Goal: Use online tool/utility: Utilize a website feature to perform a specific function

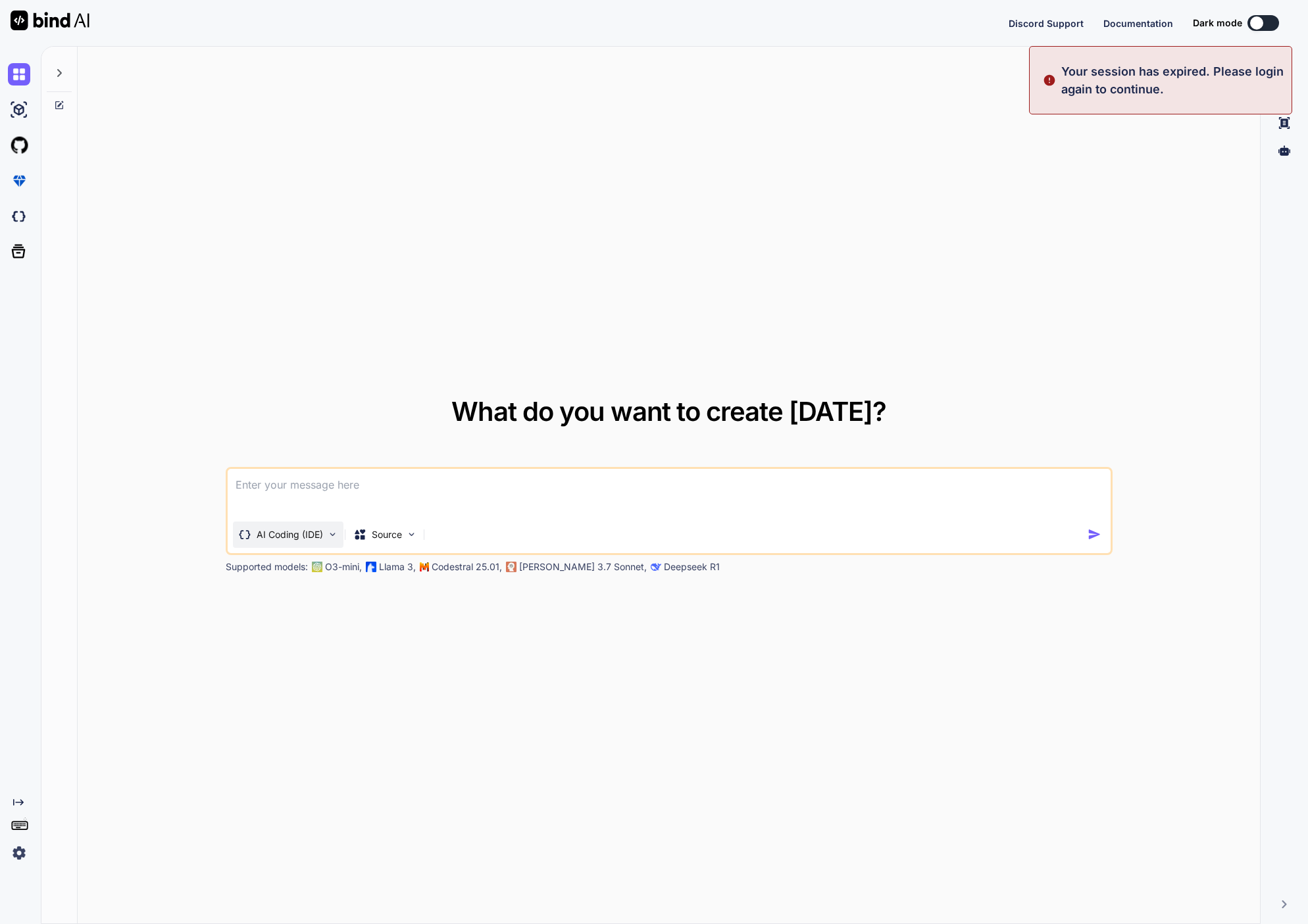
click at [315, 543] on div "AI Coding (IDE)" at bounding box center [288, 534] width 110 height 27
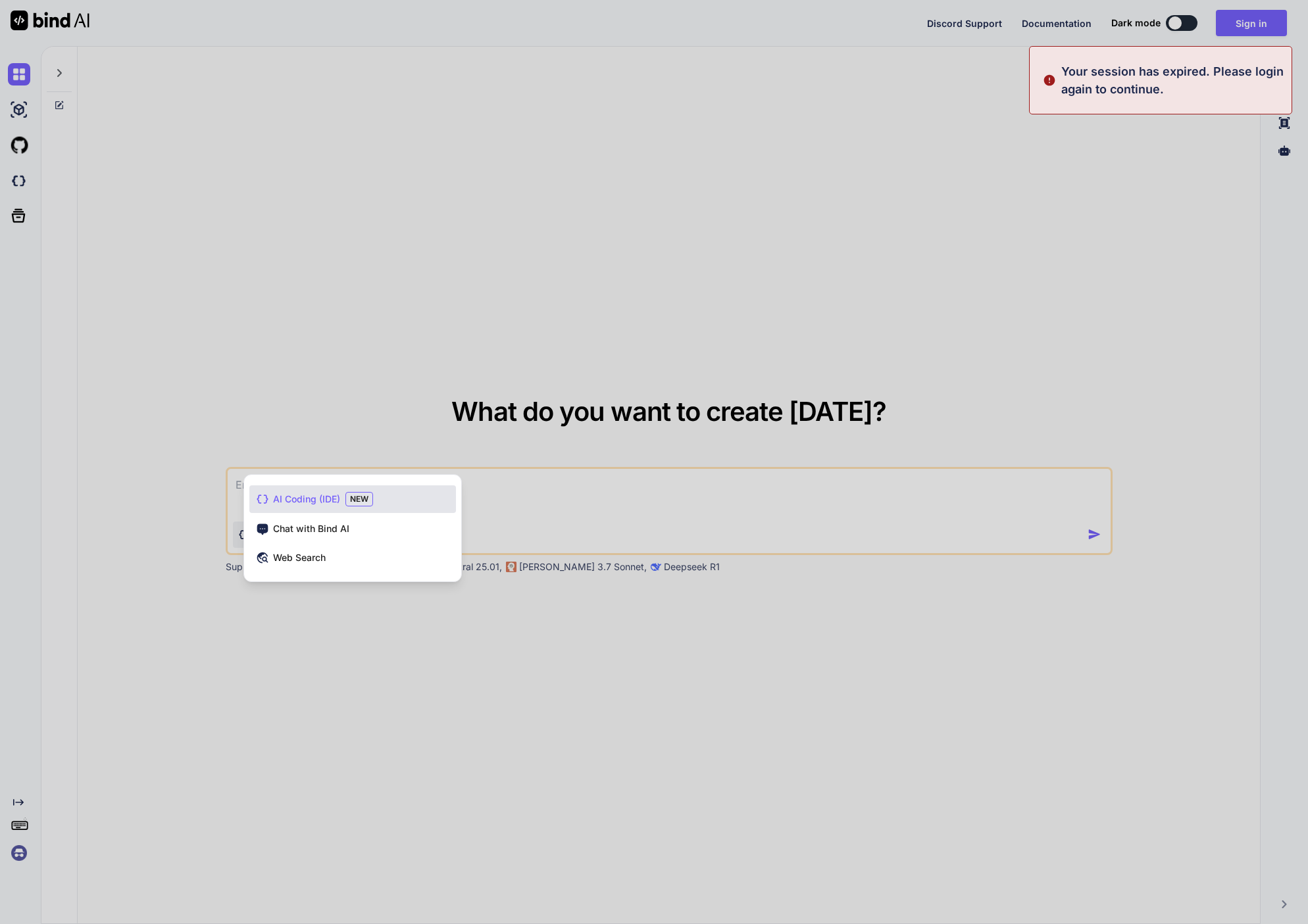
click at [339, 497] on span "AI Coding (IDE)" at bounding box center [307, 498] width 67 height 13
type textarea "x"
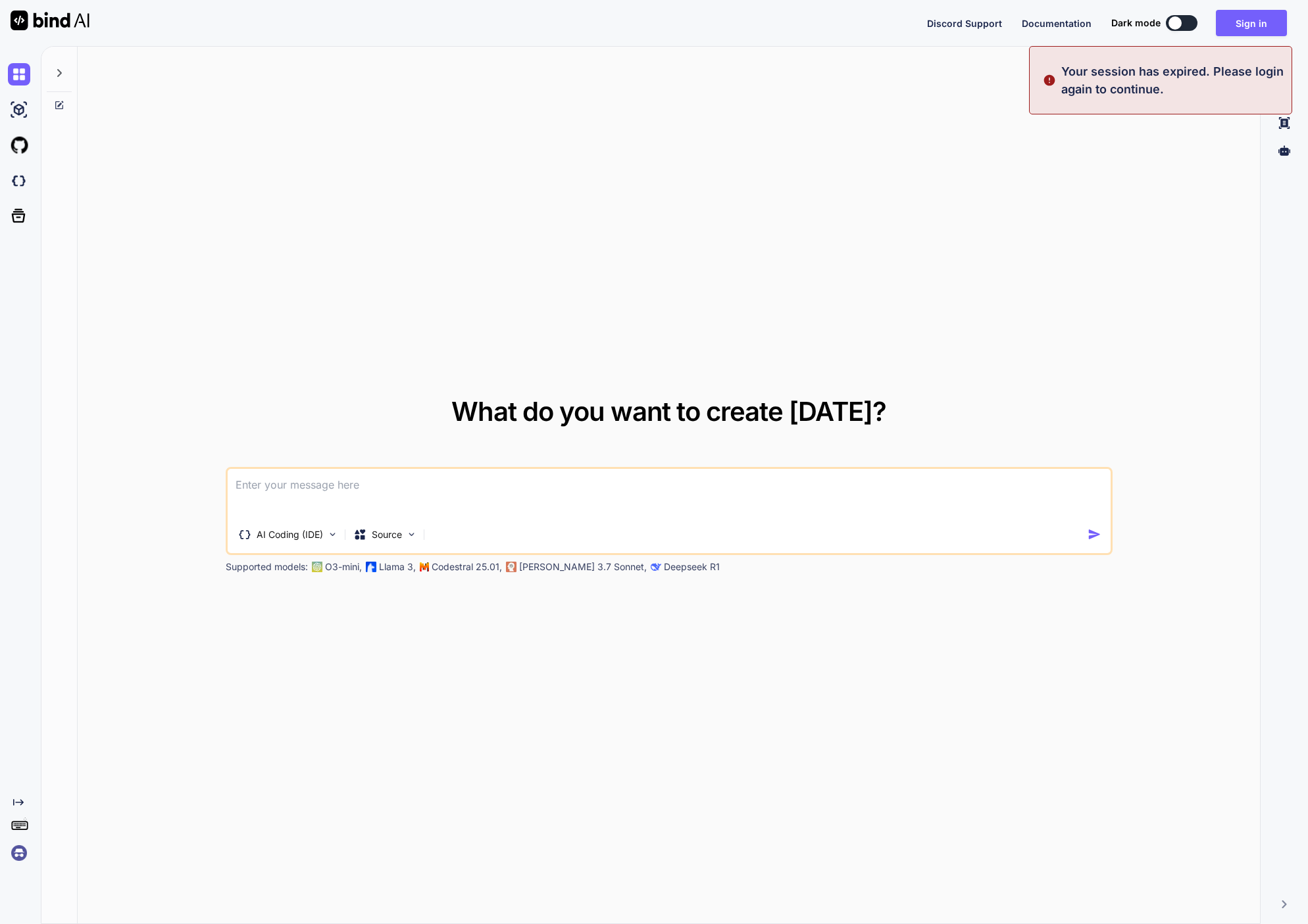
click at [356, 491] on textarea at bounding box center [669, 492] width 883 height 48
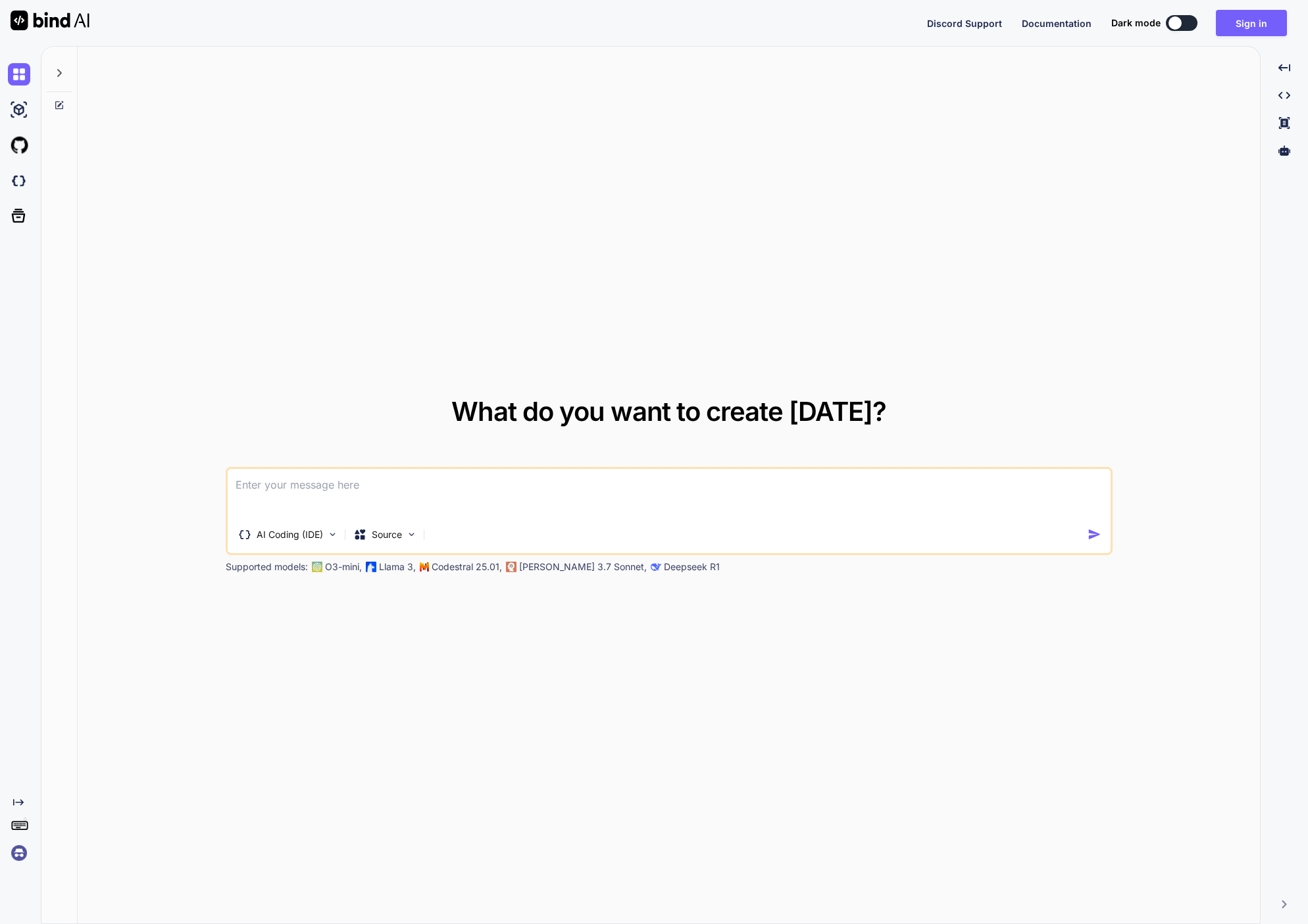
paste textarea
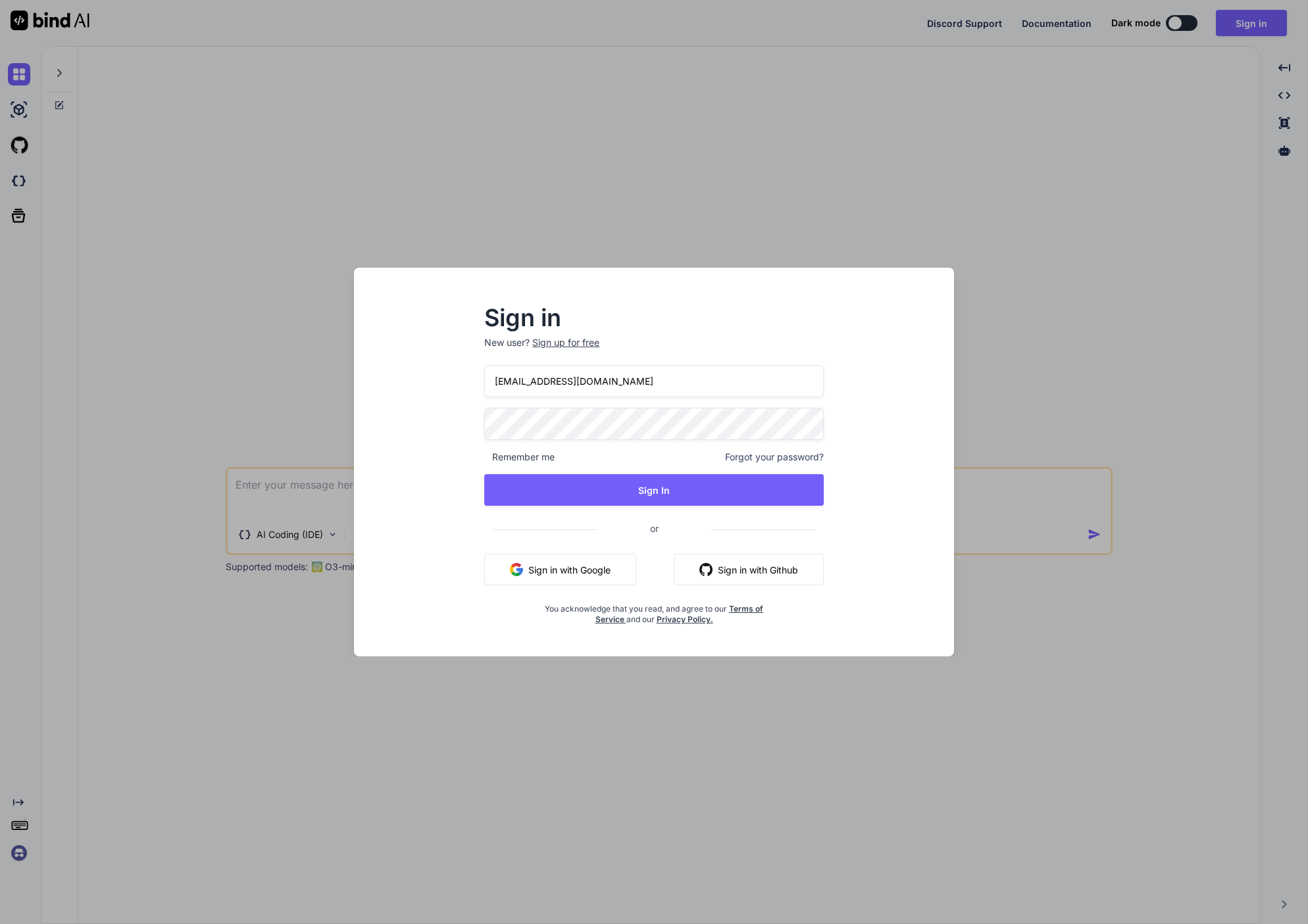
type input "bazzomike@gmail.com"
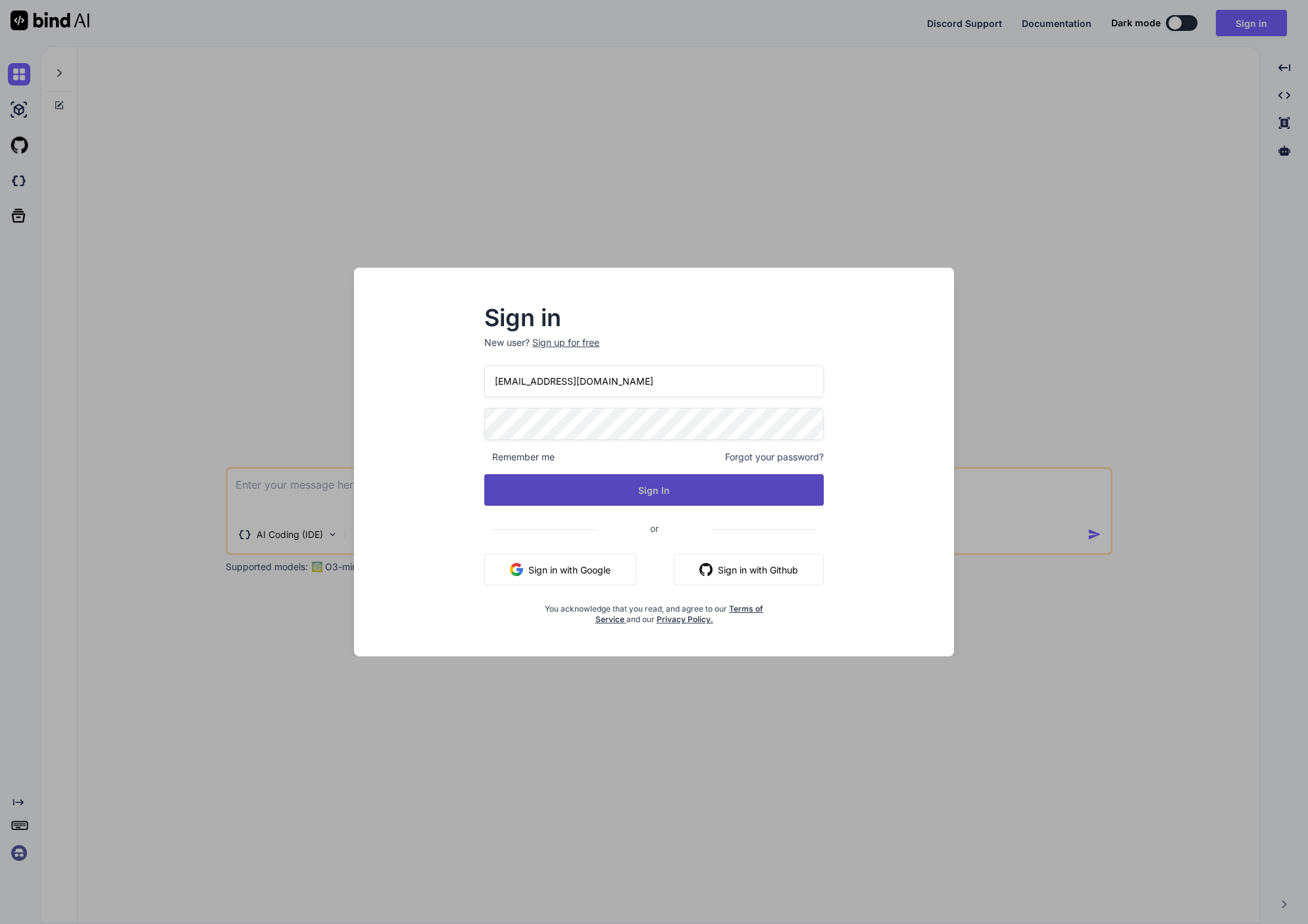
click at [571, 486] on button "Sign In" at bounding box center [653, 490] width 339 height 31
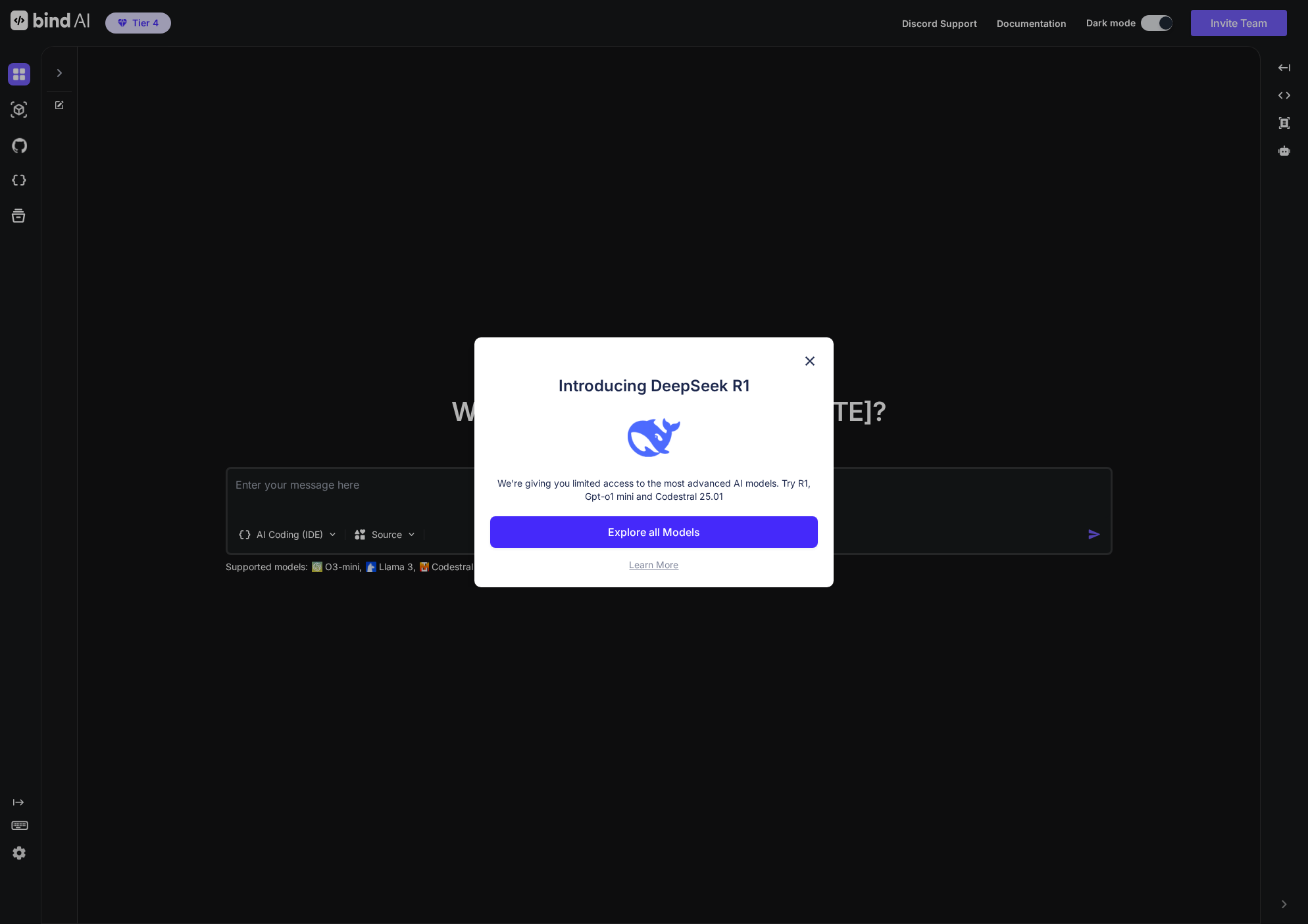
click at [809, 357] on img at bounding box center [809, 361] width 16 height 16
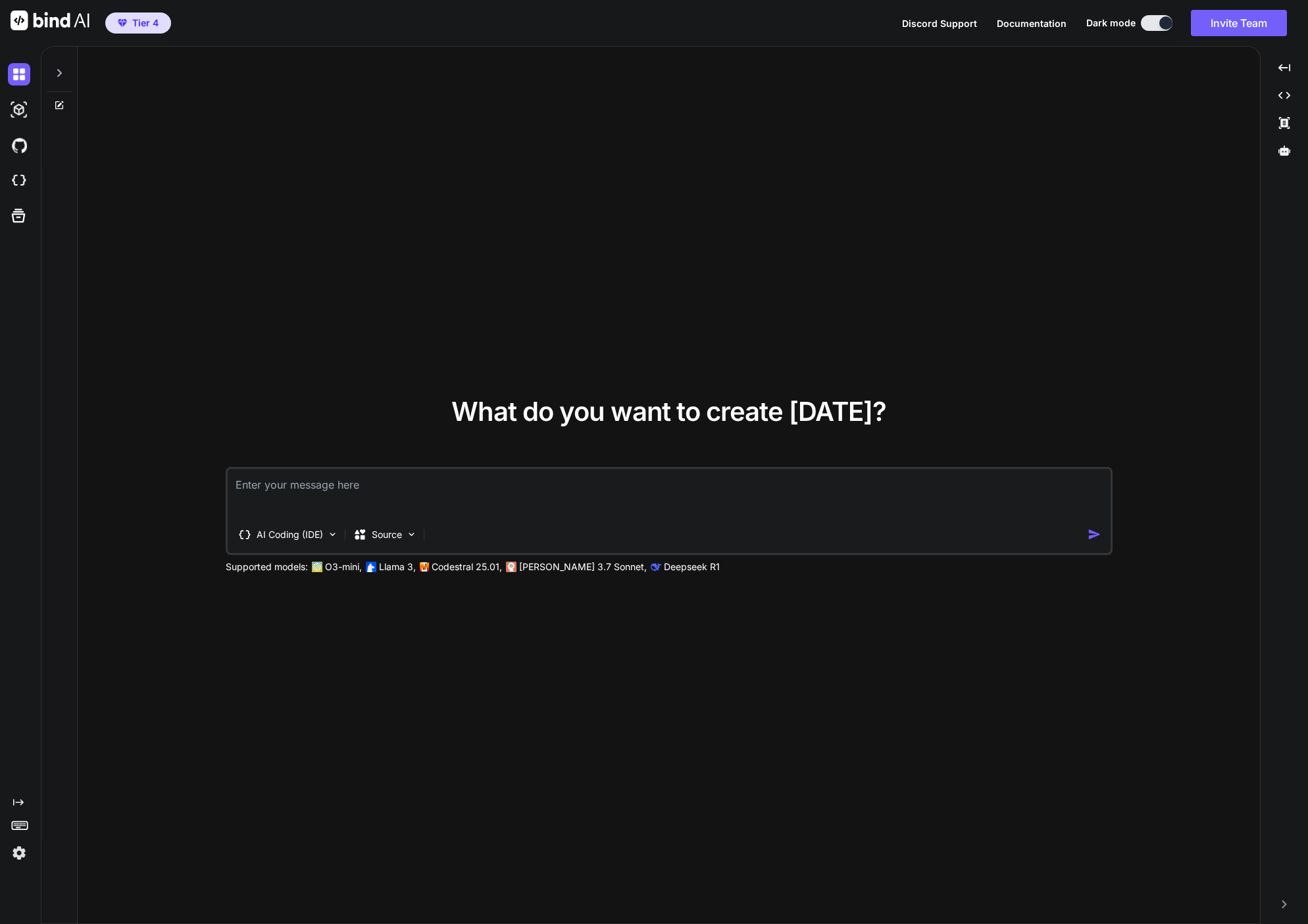
click at [353, 489] on textarea at bounding box center [669, 492] width 883 height 48
paste textarea "Agisci come programmatore profesionista. Crea un fili book elegante che permett…"
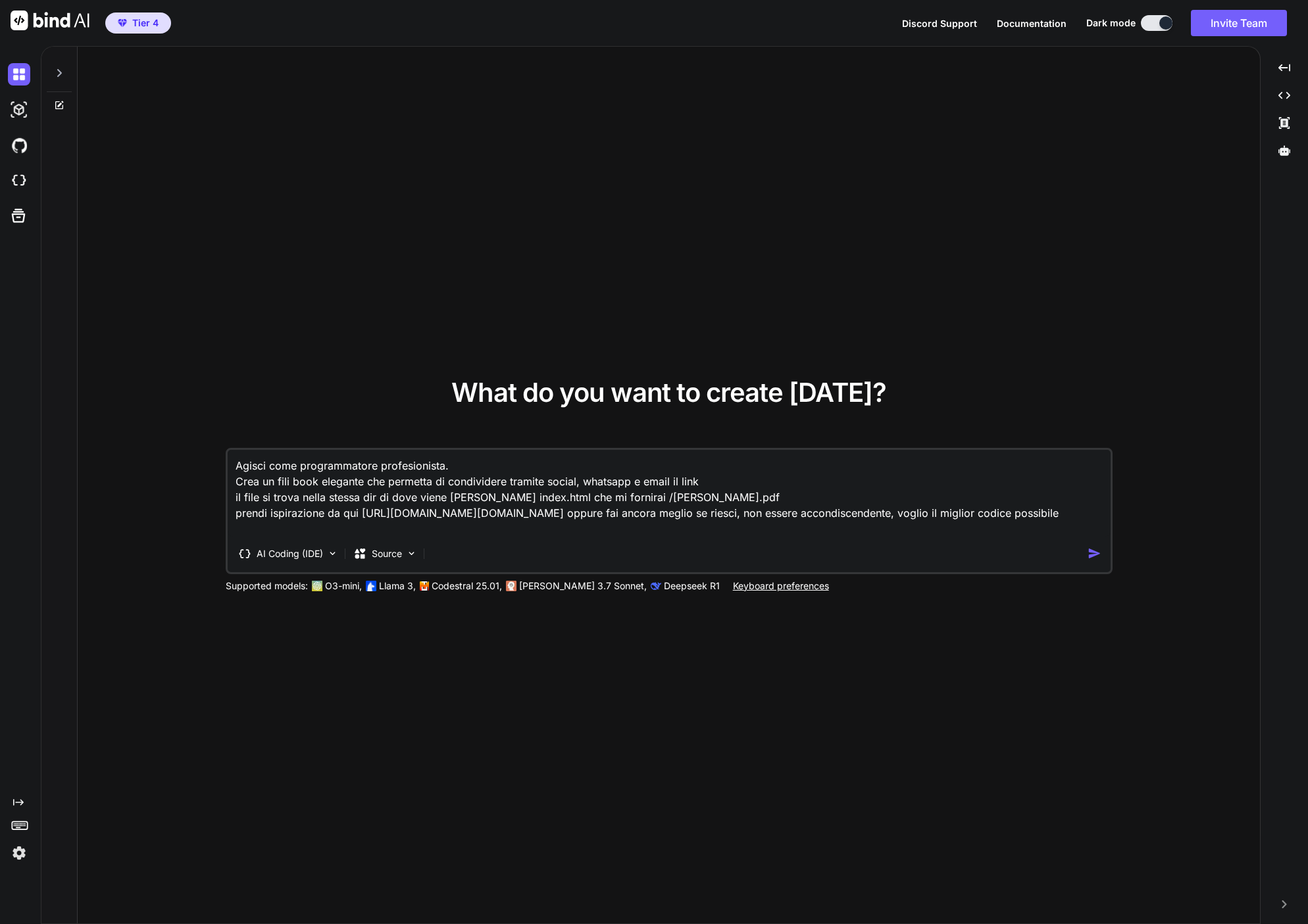
type textarea "Agisci come programmatore profesionista. Crea un fili book elegante che permett…"
click at [1096, 552] on img "button" at bounding box center [1095, 553] width 14 height 14
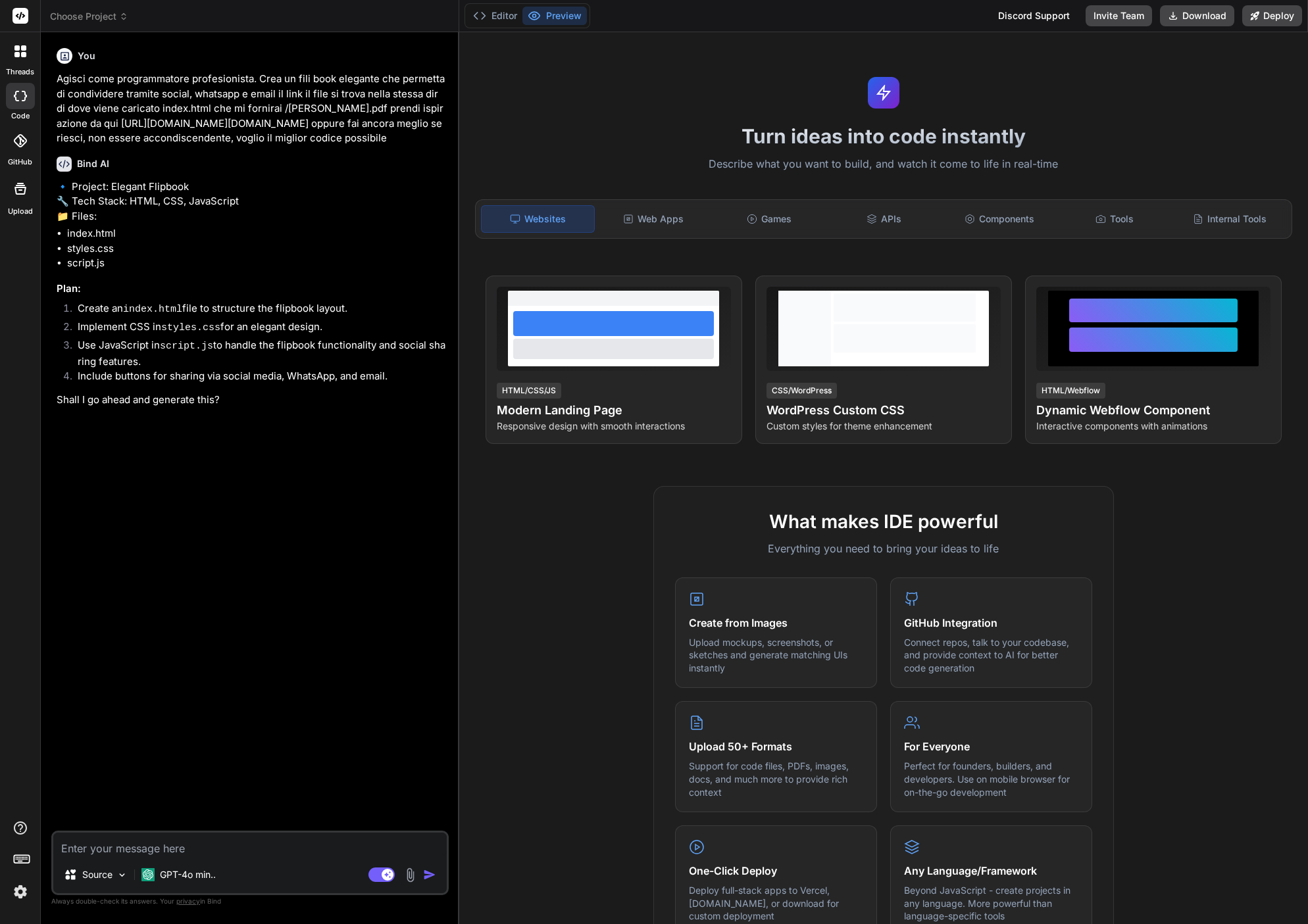
drag, startPoint x: 128, startPoint y: 350, endPoint x: 186, endPoint y: 348, distance: 58.0
click at [186, 319] on li "Create an index.html file to structure the flipbook layout." at bounding box center [256, 310] width 379 height 19
copy li "index.html"
type textarea "x"
click at [195, 843] on textarea at bounding box center [250, 844] width 393 height 24
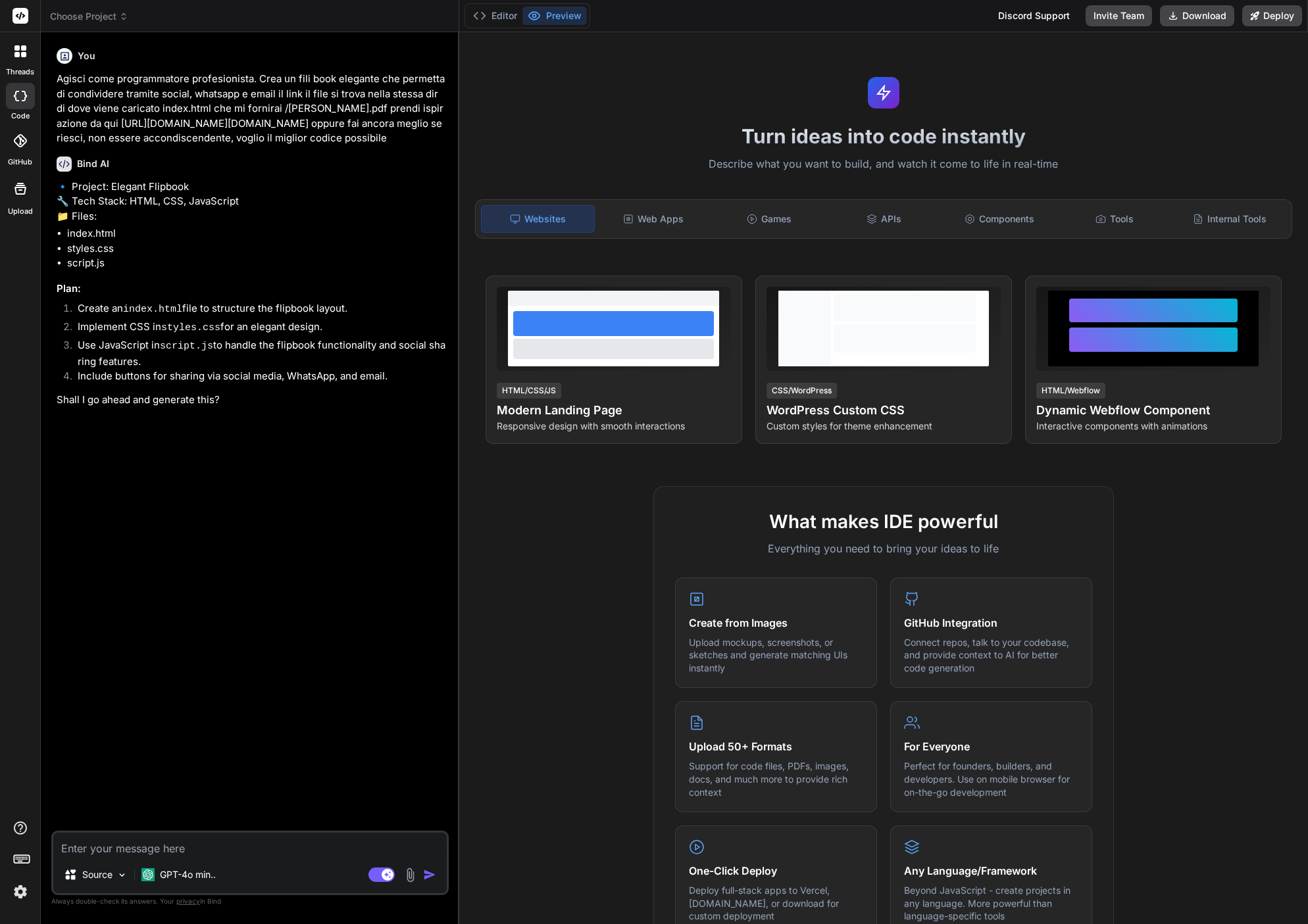
type textarea "y"
type textarea "x"
type textarea "ye"
type textarea "x"
type textarea "yes"
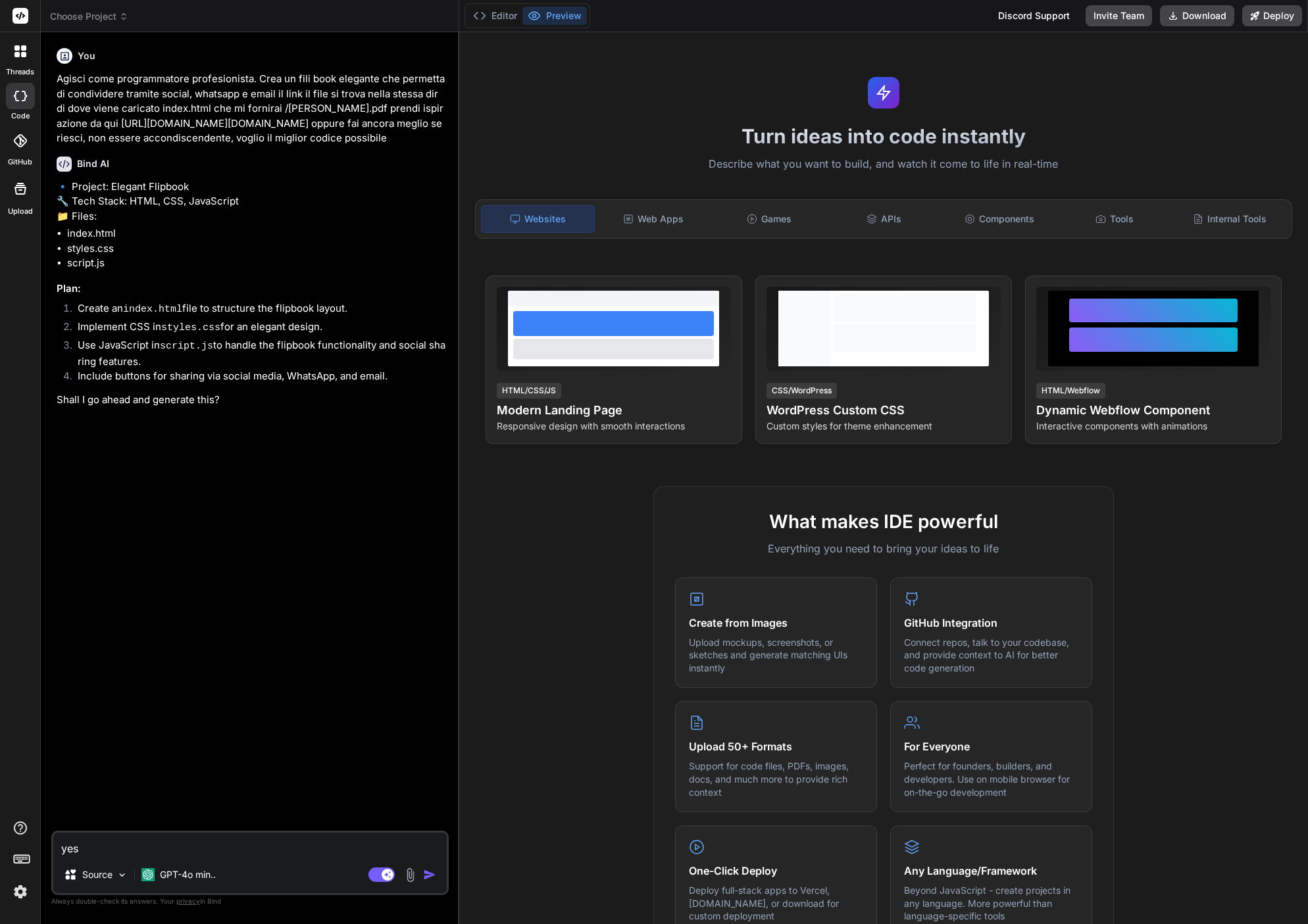
type textarea "x"
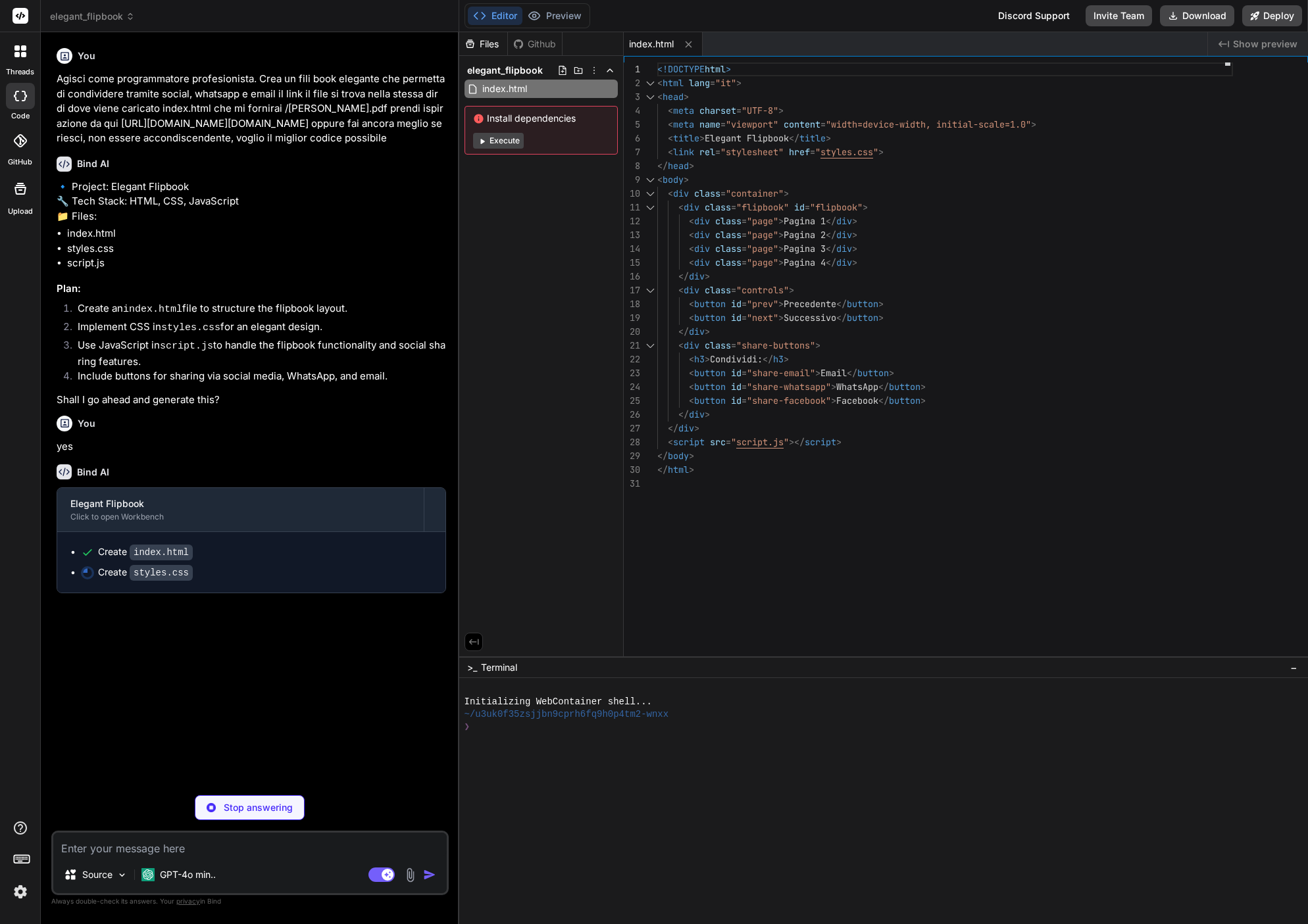
type textarea "x"
type textarea "transition: background-color 0.3s; } button:hover { background-color: #0056b3; }"
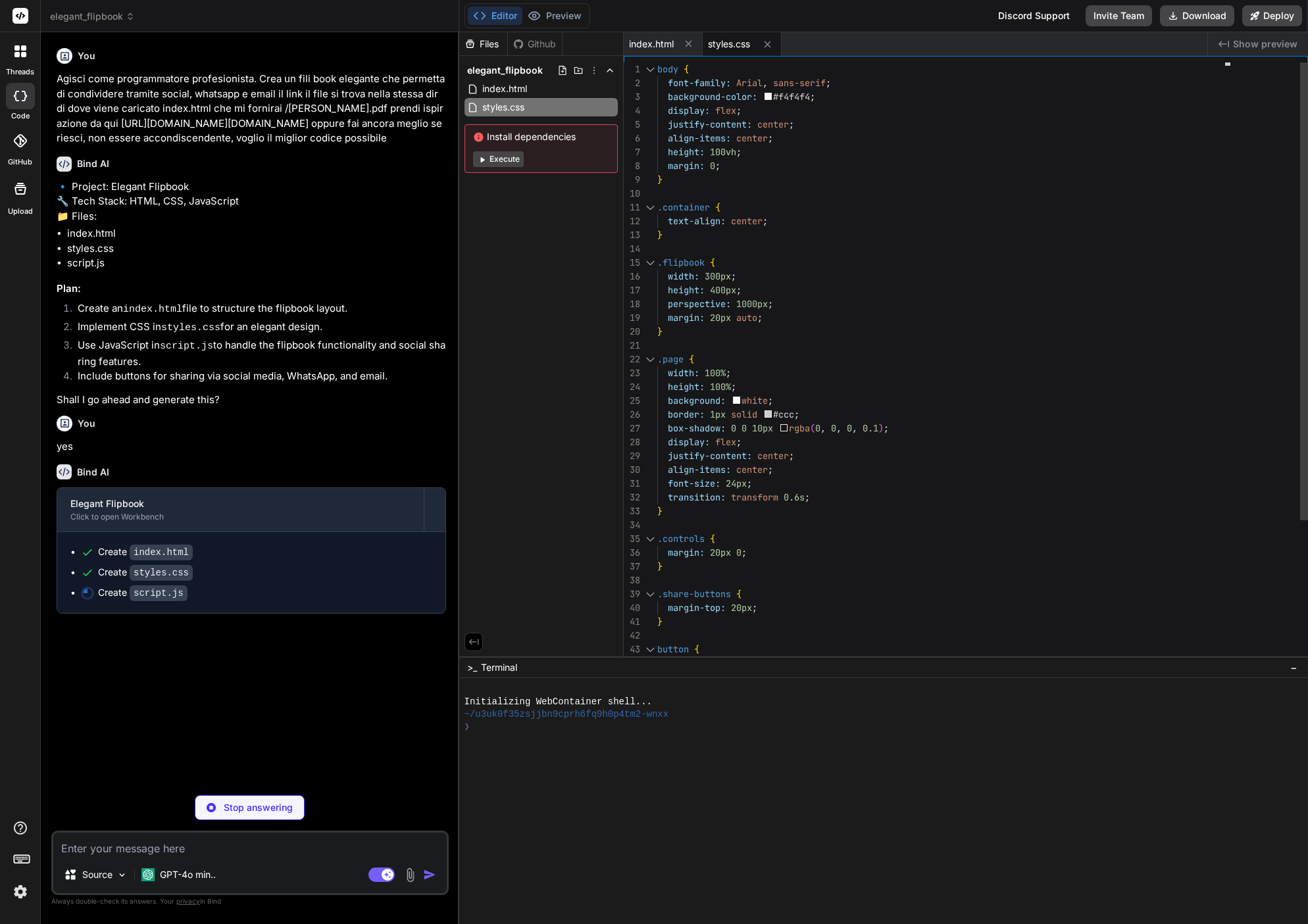
type textarea "x"
type textarea "const link = window.location.href + '/Biancucci_Erika_Richemont.pdf'; [DOMAIN_N…"
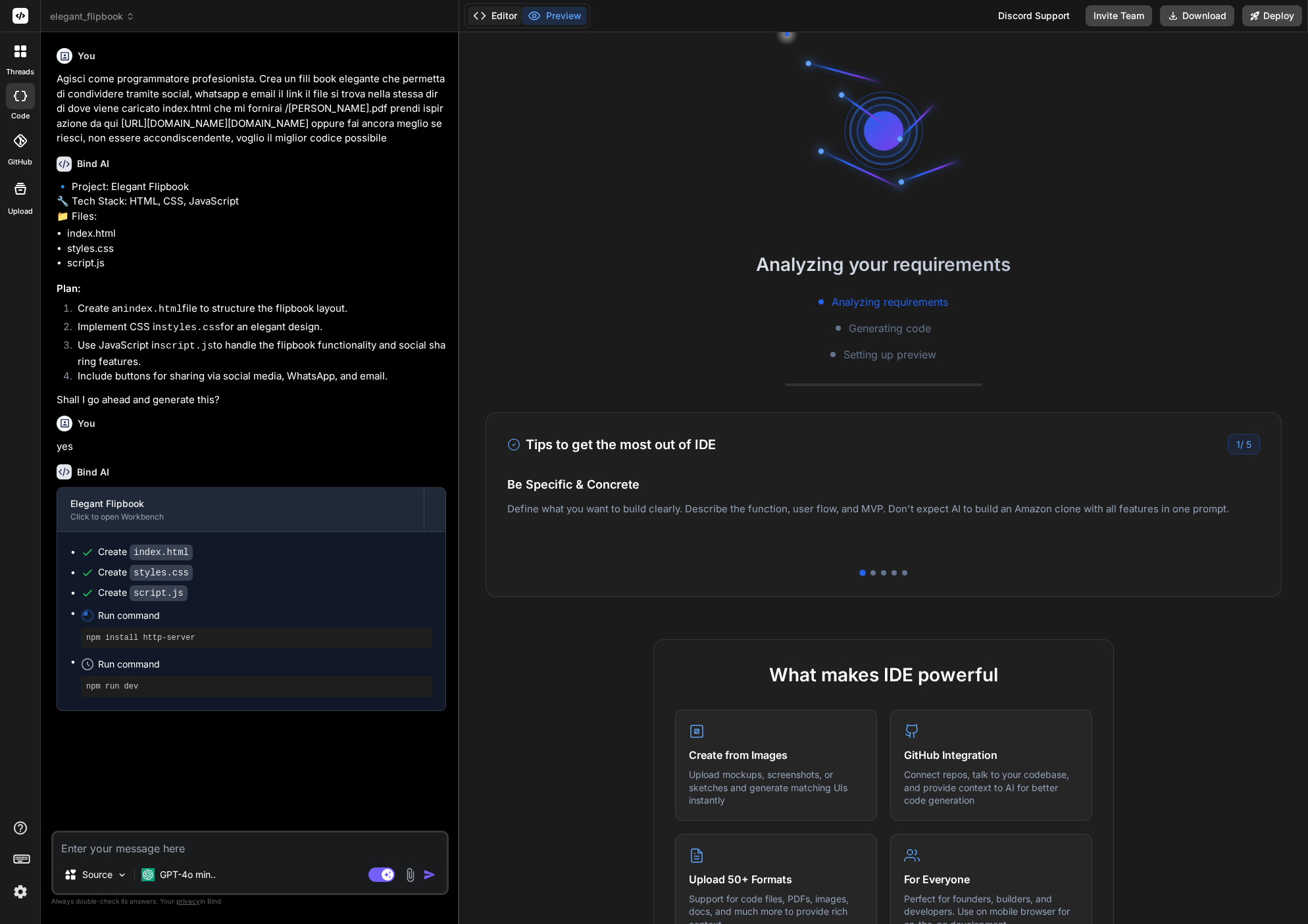
click at [501, 19] on button "Editor" at bounding box center [496, 16] width 55 height 19
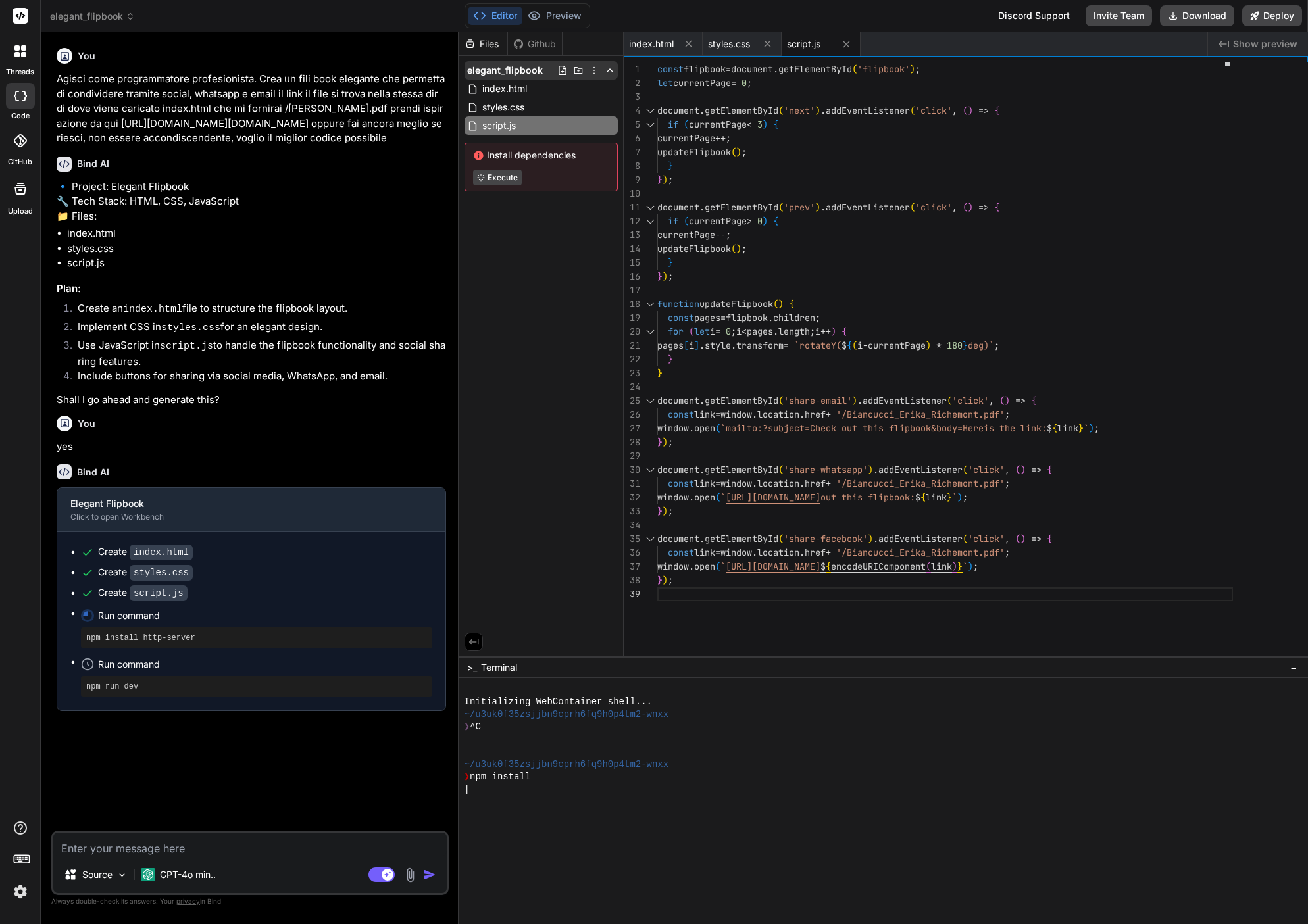
click at [593, 68] on icon at bounding box center [594, 70] width 11 height 11
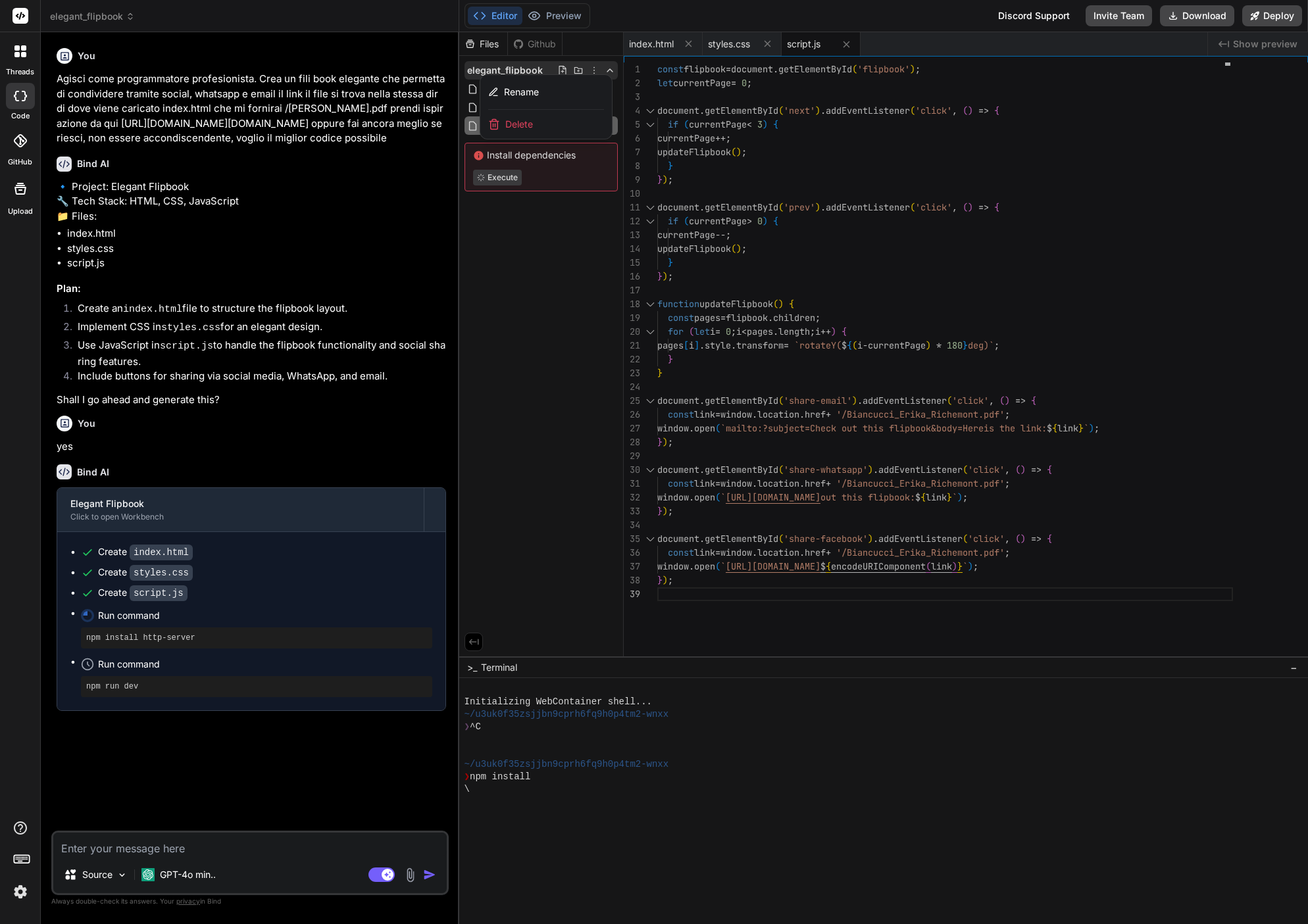
click at [589, 44] on div at bounding box center [883, 478] width 849 height 892
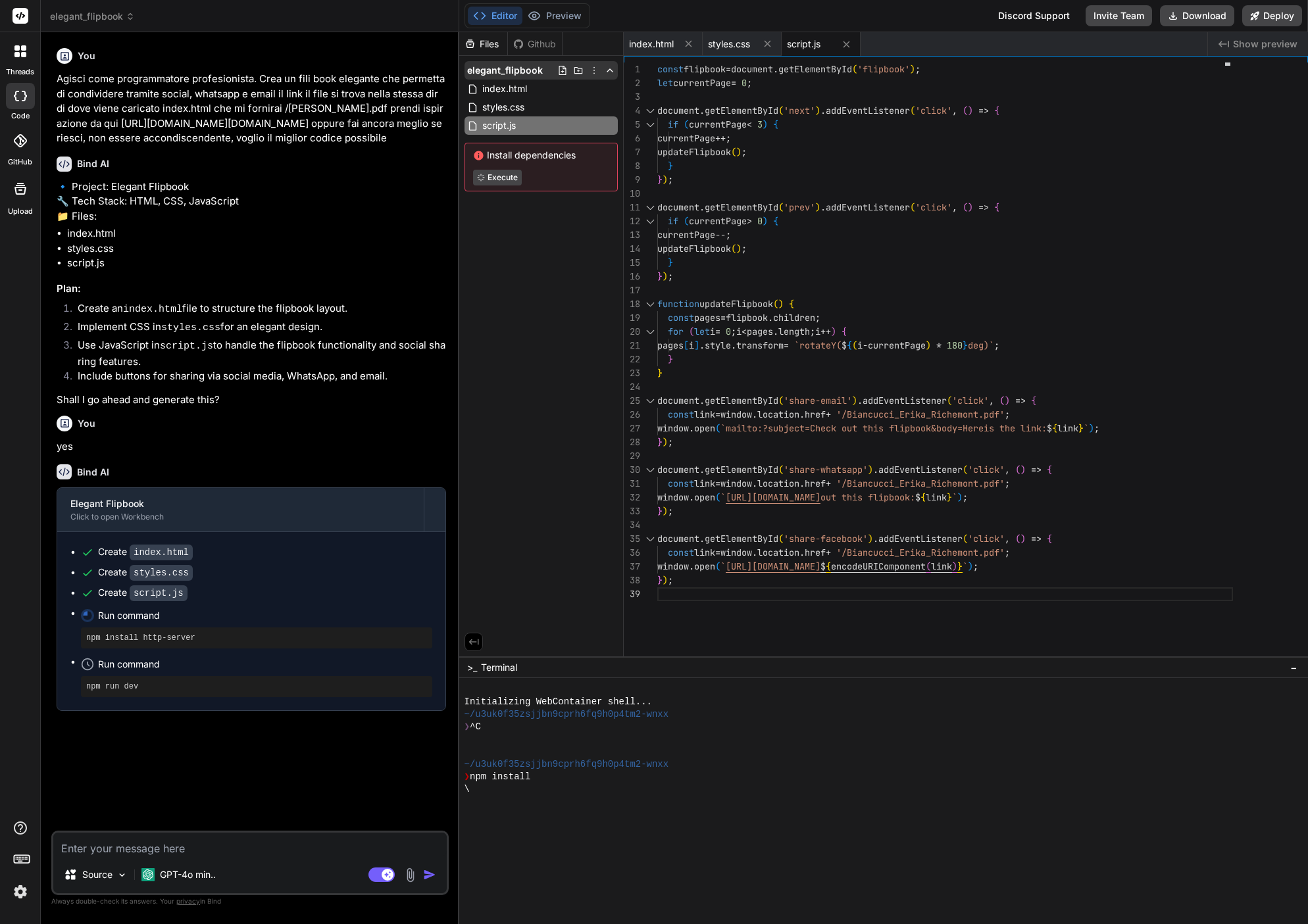
click at [578, 71] on icon at bounding box center [577, 70] width 9 height 7
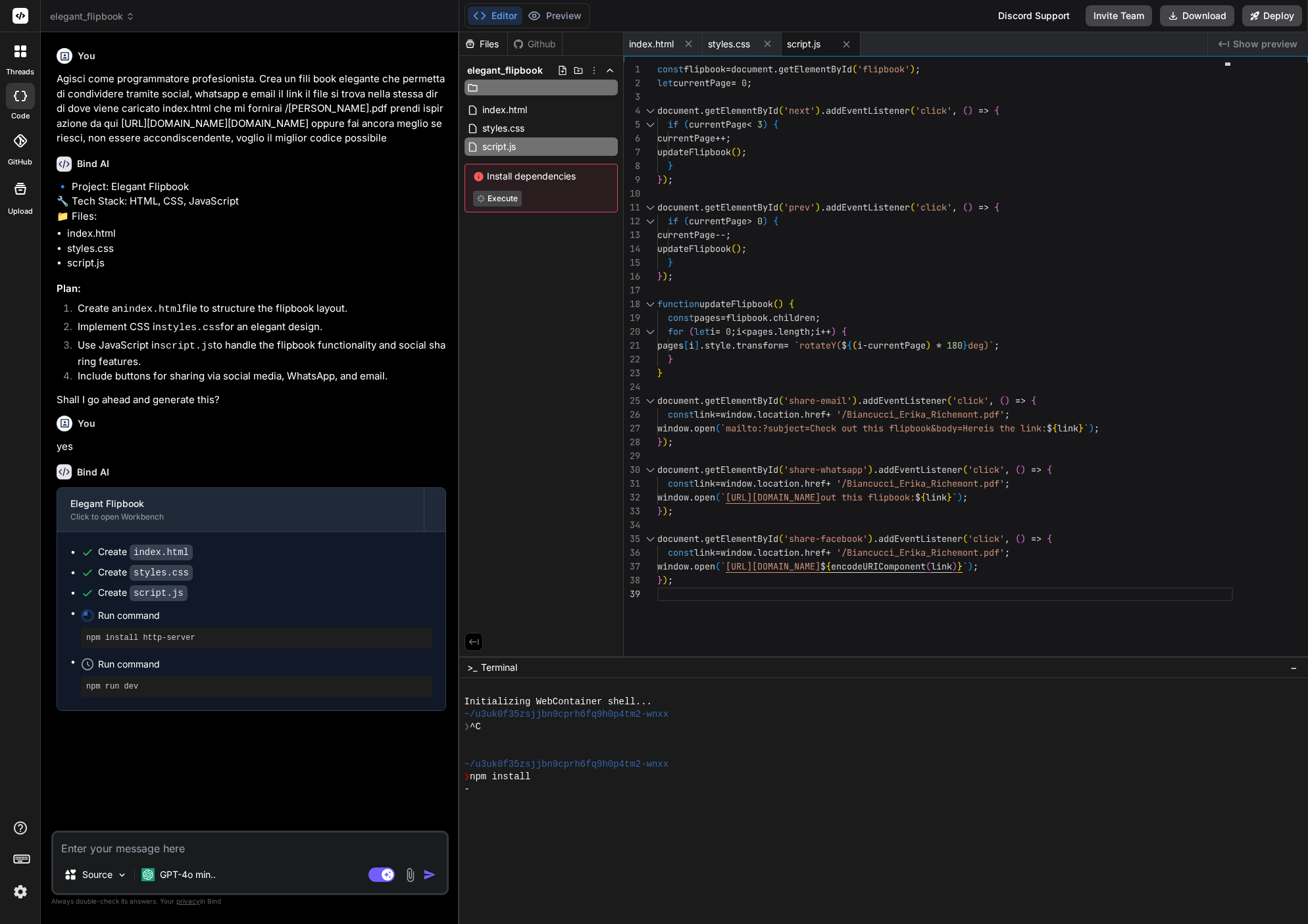
click at [600, 47] on div "Files Github" at bounding box center [541, 44] width 164 height 24
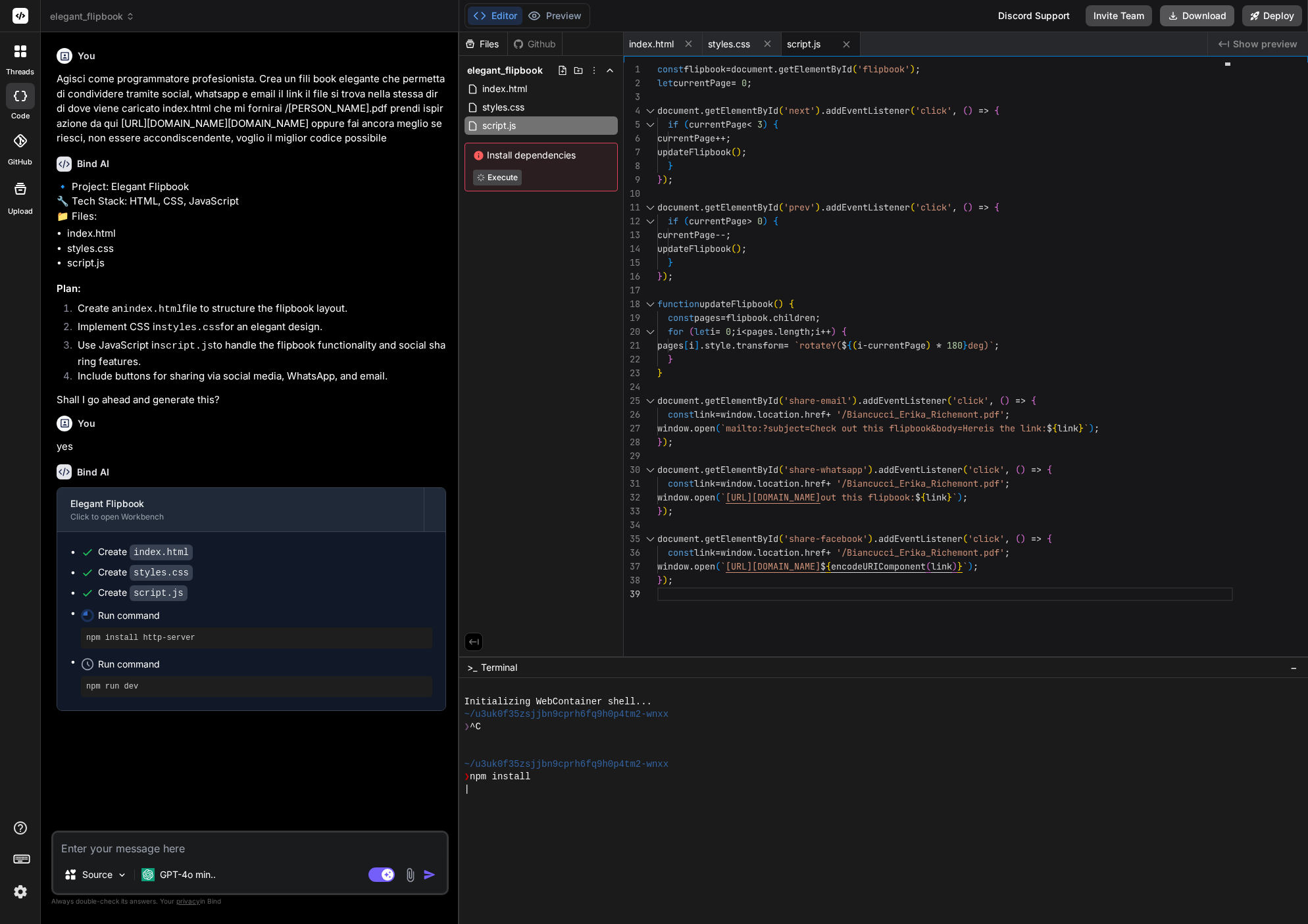
click at [1205, 11] on button "Download" at bounding box center [1197, 15] width 75 height 21
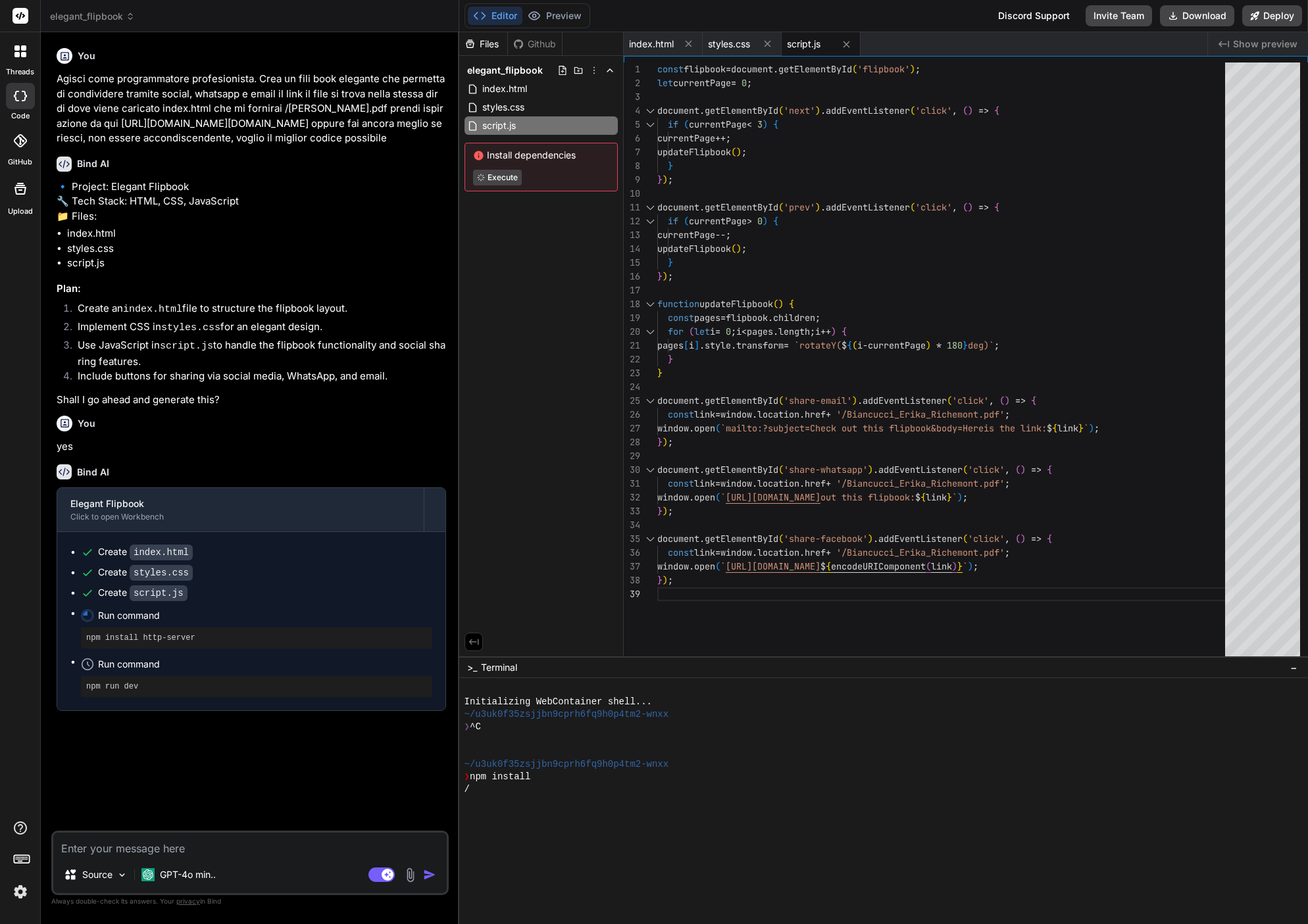
scroll to position [0, 0]
drag, startPoint x: 150, startPoint y: 198, endPoint x: 219, endPoint y: 199, distance: 69.0
click at [219, 199] on p "🔹 Project: Elegant Flipbook 🔧 Tech Stack: HTML, CSS, JavaScript 📁 Files:" at bounding box center [252, 202] width 389 height 44
copy p "lipbook"
click at [659, 486] on span at bounding box center [662, 484] width 11 height 12
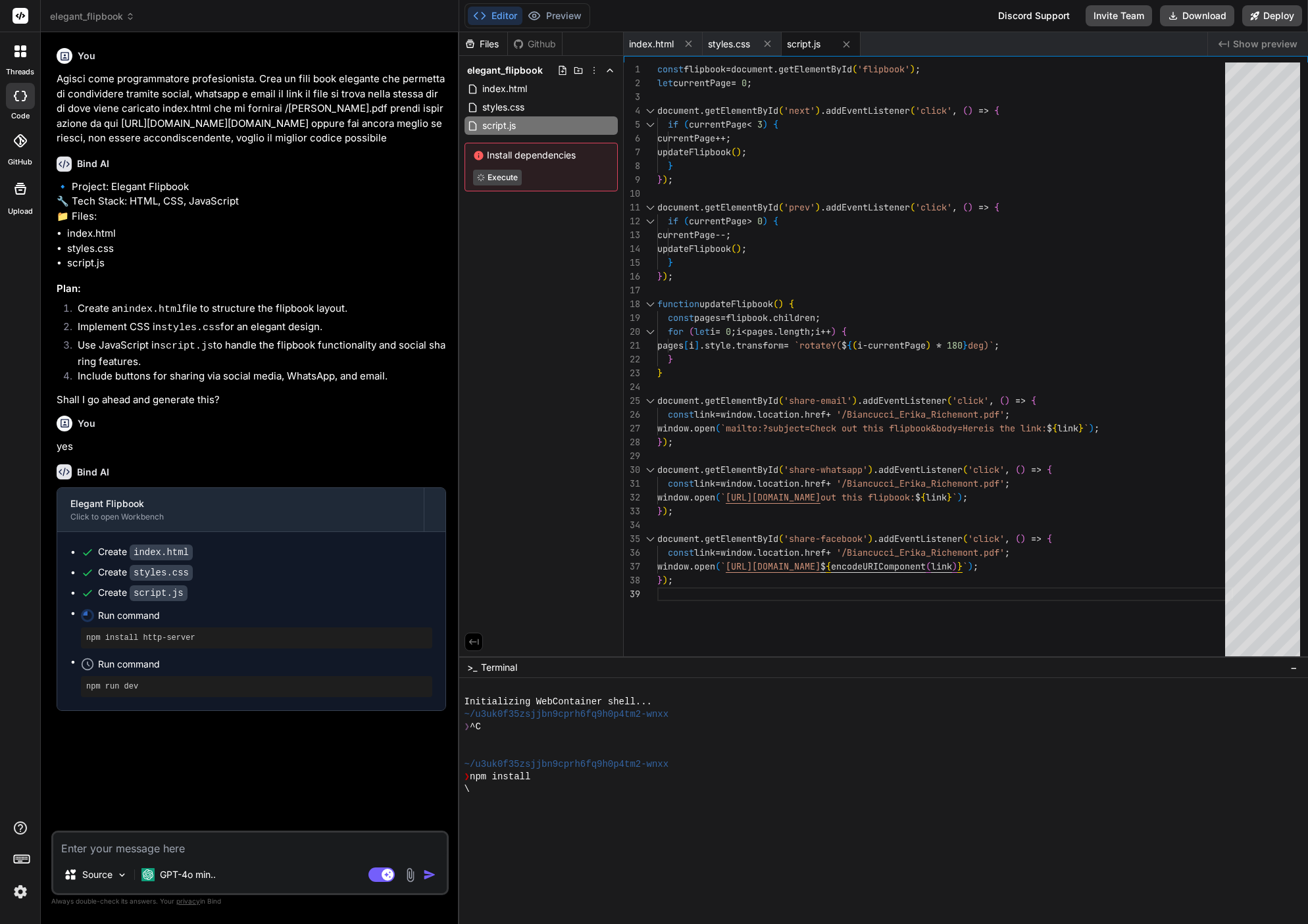
scroll to position [14, 0]
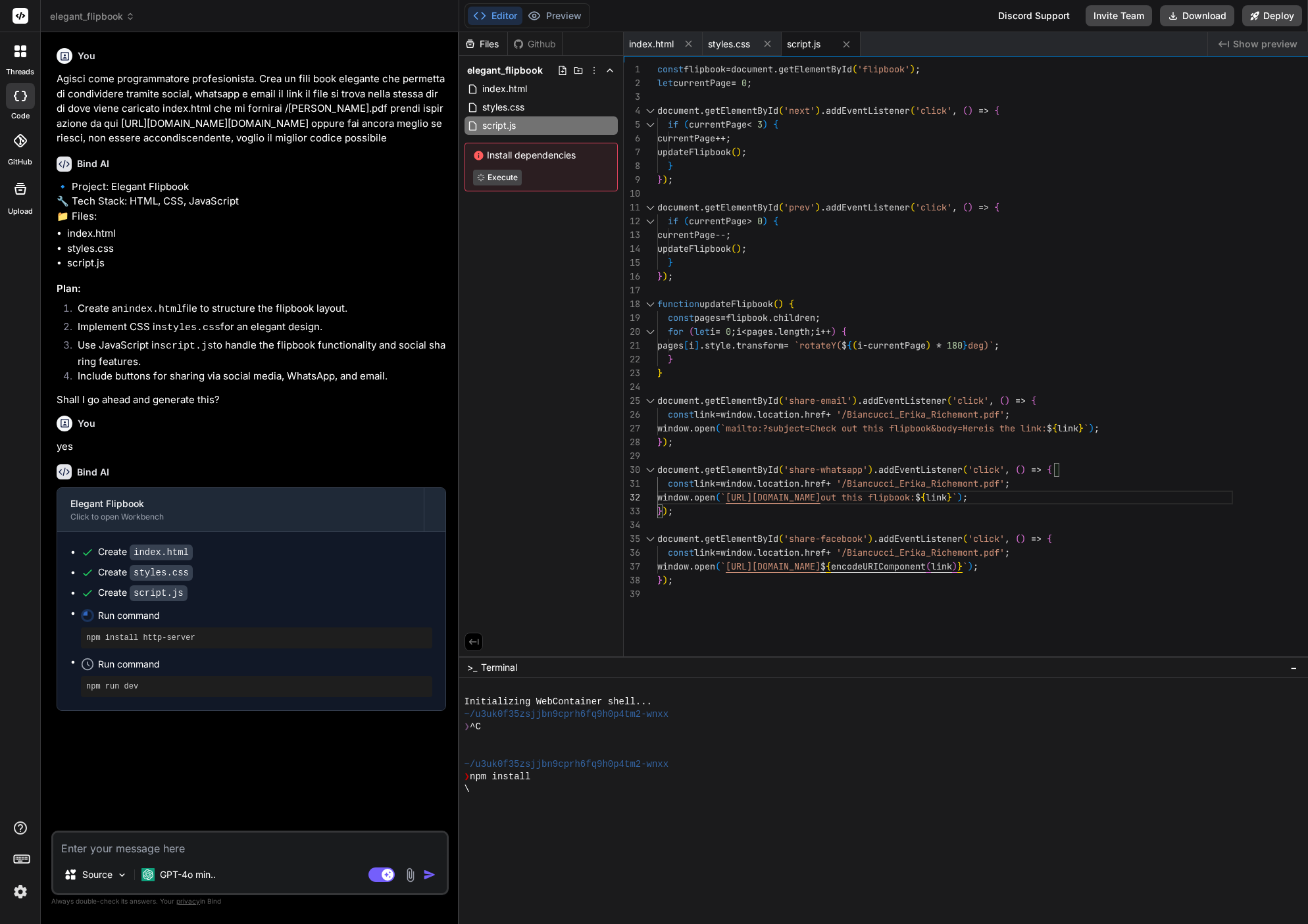
type textarea "x"
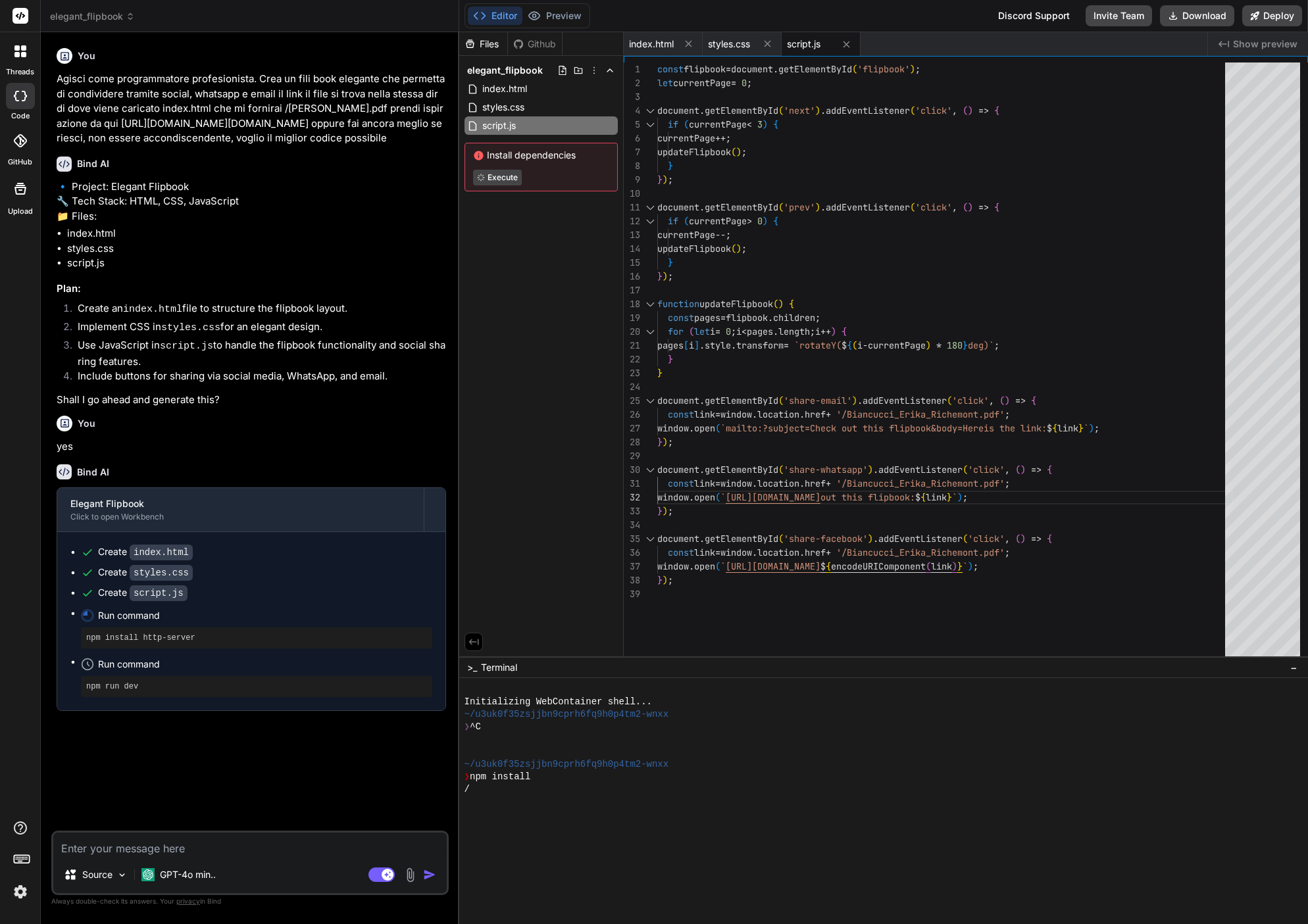
click at [107, 840] on textarea at bounding box center [250, 844] width 393 height 24
type textarea "q"
type textarea "x"
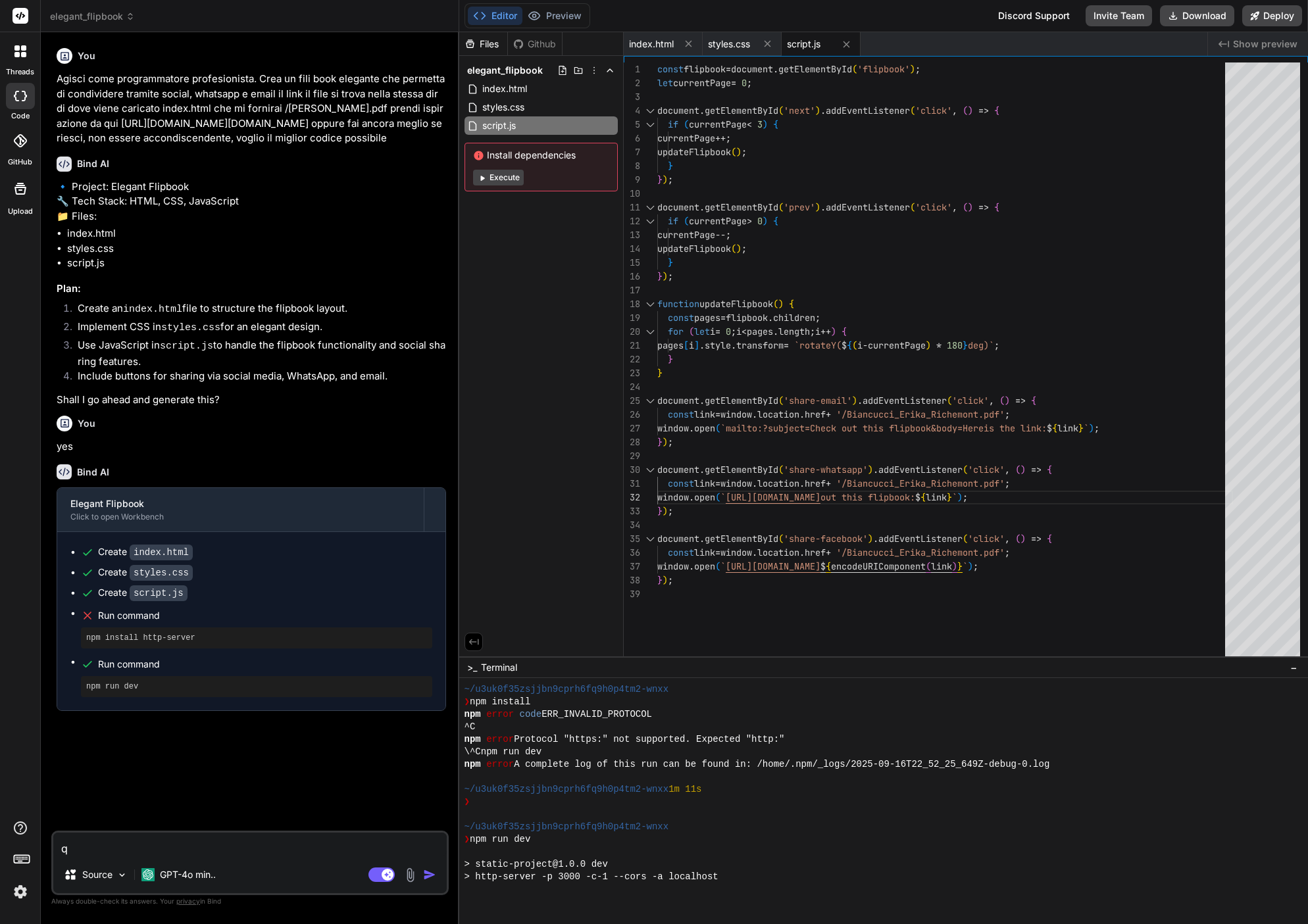
type textarea "qu"
type textarea "x"
type textarea "qua"
type textarea "x"
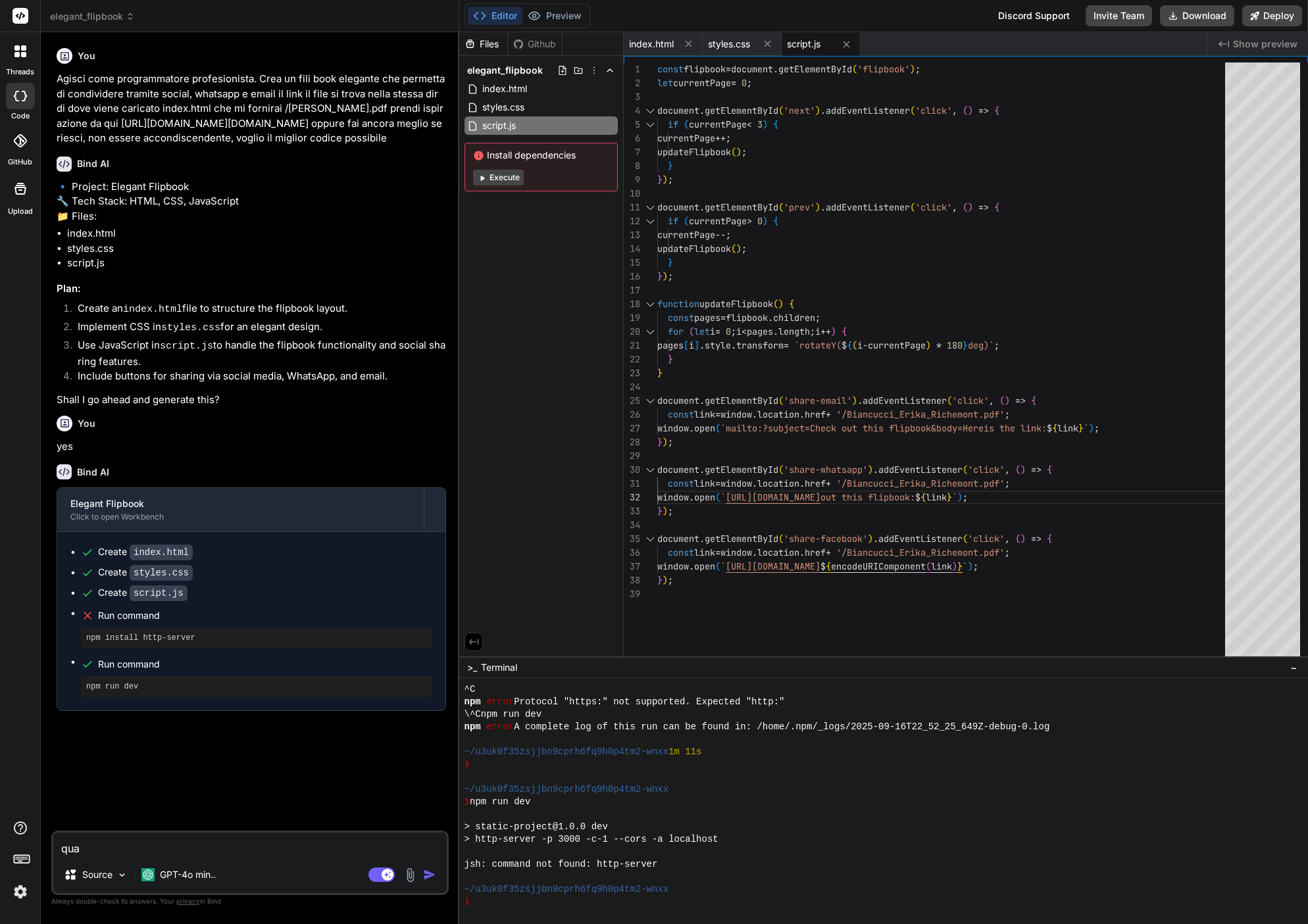
scroll to position [112, 0]
type textarea "qual"
type textarea "x"
type textarea "qualc"
type textarea "x"
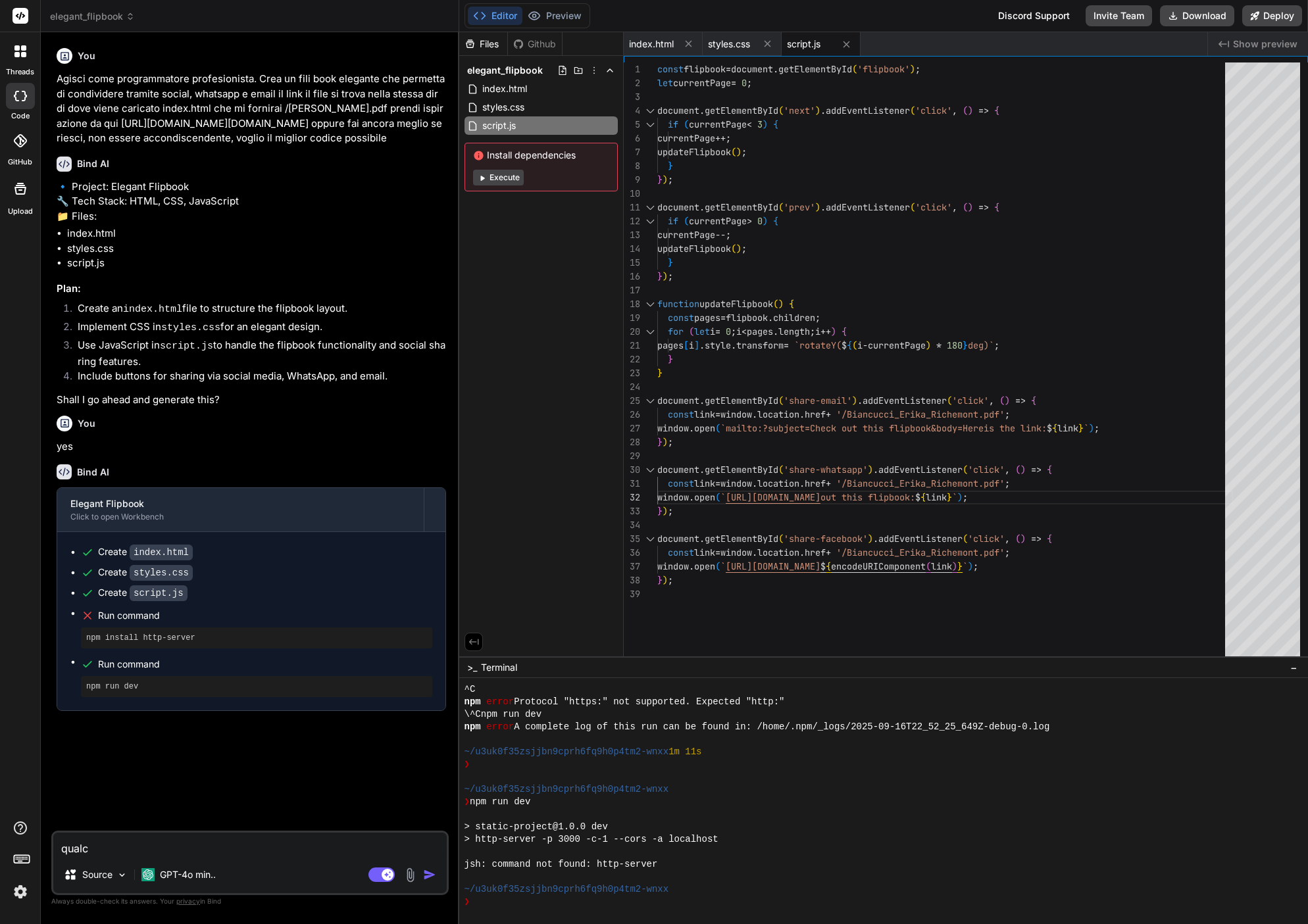
type textarea "qualco"
type textarea "x"
type textarea "qualcos"
type textarea "x"
type textarea "qualcosa"
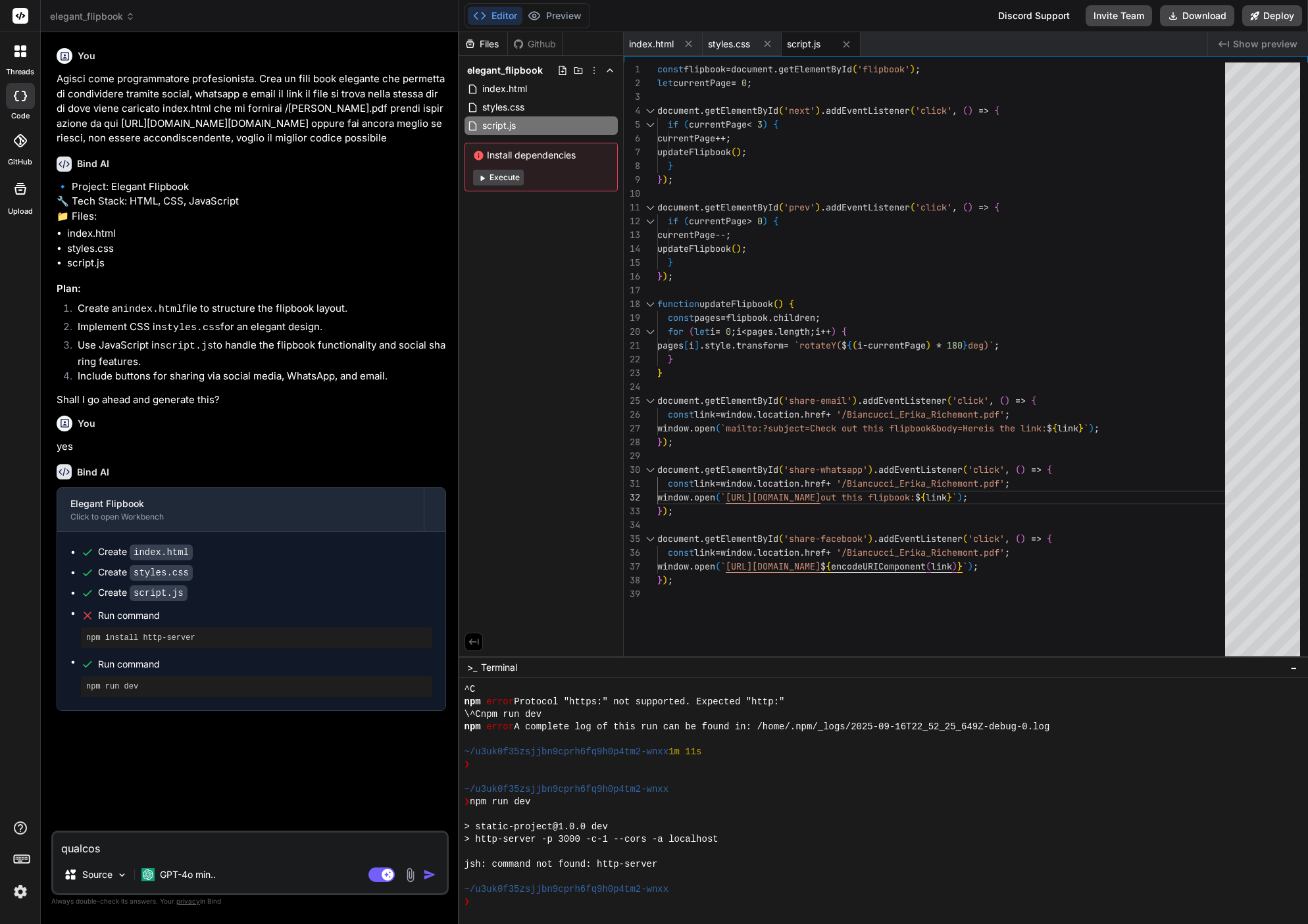
type textarea "x"
type textarea "qualcosa"
type textarea "x"
type textarea "qualcosa o"
type textarea "x"
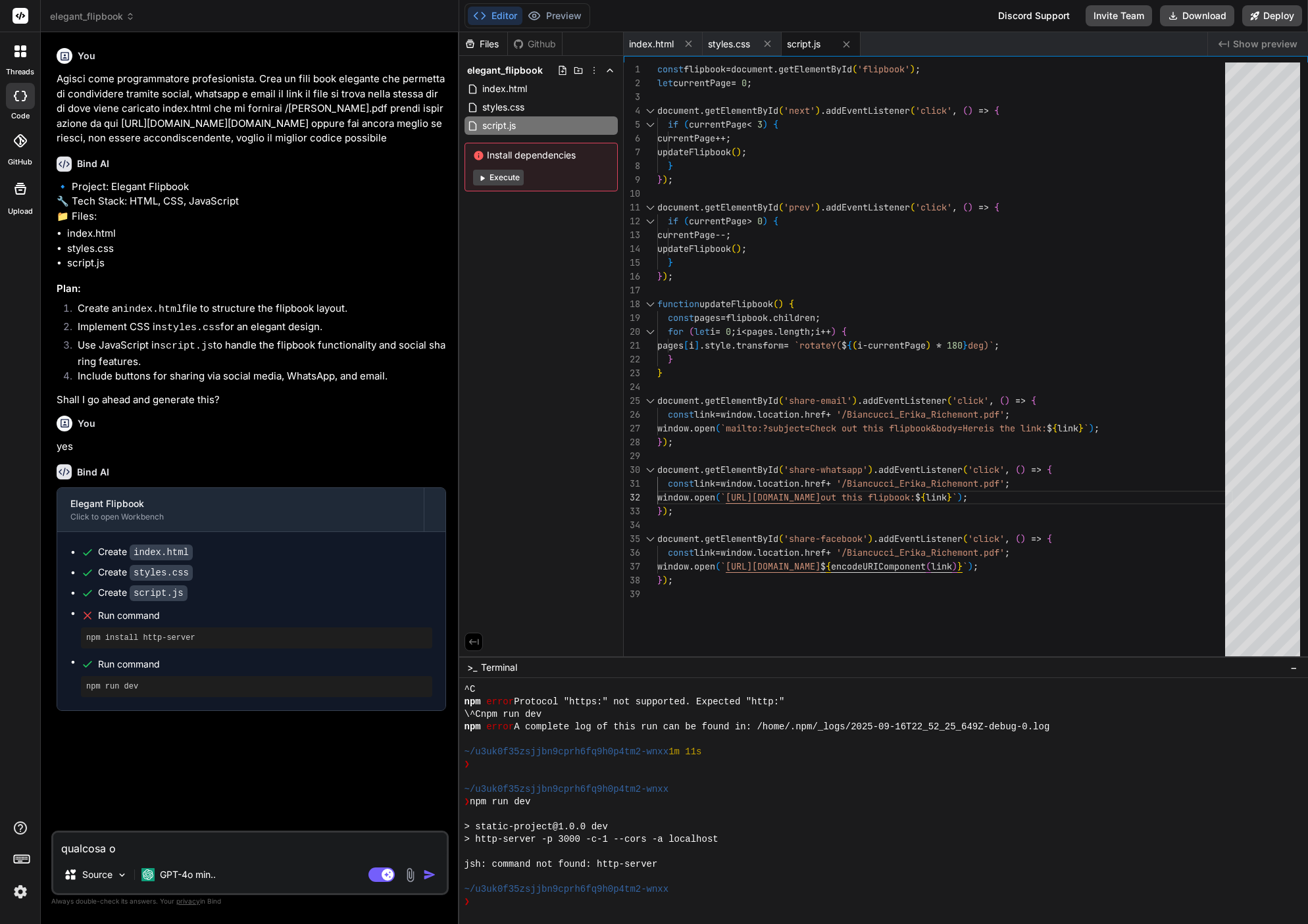
type textarea "qualcosa"
type textarea "x"
type textarea "qualcosa"
type textarea "x"
type textarea "qualcosa"
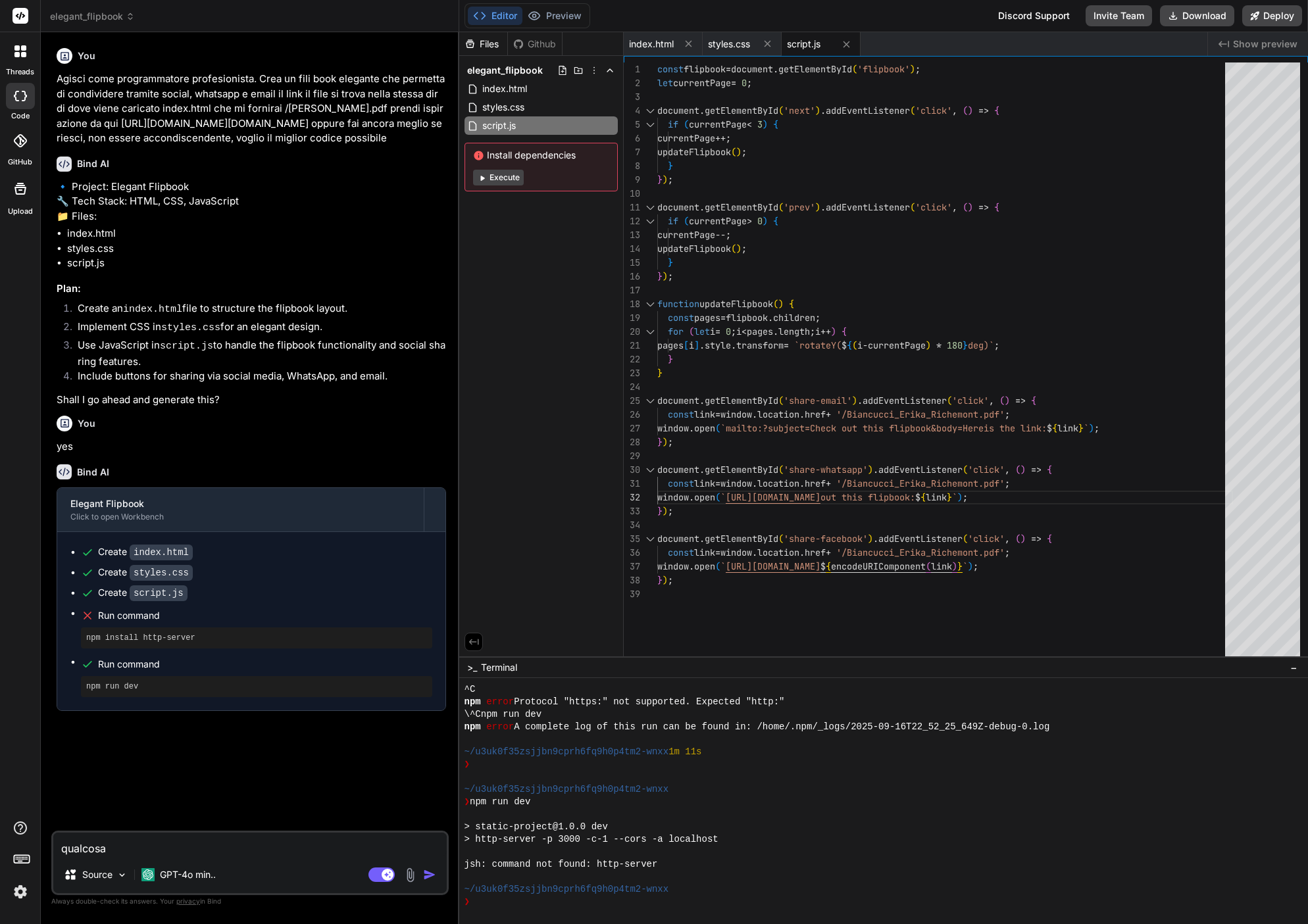
type textarea "x"
type textarea "qualcosa n"
type textarea "x"
type textarea "qualcosa no"
type textarea "x"
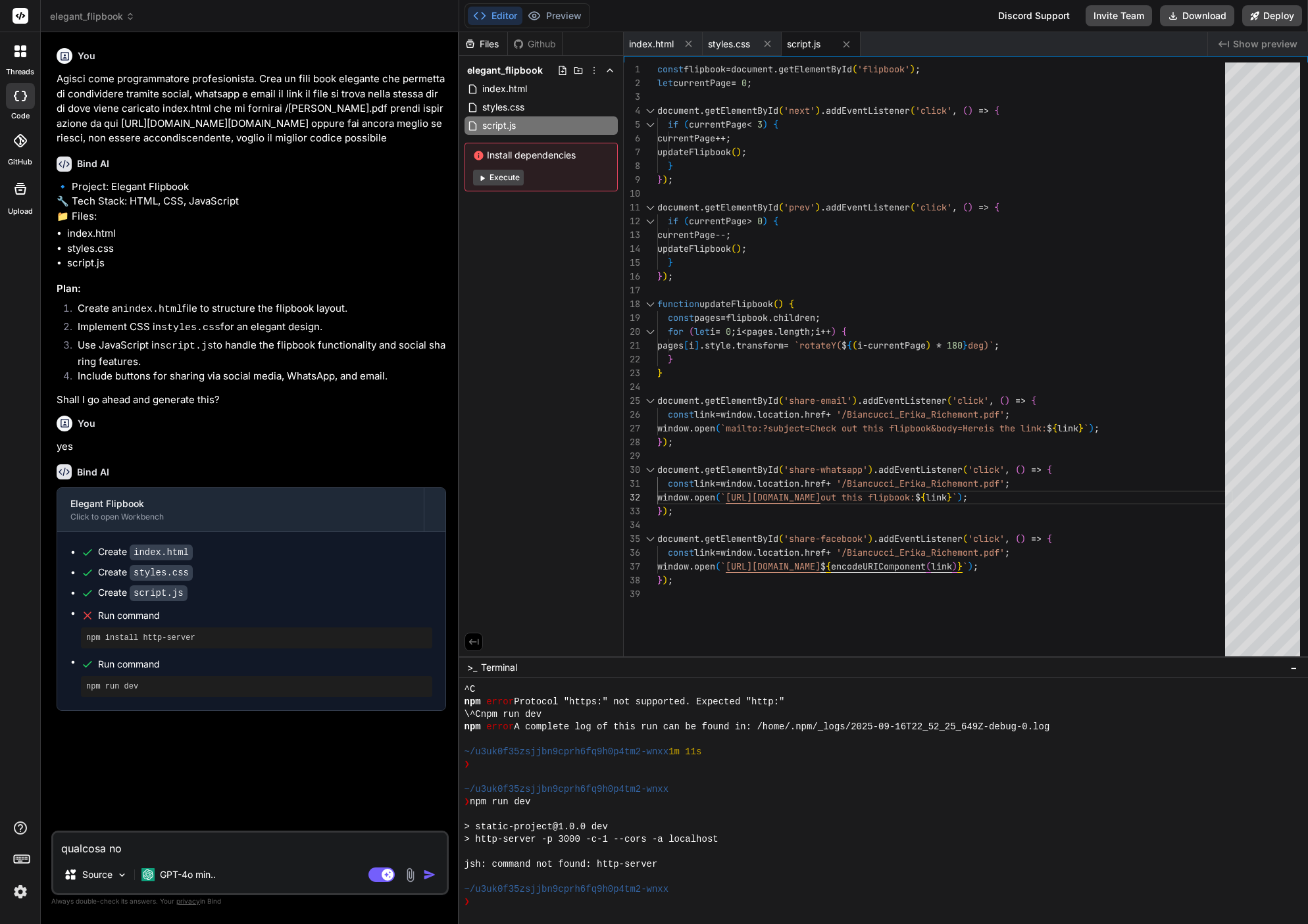
type textarea "qualcosa non"
type textarea "x"
type textarea "qualcosa non"
type textarea "x"
type textarea "qualcosa non f"
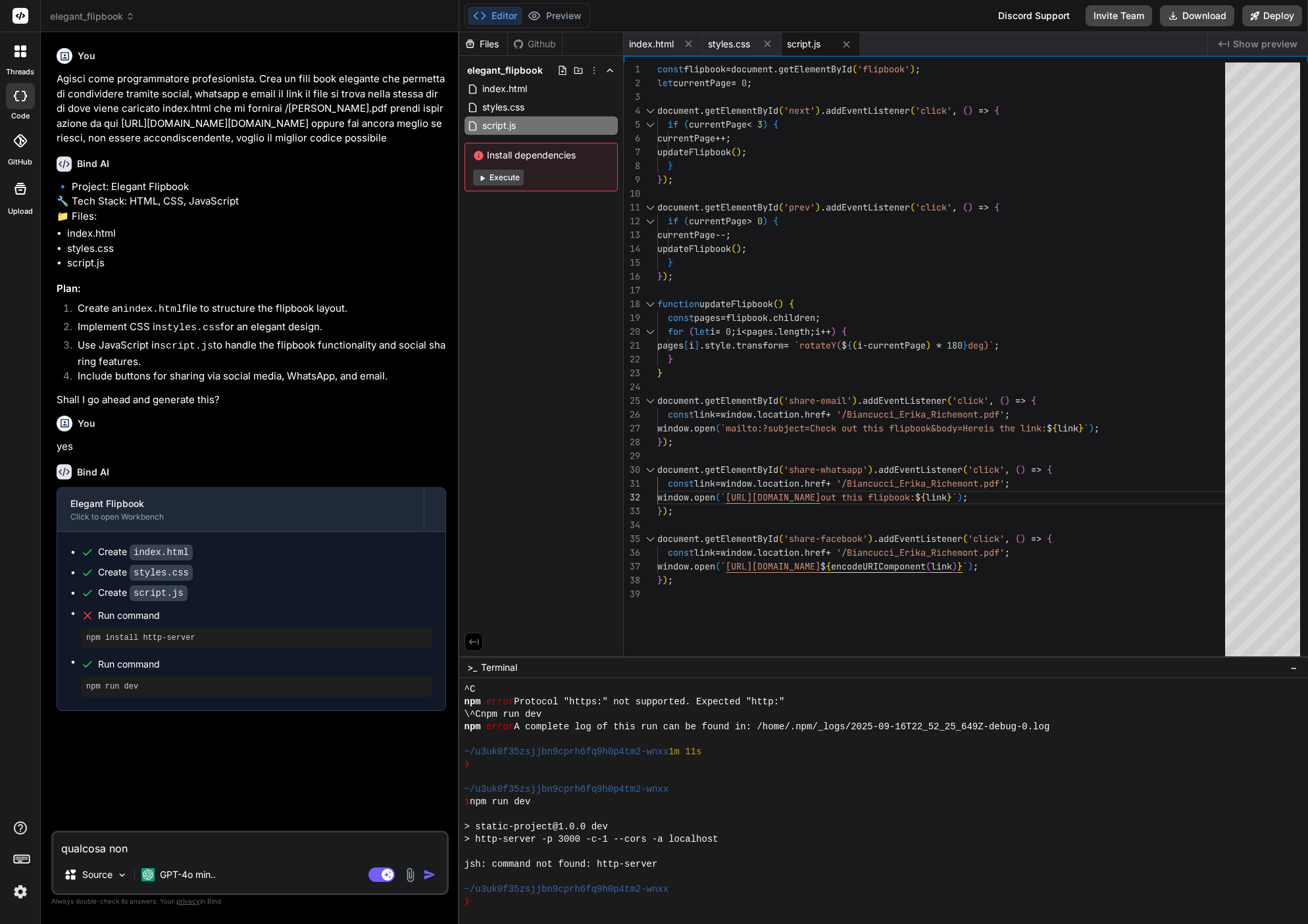
type textarea "x"
type textarea "qualcosa non fu"
type textarea "x"
type textarea "qualcosa non fun"
type textarea "x"
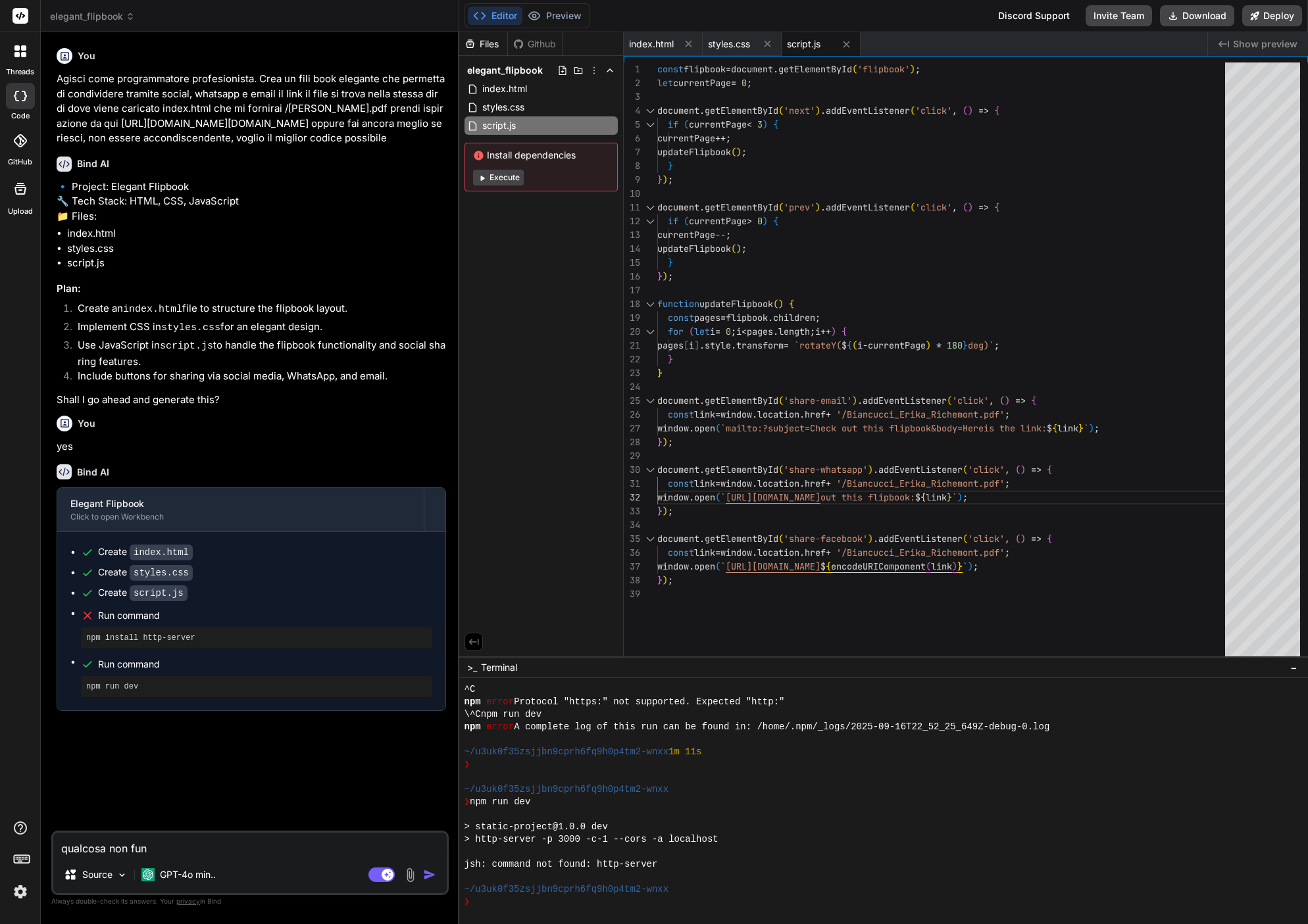
type textarea "qualcosa non func"
type textarea "x"
type textarea "qualcosa non funci"
type textarea "x"
type textarea "qualcosa non funcin"
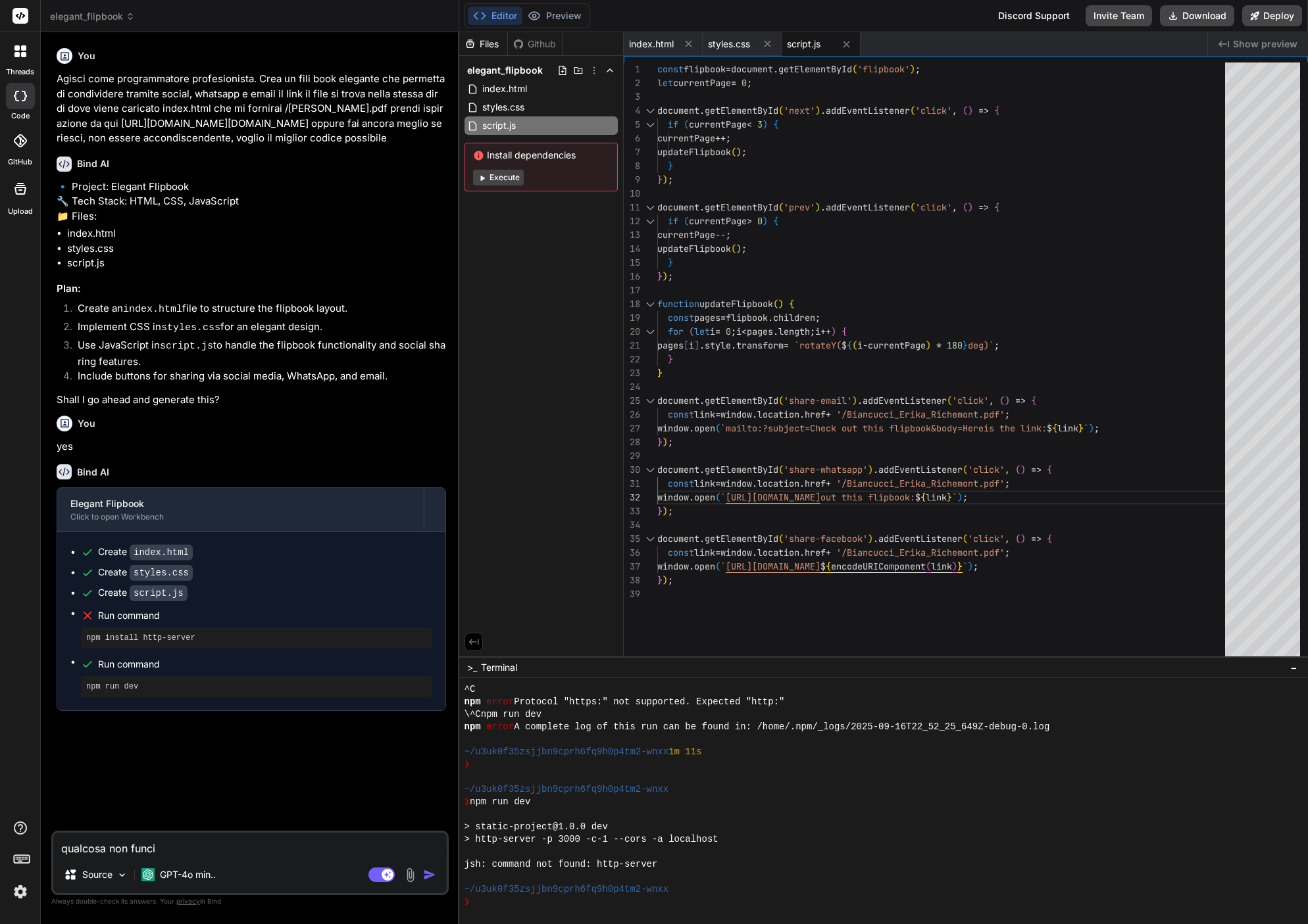
type textarea "x"
type textarea "qualcosa non funcina"
type textarea "x"
type textarea "qualcosa non fucina"
type textarea "x"
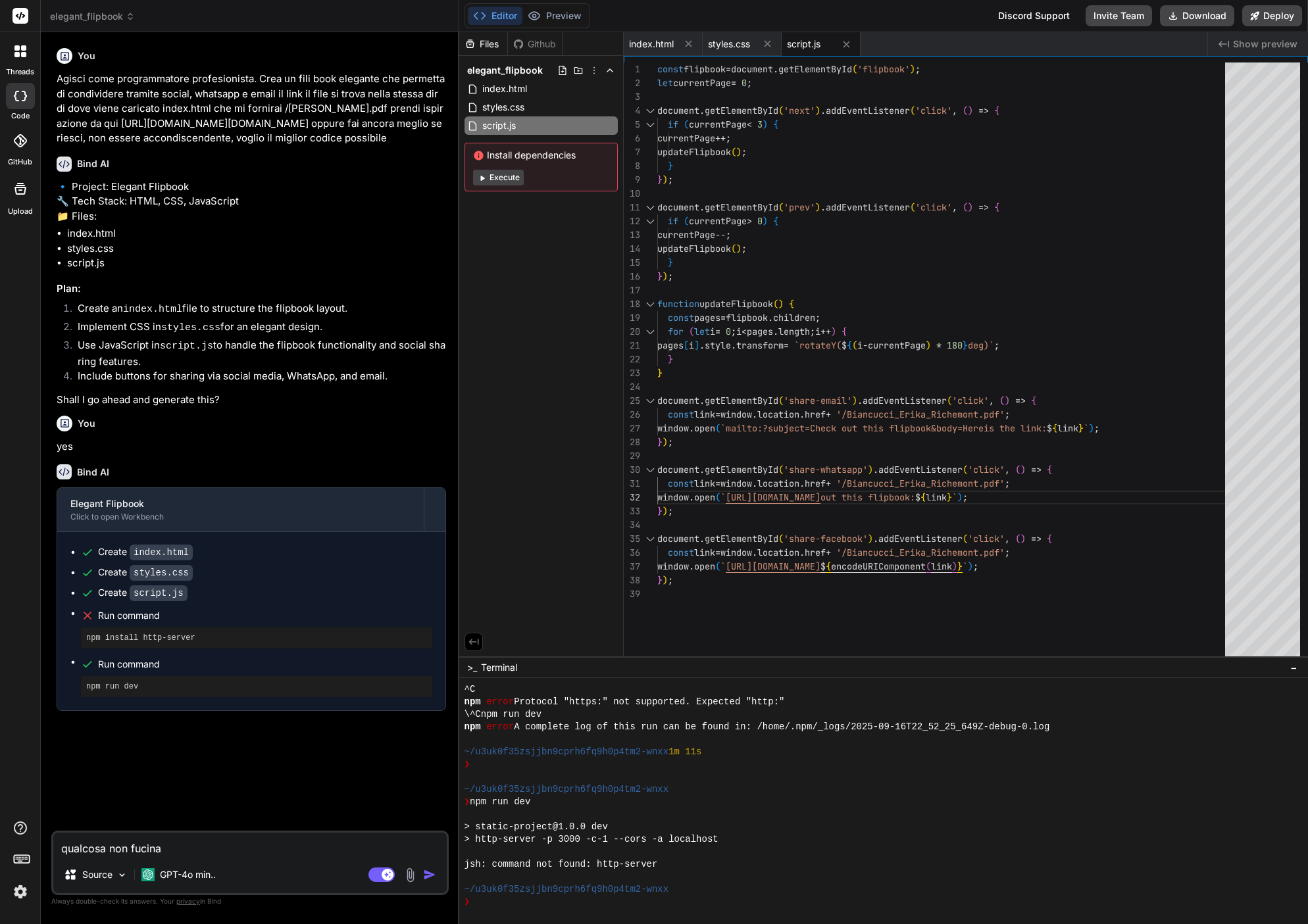
paste textarea "[URL][DOMAIN_NAME]"
type textarea "qualcosa non fucina [URL][DOMAIN_NAME]"
type textarea "x"
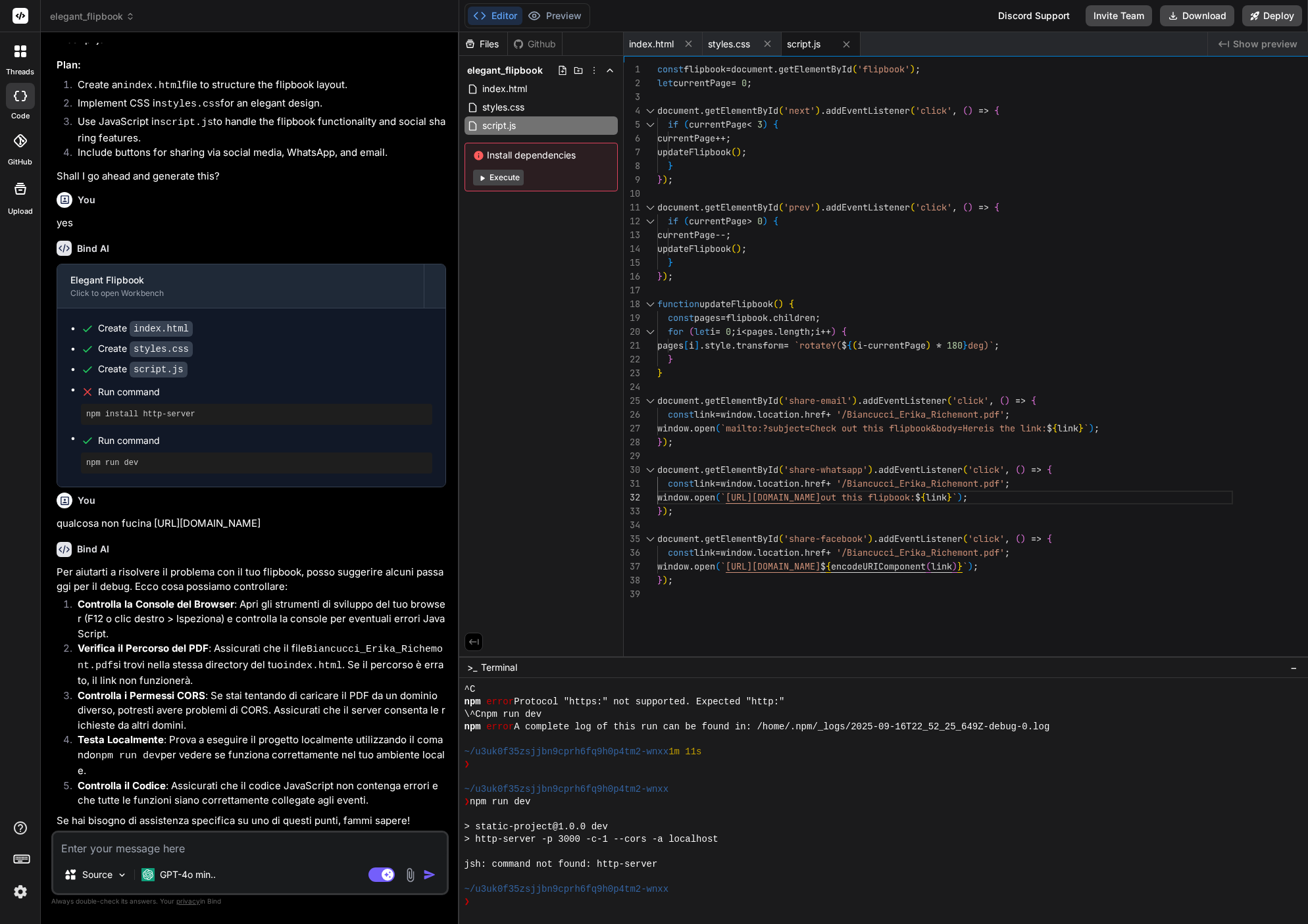
scroll to position [194, 0]
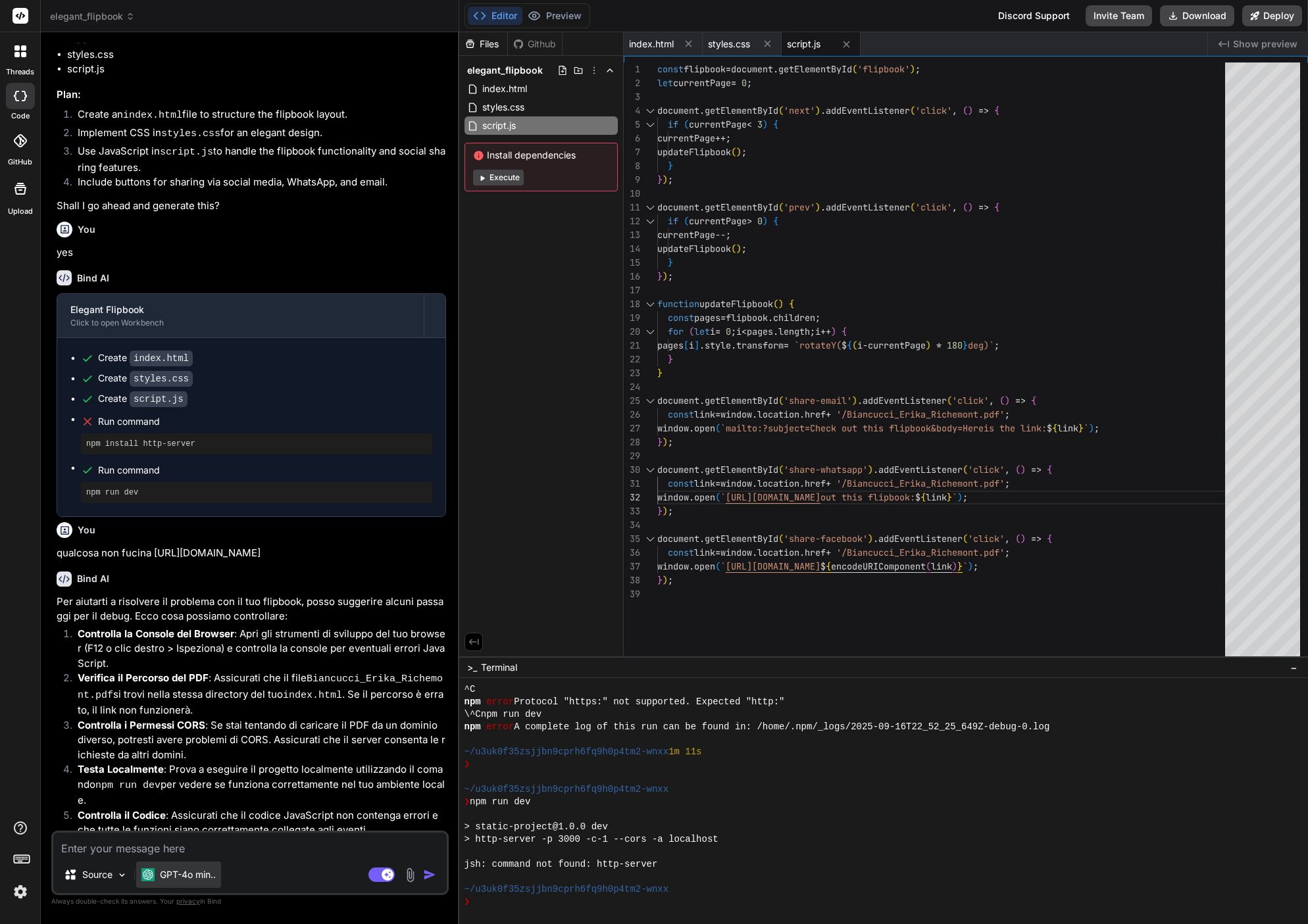
click at [163, 879] on p "GPT-4o min.." at bounding box center [188, 874] width 56 height 13
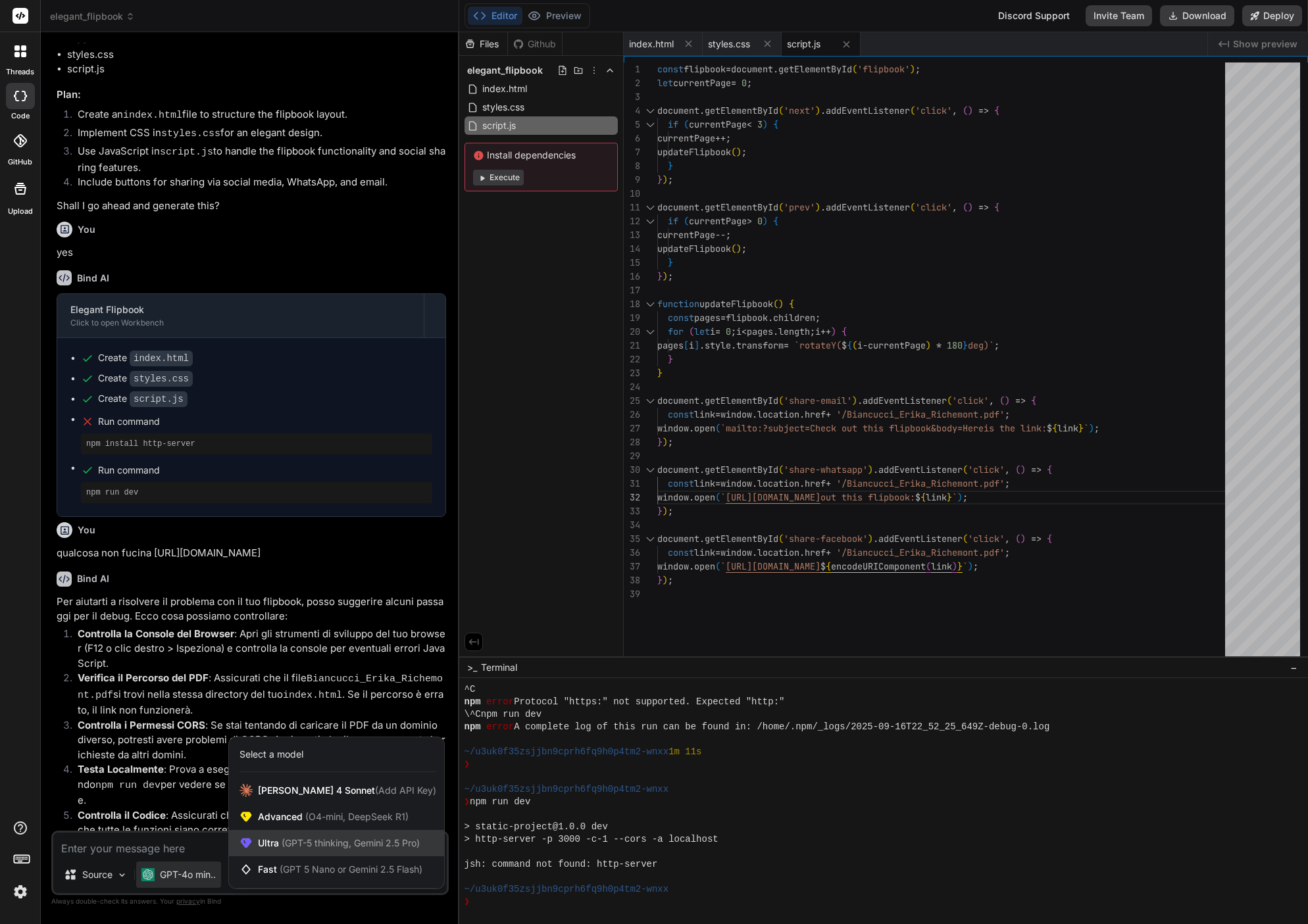
click at [324, 846] on span "(GPT-5 thinking, Gemini 2.5 Pro)" at bounding box center [349, 841] width 141 height 11
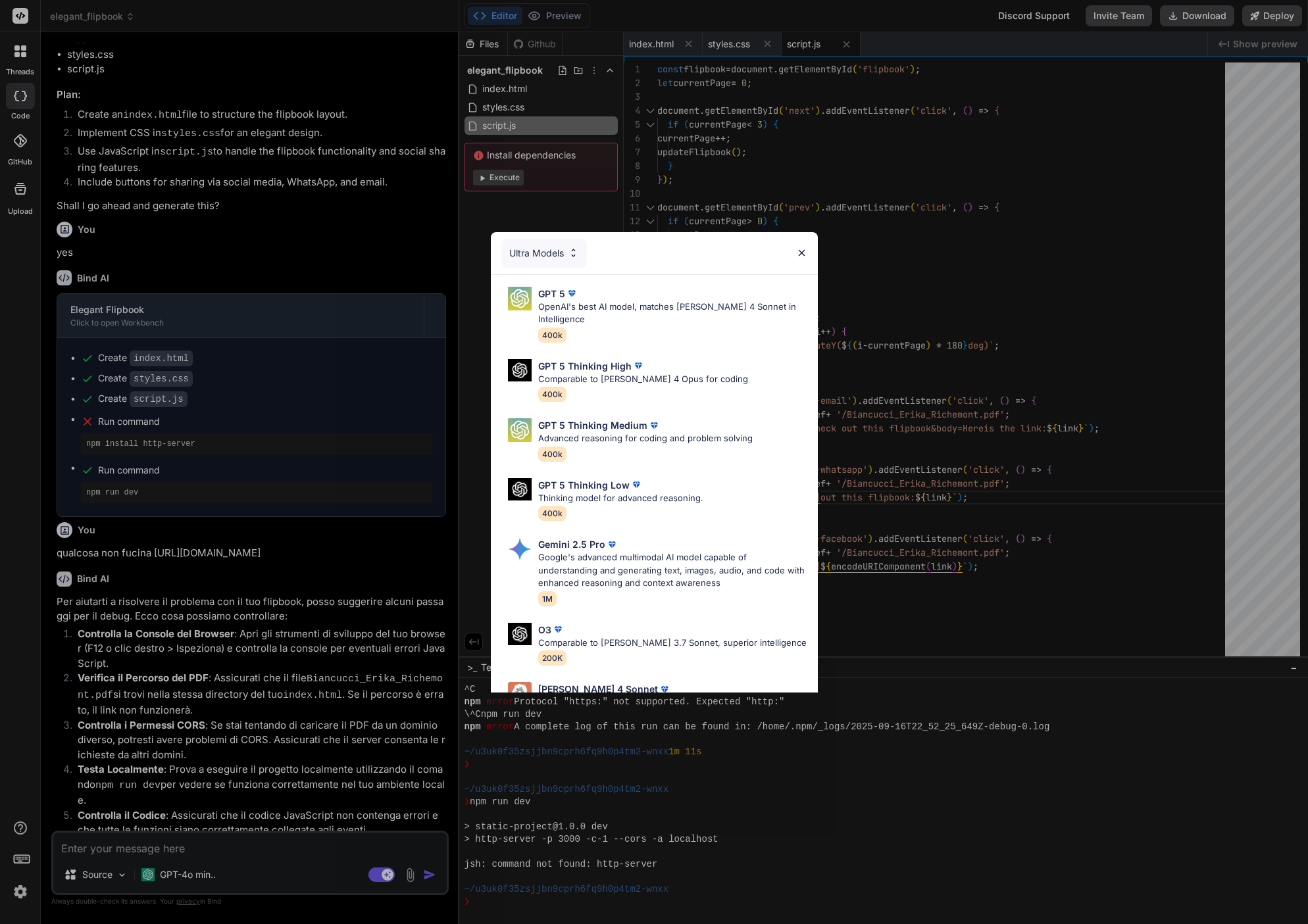
click at [160, 846] on div "Ultra Models GPT 5 OpenAI's best AI model, matches [PERSON_NAME] 4 Sonnet in In…" at bounding box center [654, 462] width 1308 height 924
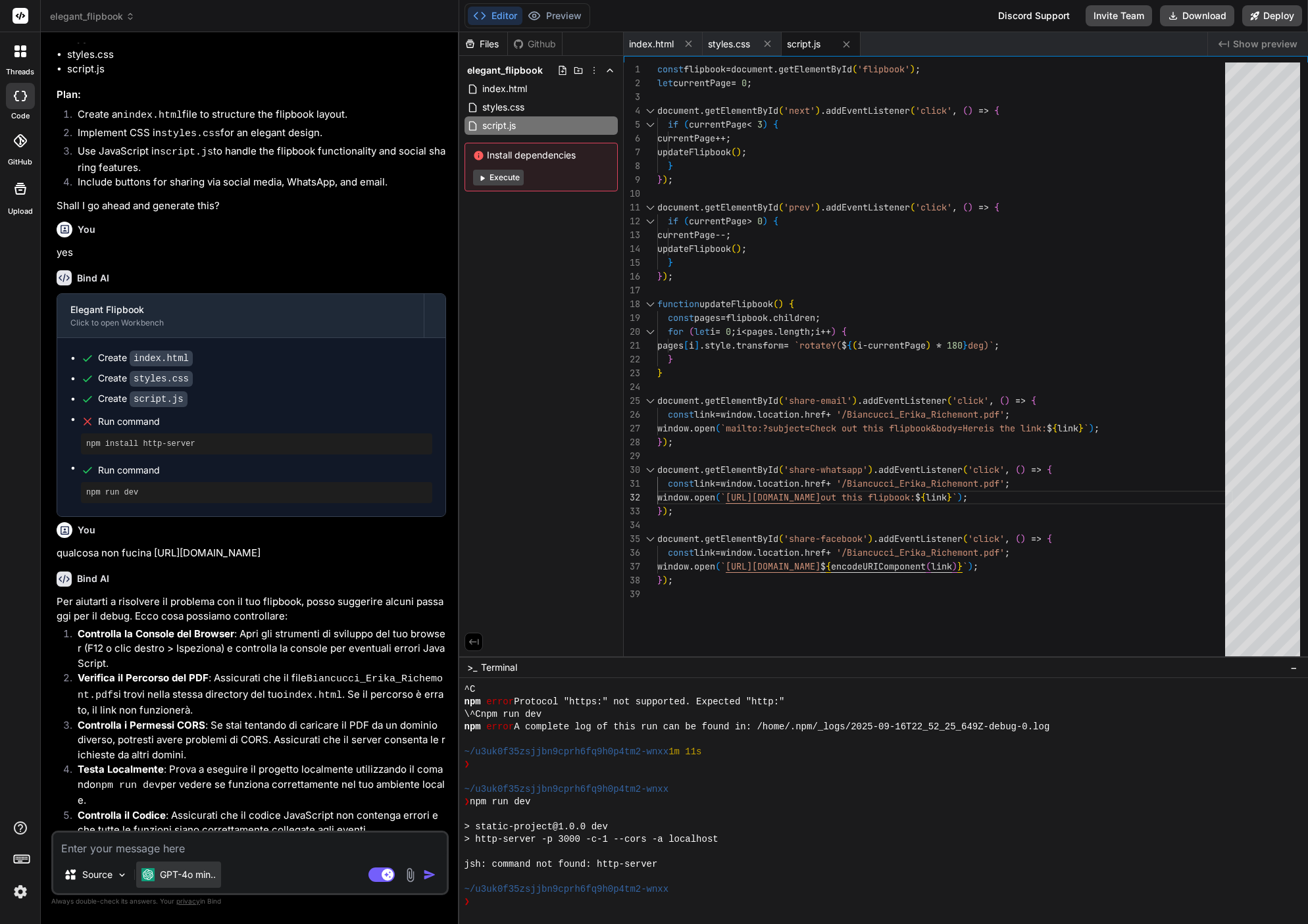
click at [167, 885] on div "GPT-4o min.." at bounding box center [178, 874] width 85 height 27
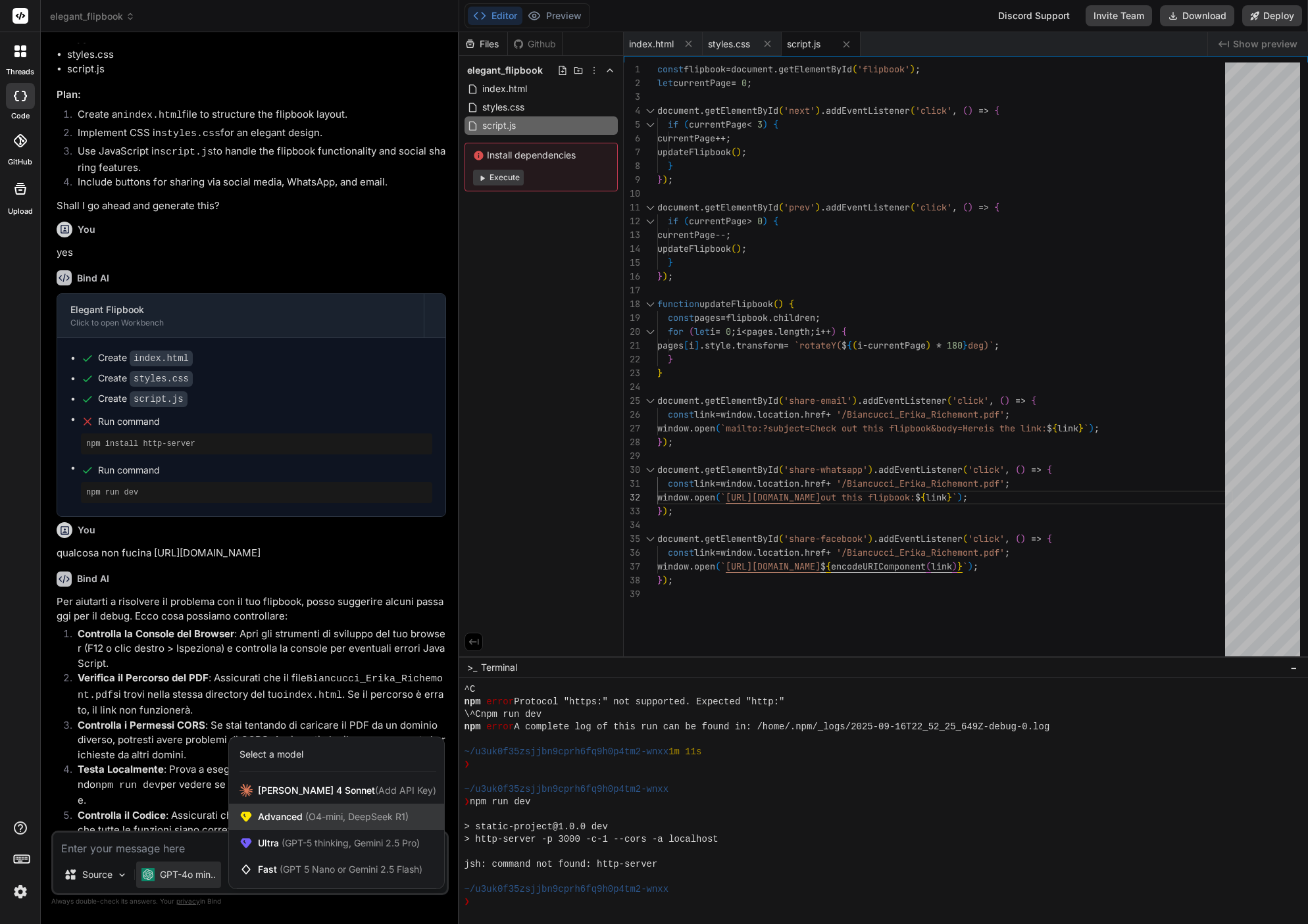
click at [275, 819] on span "Advanced (O4-mini, DeepSeek R1)" at bounding box center [332, 816] width 150 height 13
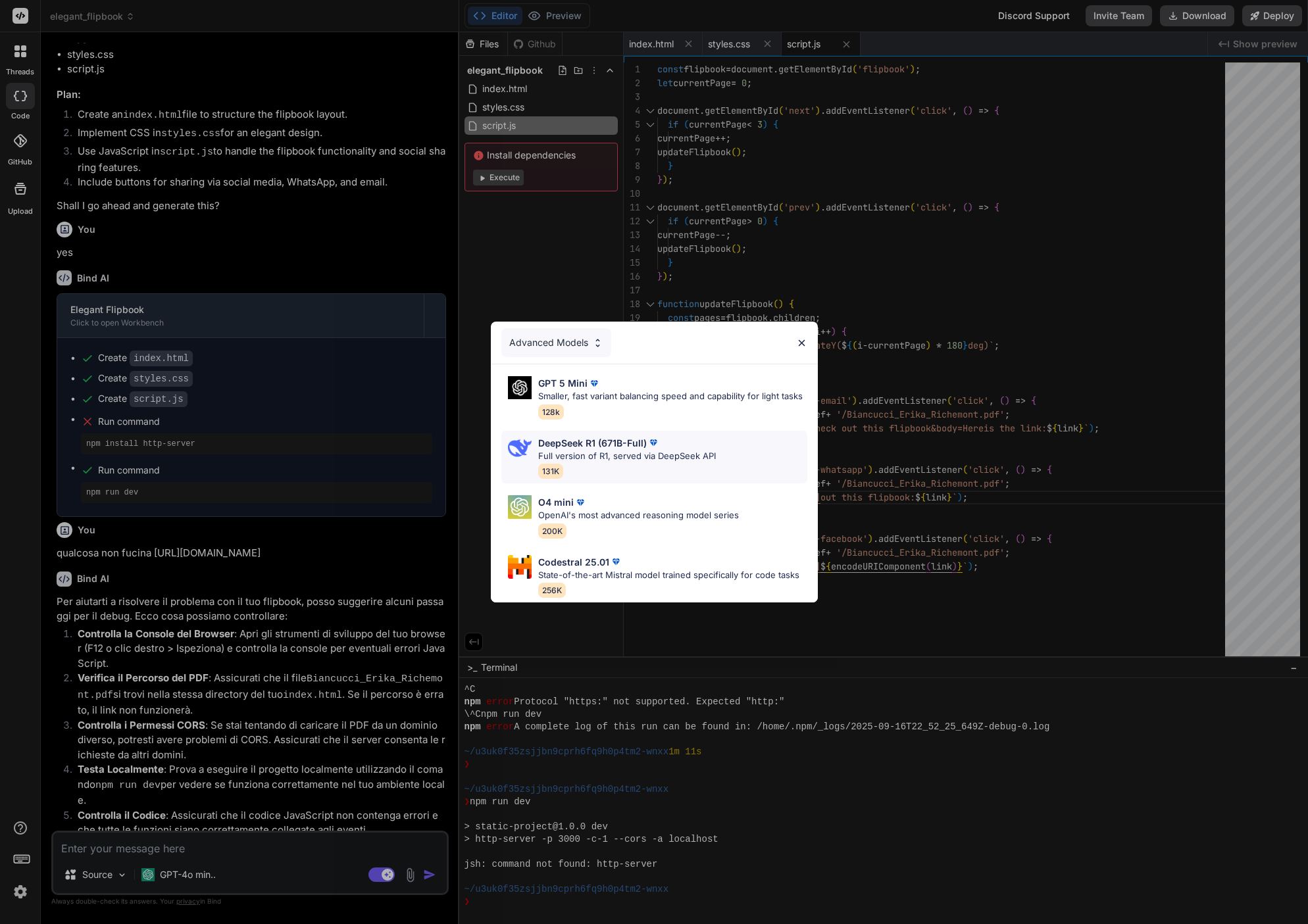
click at [608, 444] on p "DeepSeek R1 (671B-Full)" at bounding box center [592, 442] width 108 height 14
type textarea "x"
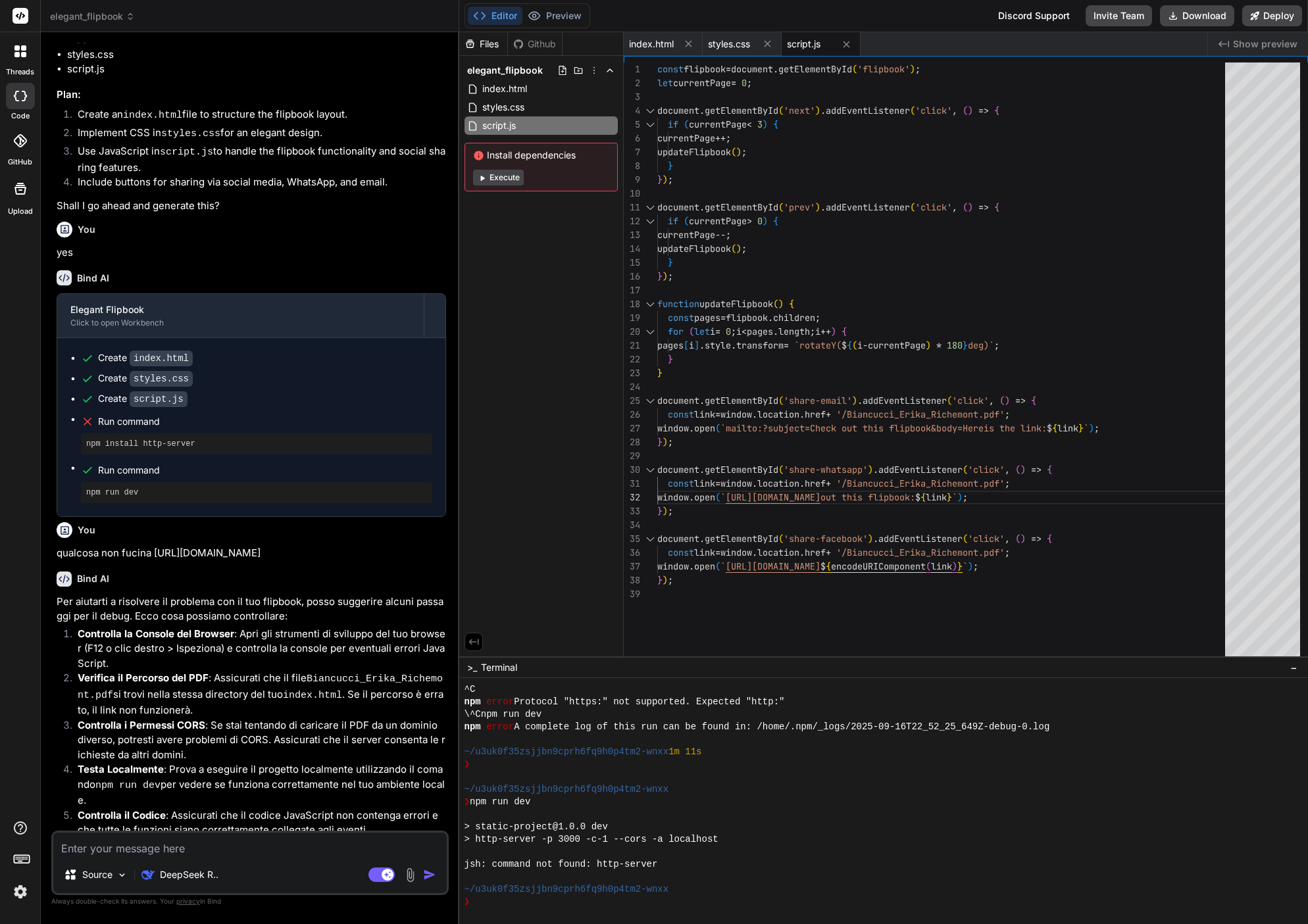
click at [90, 854] on textarea at bounding box center [250, 844] width 393 height 24
type textarea "r"
type textarea "x"
type textarea "ri"
type textarea "x"
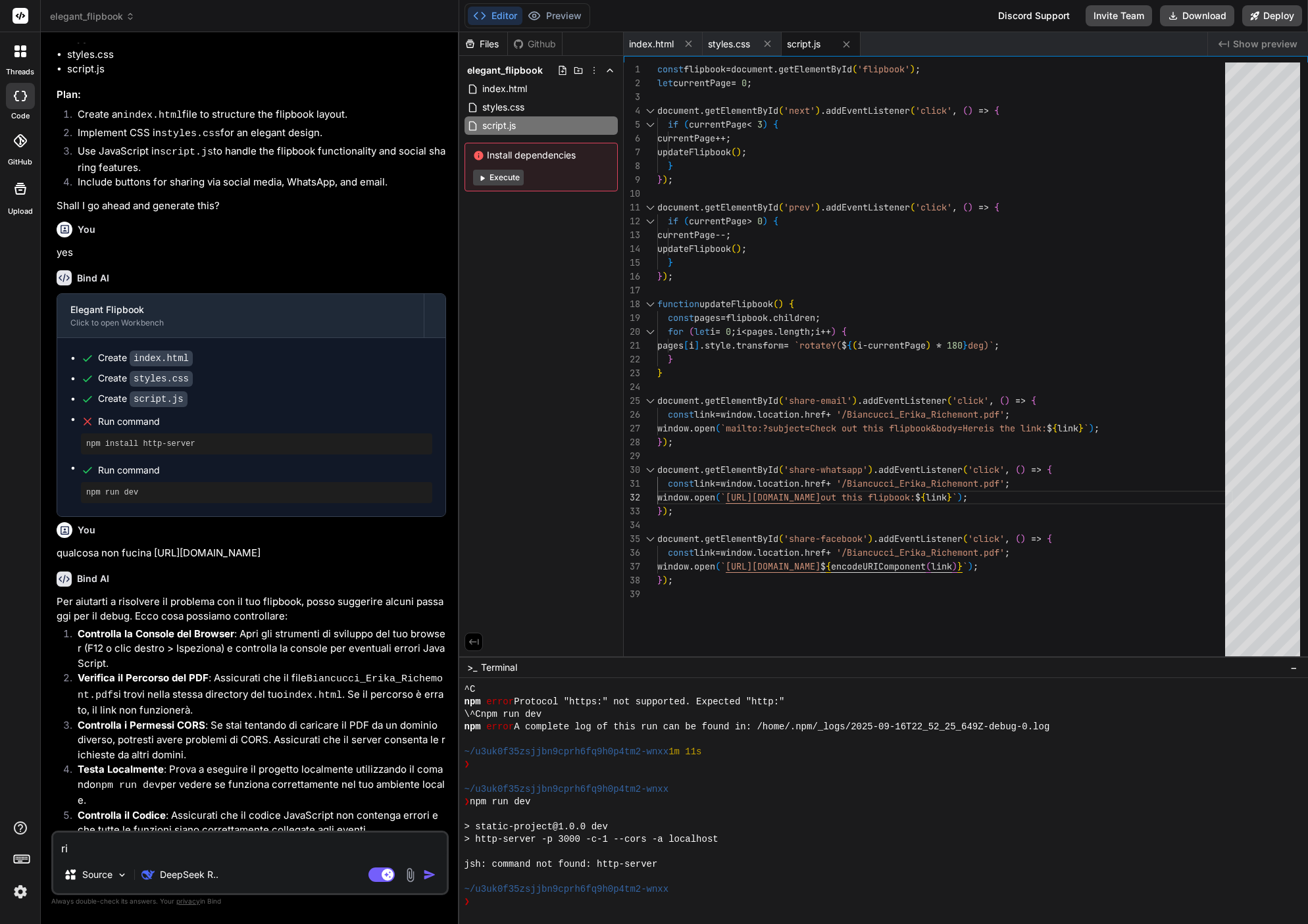
type textarea "ric"
type textarea "x"
type textarea "ricr"
type textarea "x"
type textarea "ricre"
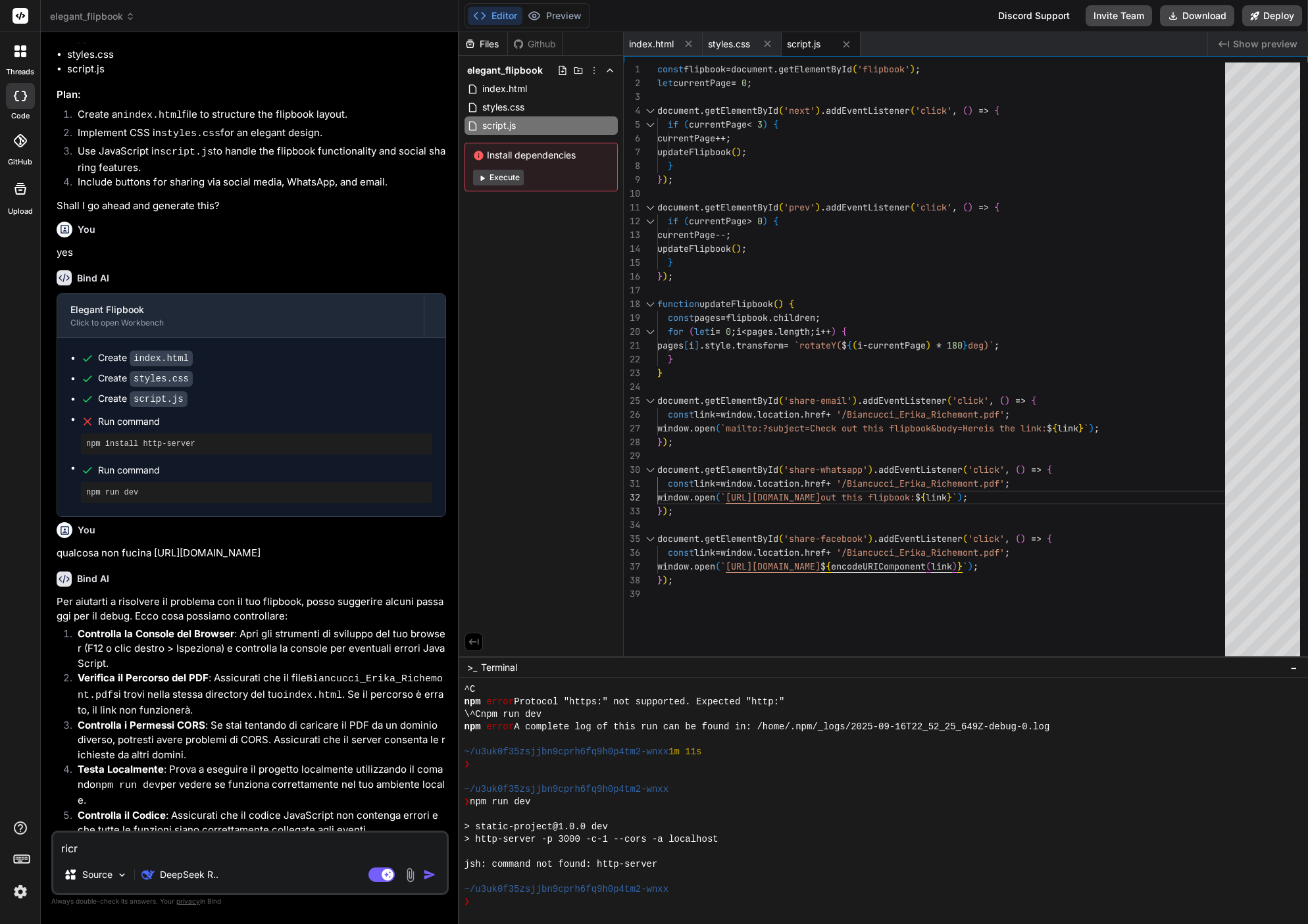
type textarea "x"
type textarea "ricrea"
type textarea "x"
type textarea "ricrea"
type textarea "x"
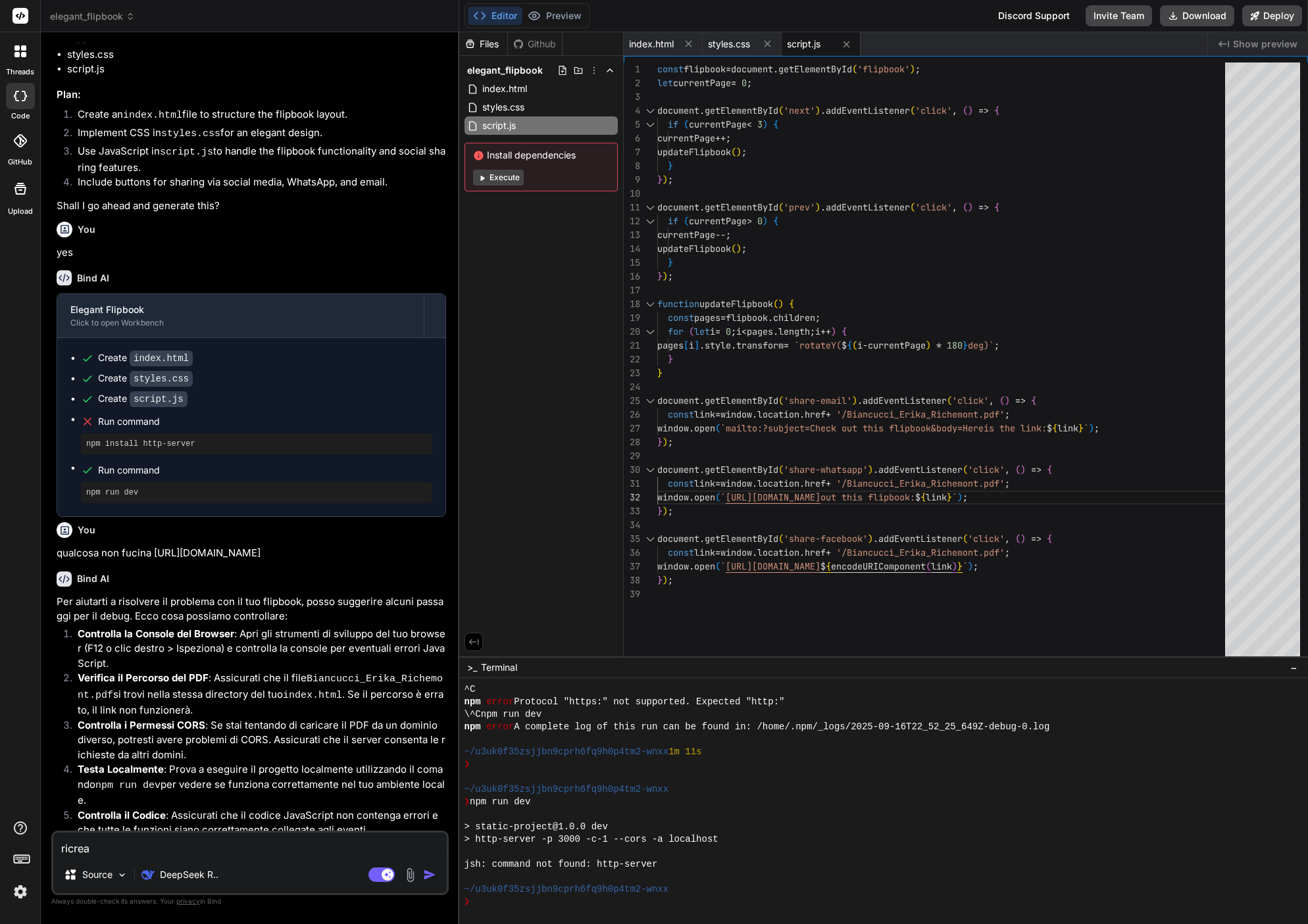
type textarea "ricrea i"
type textarea "x"
type textarea "ricrea il"
type textarea "x"
type textarea "ricrea il"
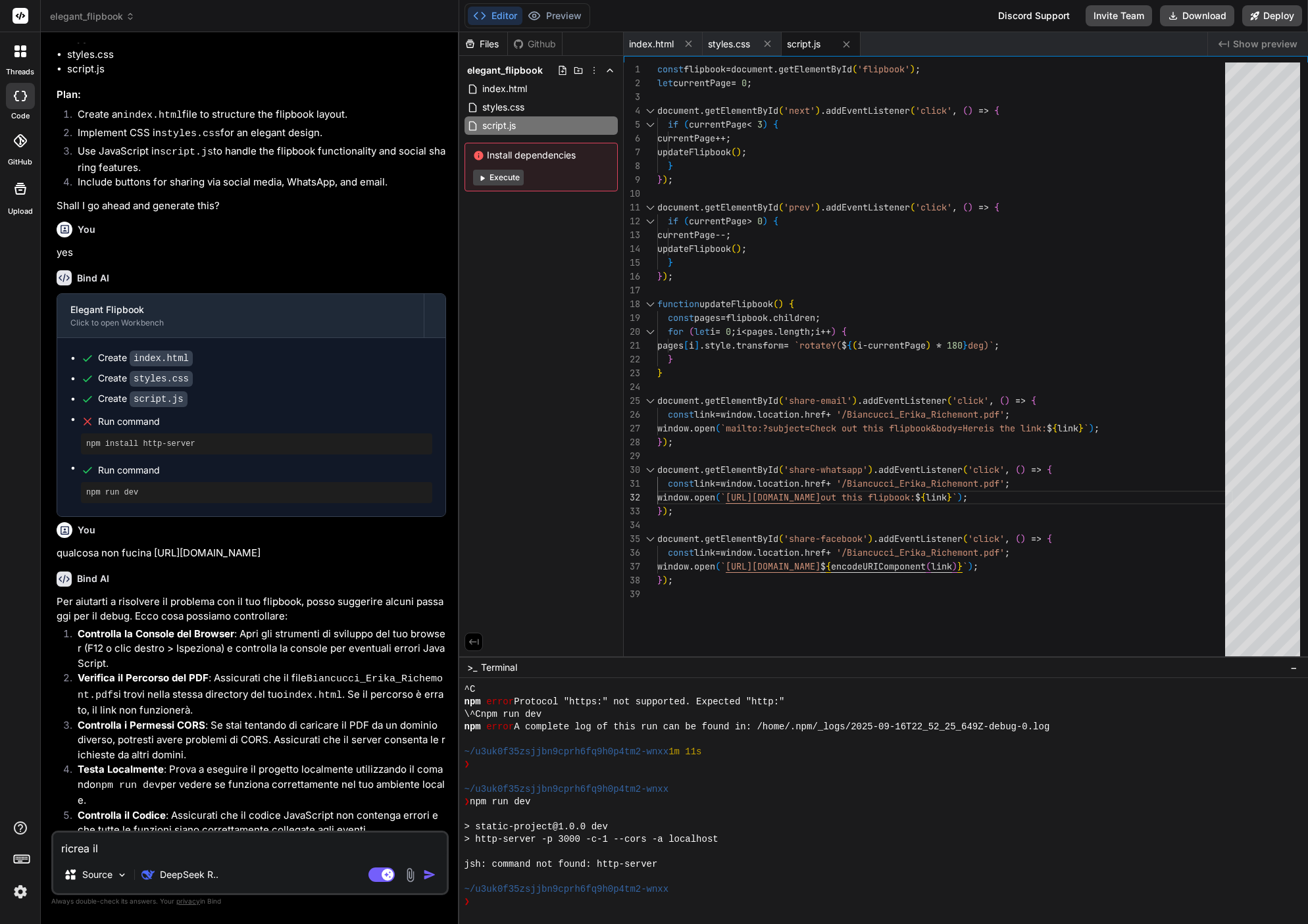
type textarea "x"
type textarea "ricrea il c"
type textarea "x"
type textarea "ricrea il co"
type textarea "x"
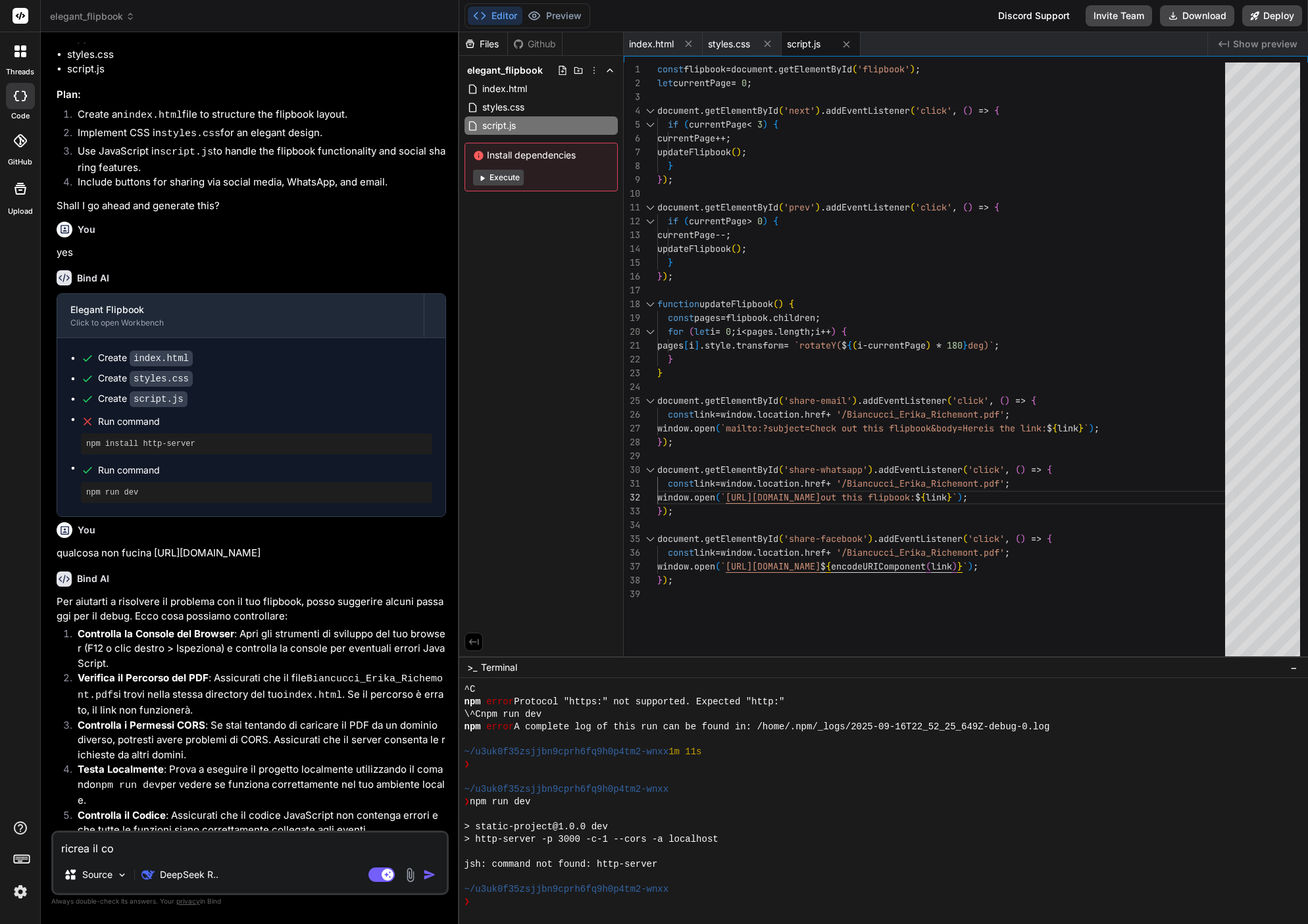
type textarea "ricrea il cod"
type textarea "x"
type textarea "ricrea il codi"
type textarea "x"
type textarea "ricrea il codic"
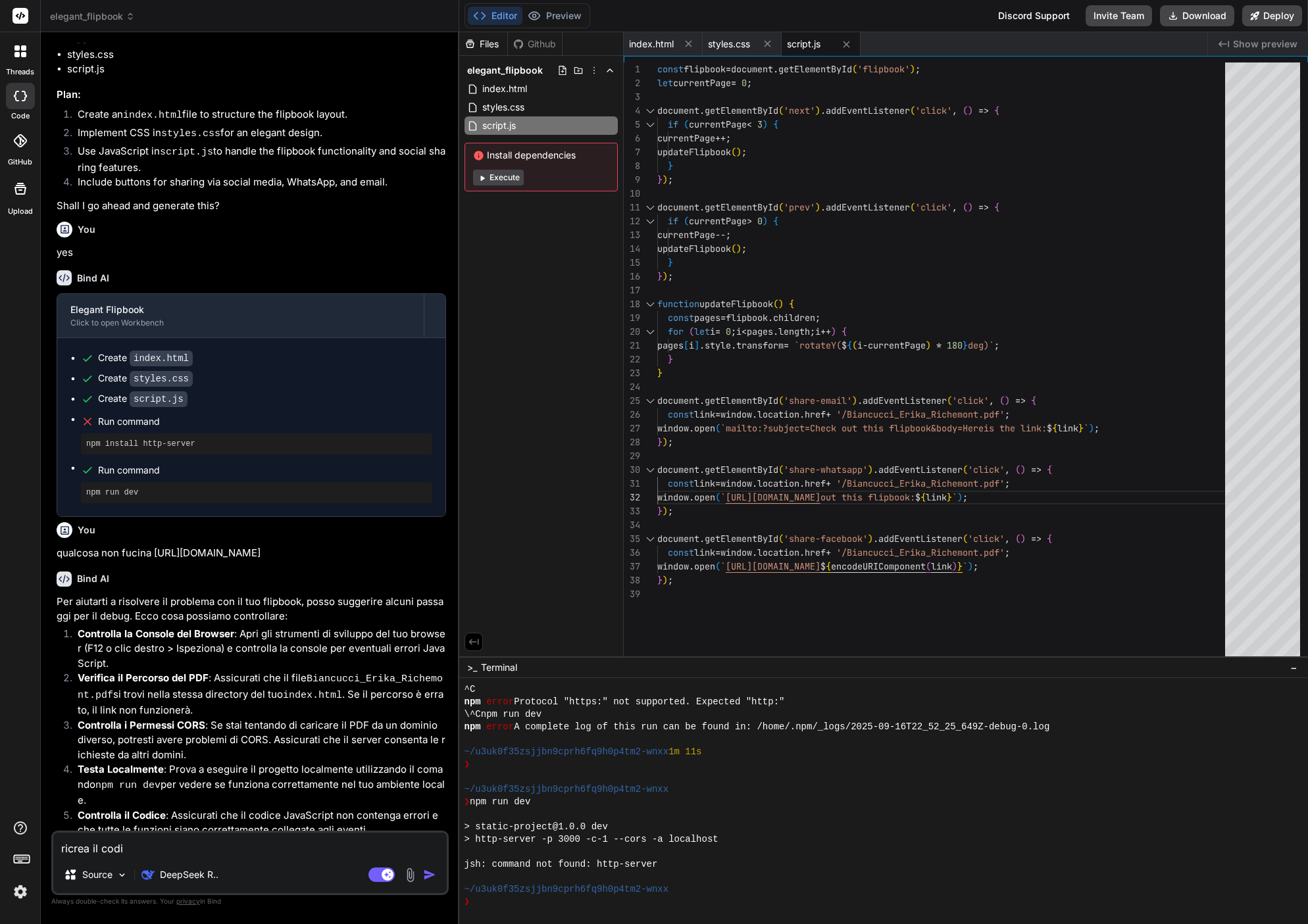
type textarea "x"
type textarea "ricrea il codice"
type textarea "x"
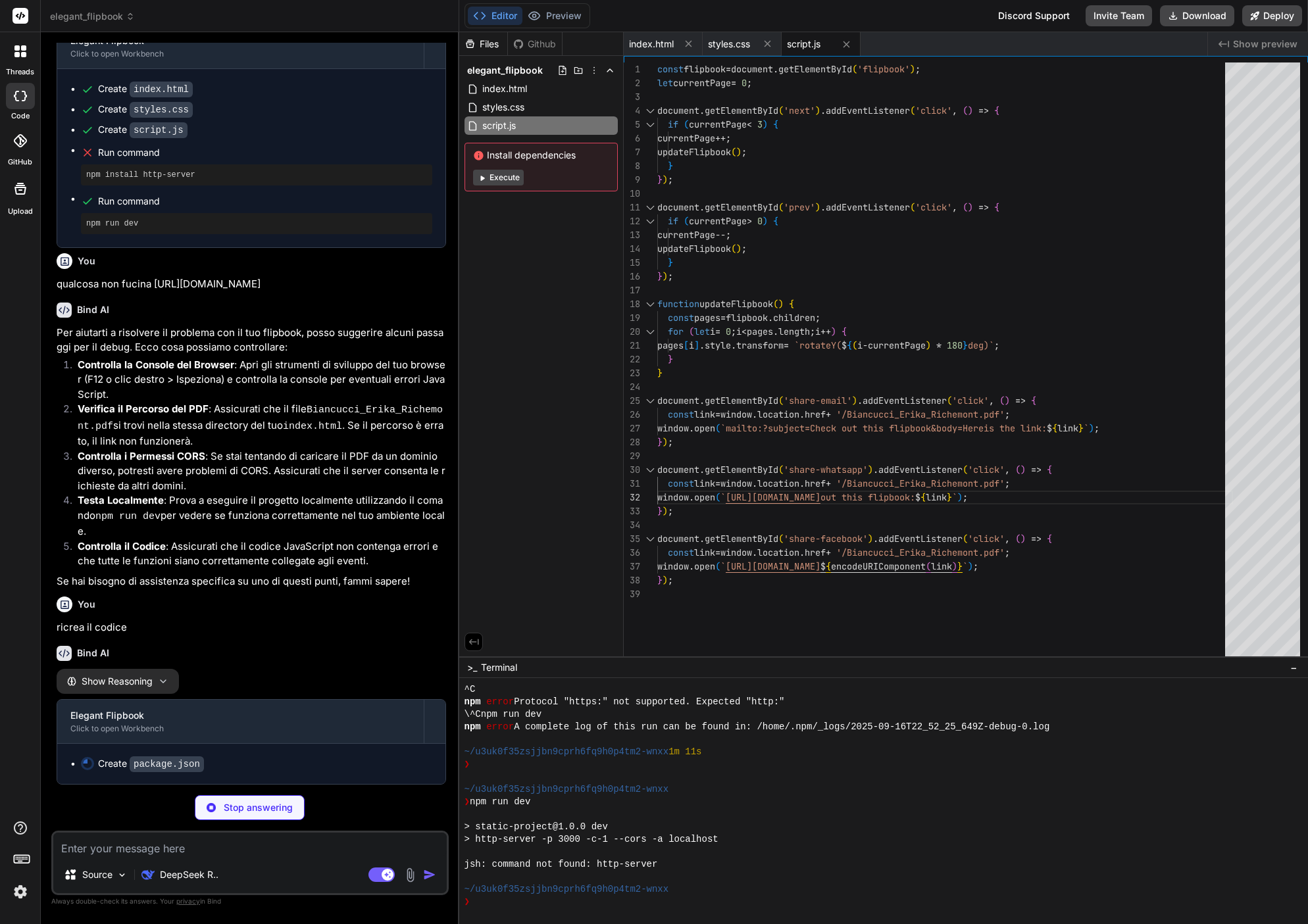
scroll to position [0, 0]
type textarea "x"
type textarea ""http-server": "^14.1.1" } }"
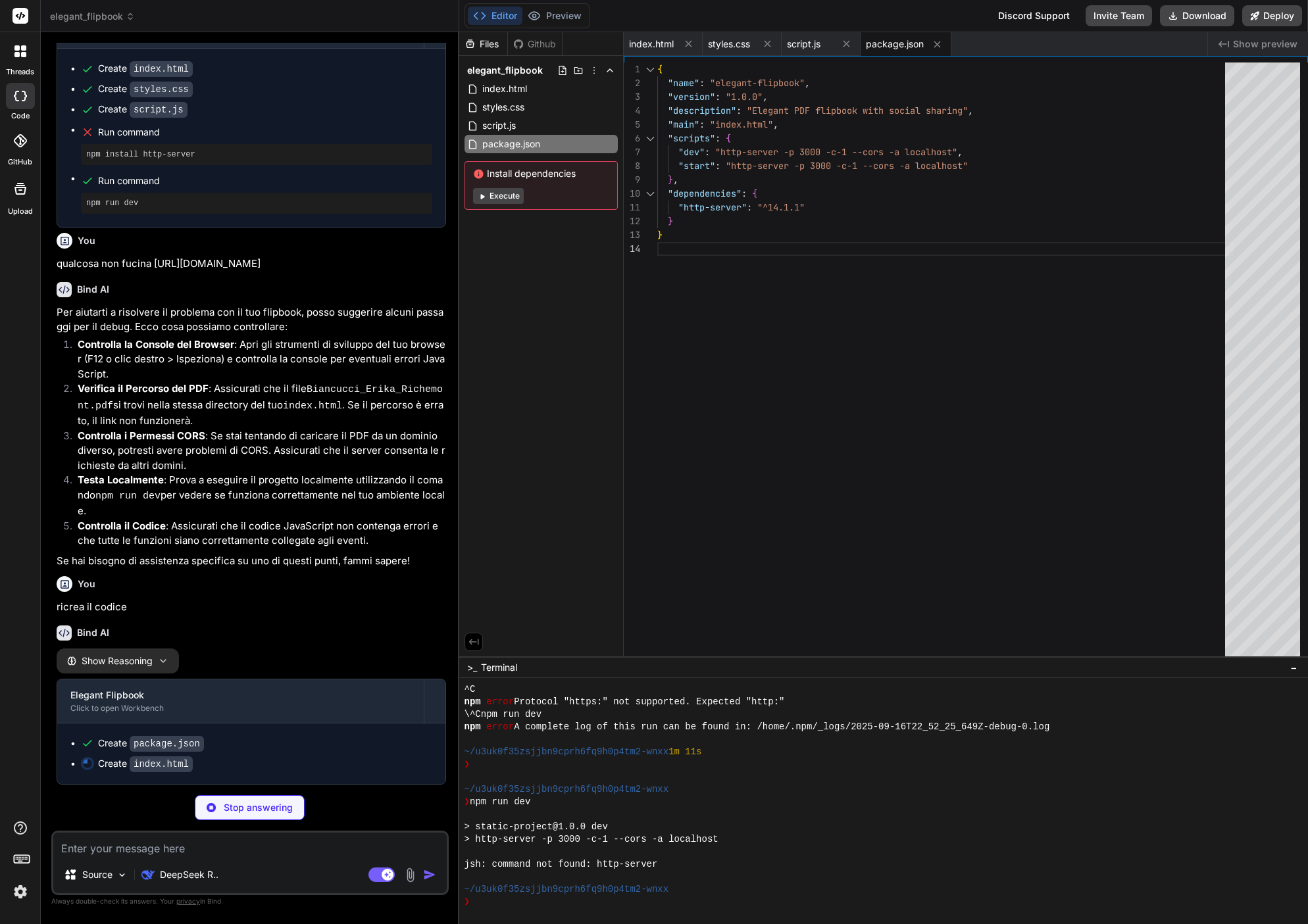
scroll to position [509, 0]
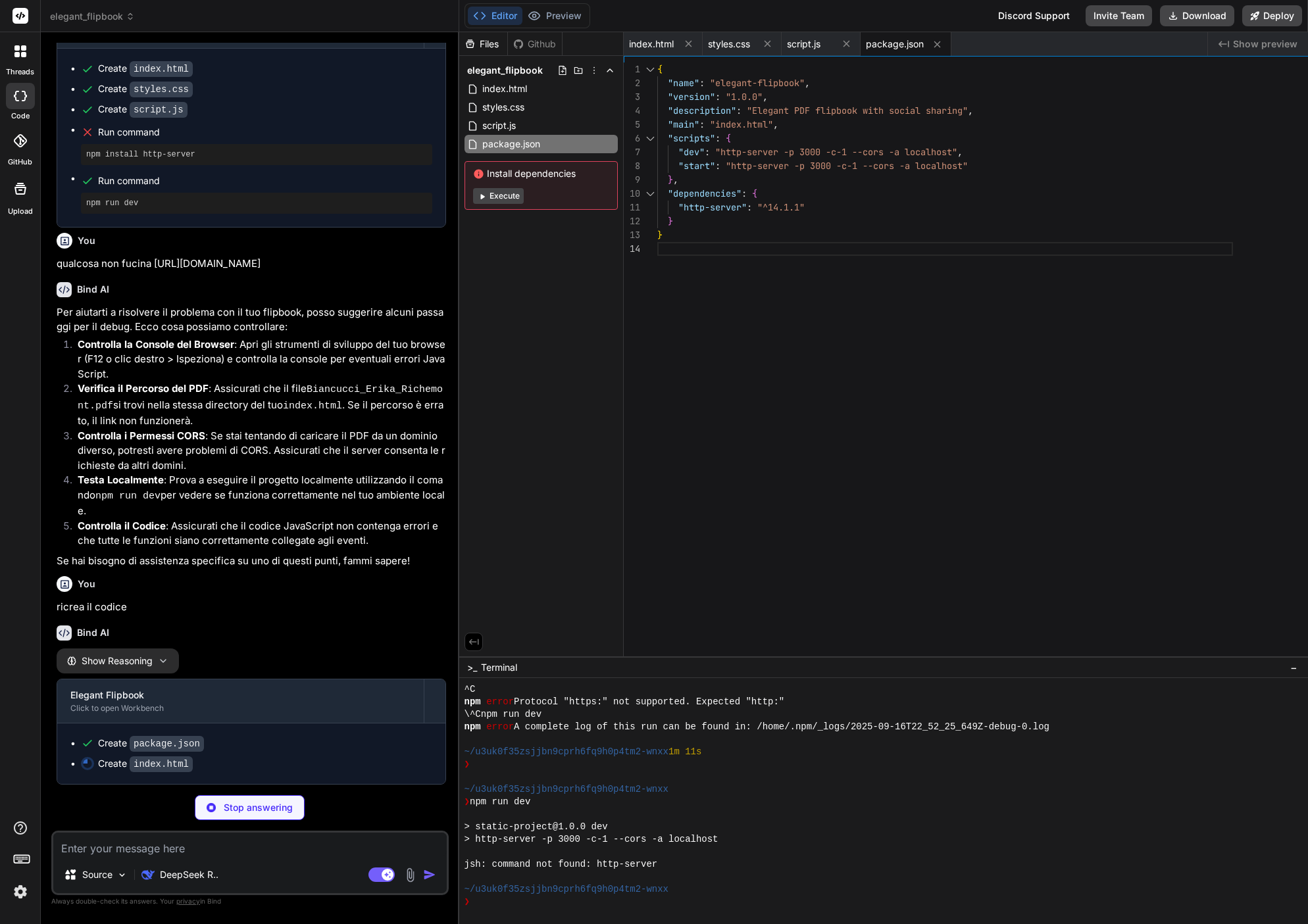
type textarea "x"
type textarea "</html>"
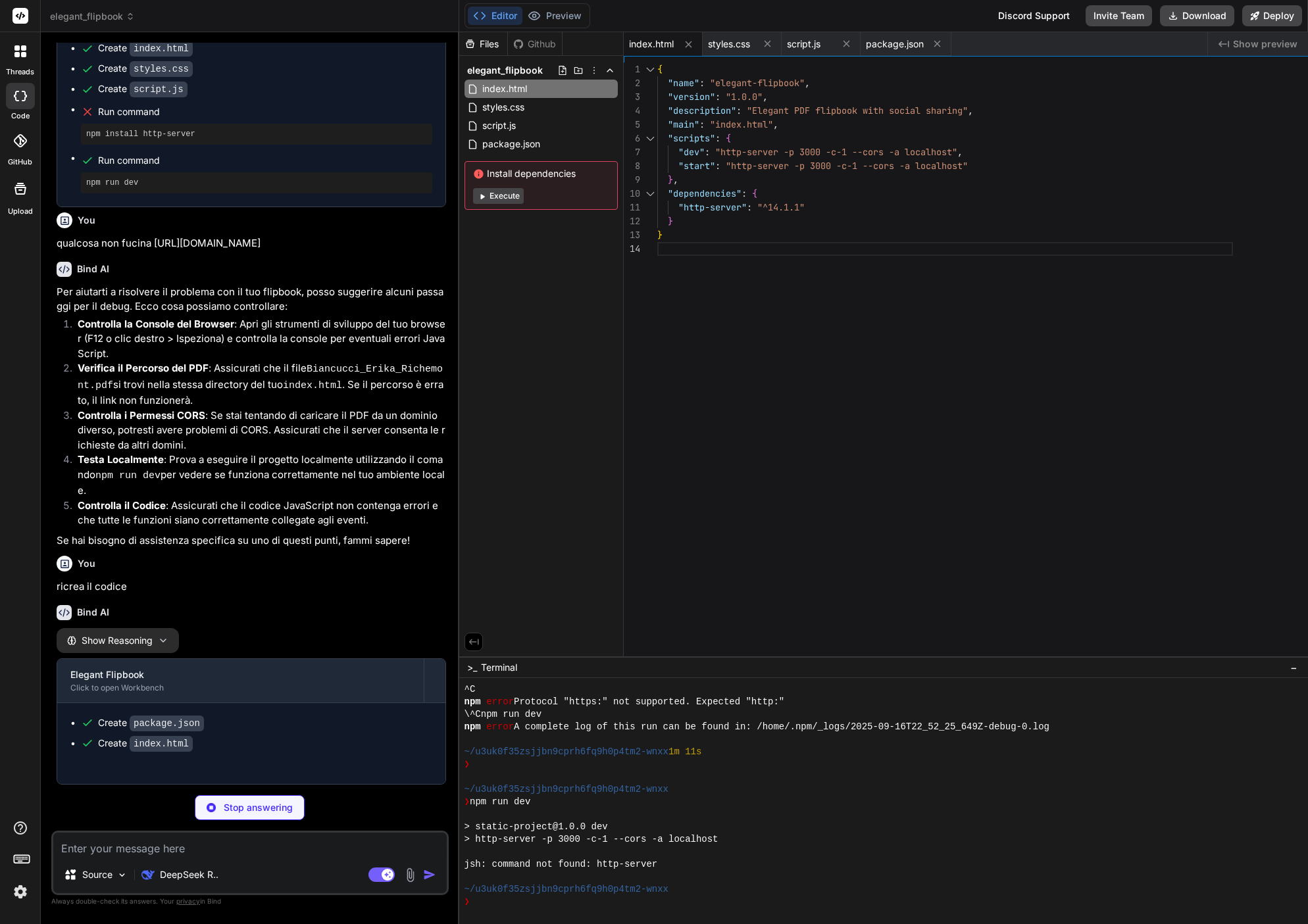
type textarea "x"
type textarea "order: -1; } .pdf-viewer { height: 300px; } }"
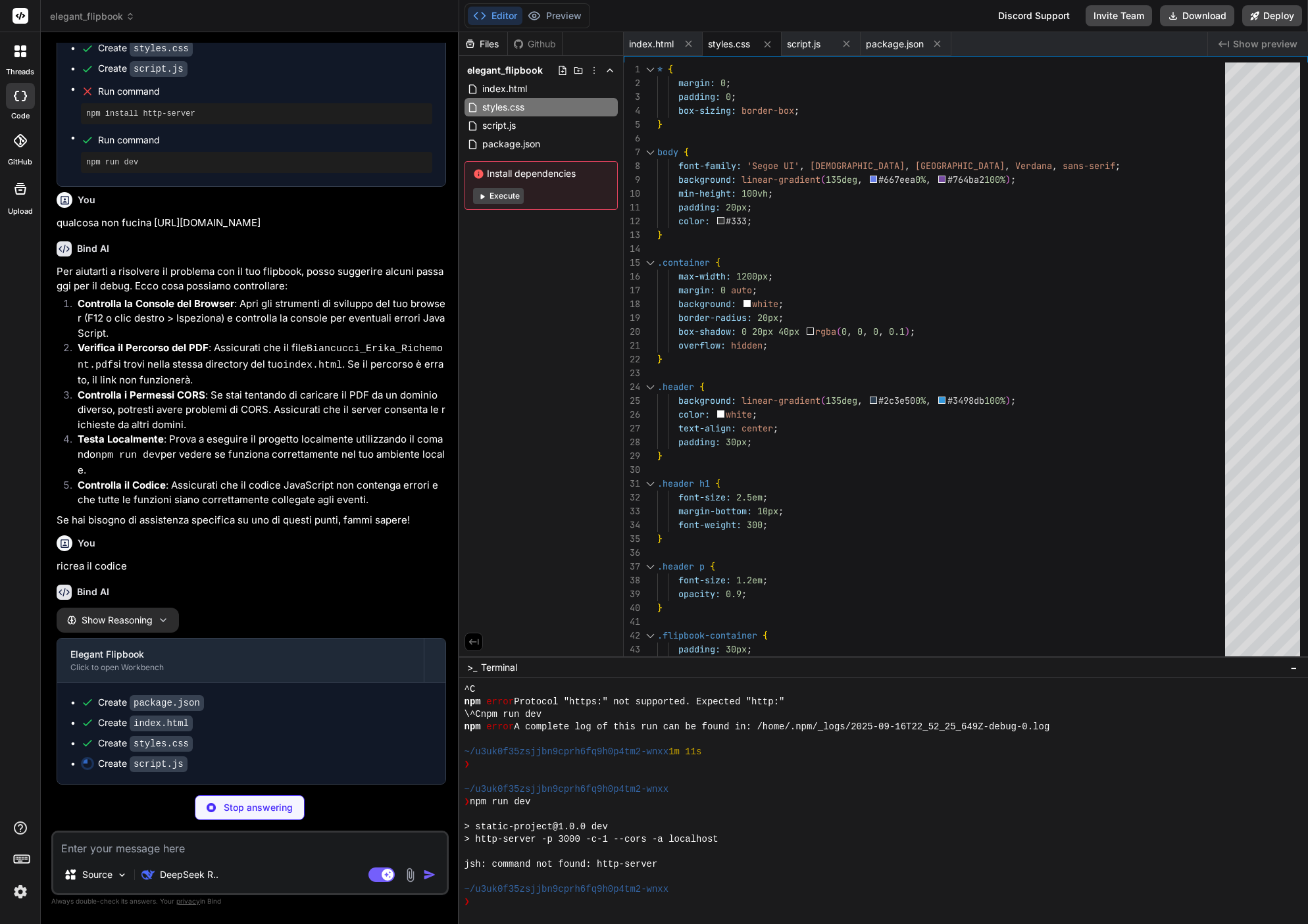
scroll to position [1, 0]
click at [160, 625] on icon "button" at bounding box center [163, 619] width 11 height 11
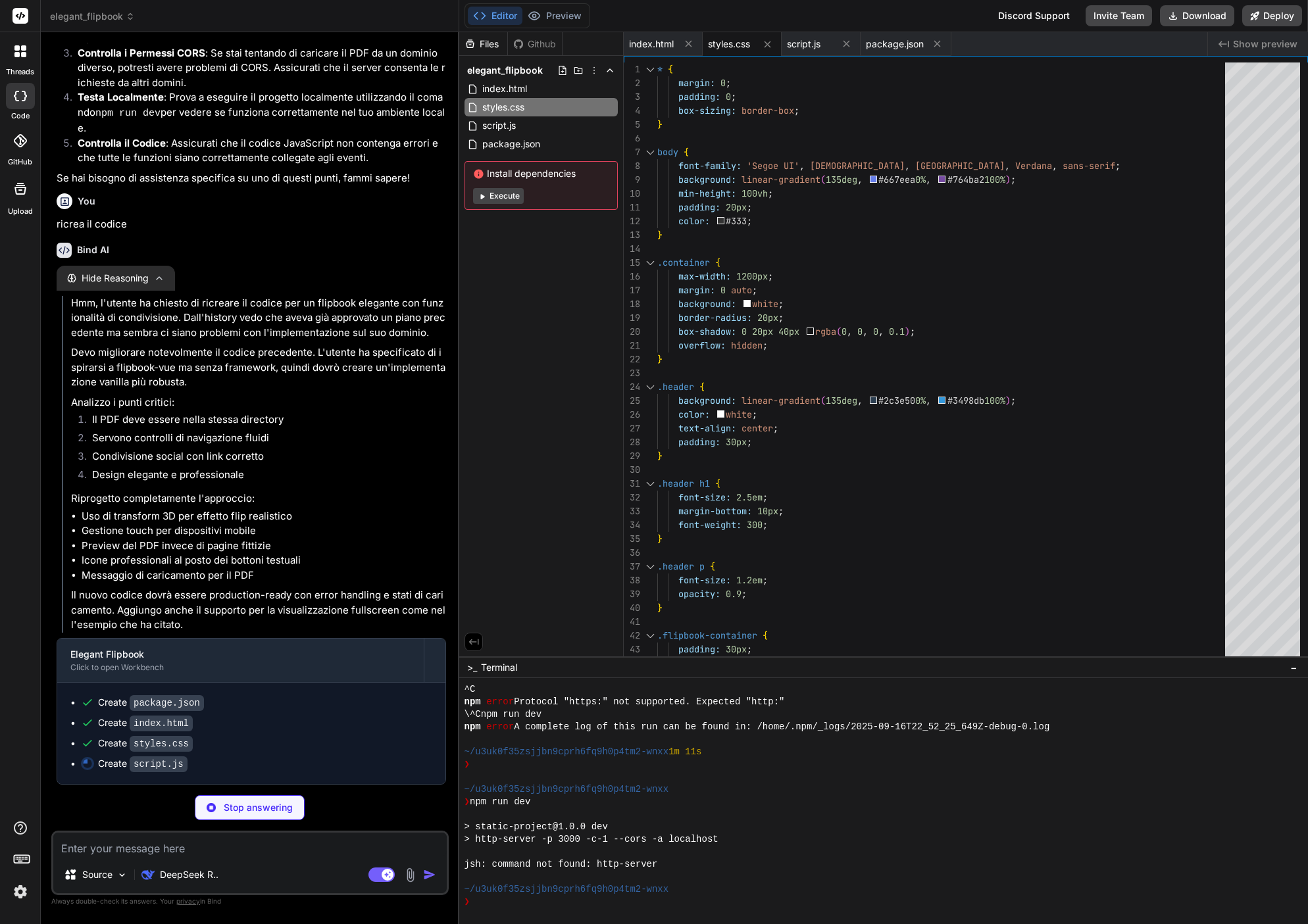
scroll to position [885, 0]
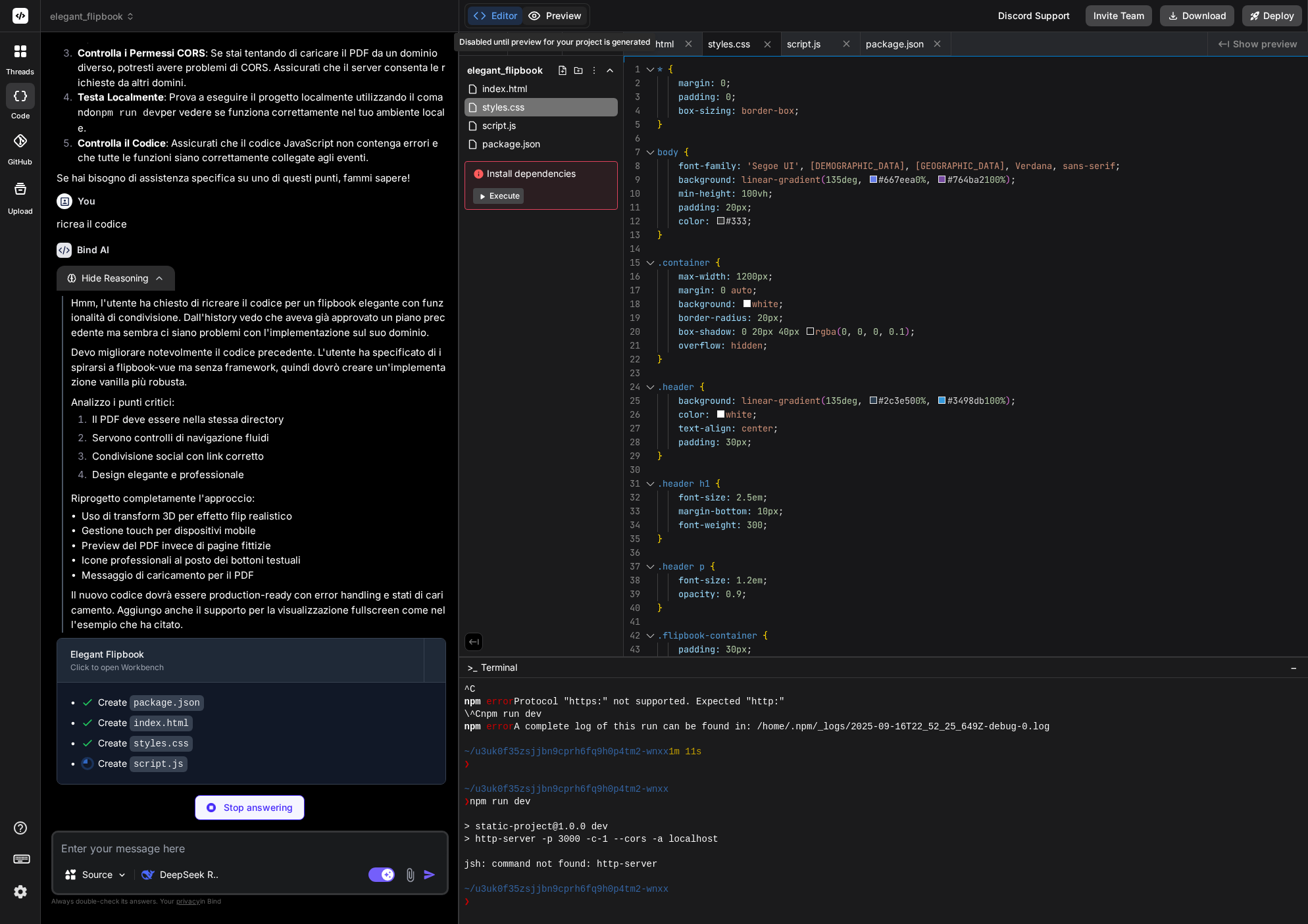
type textarea "x"
type textarea "icon.className = 'fas fa-expand'; } }"
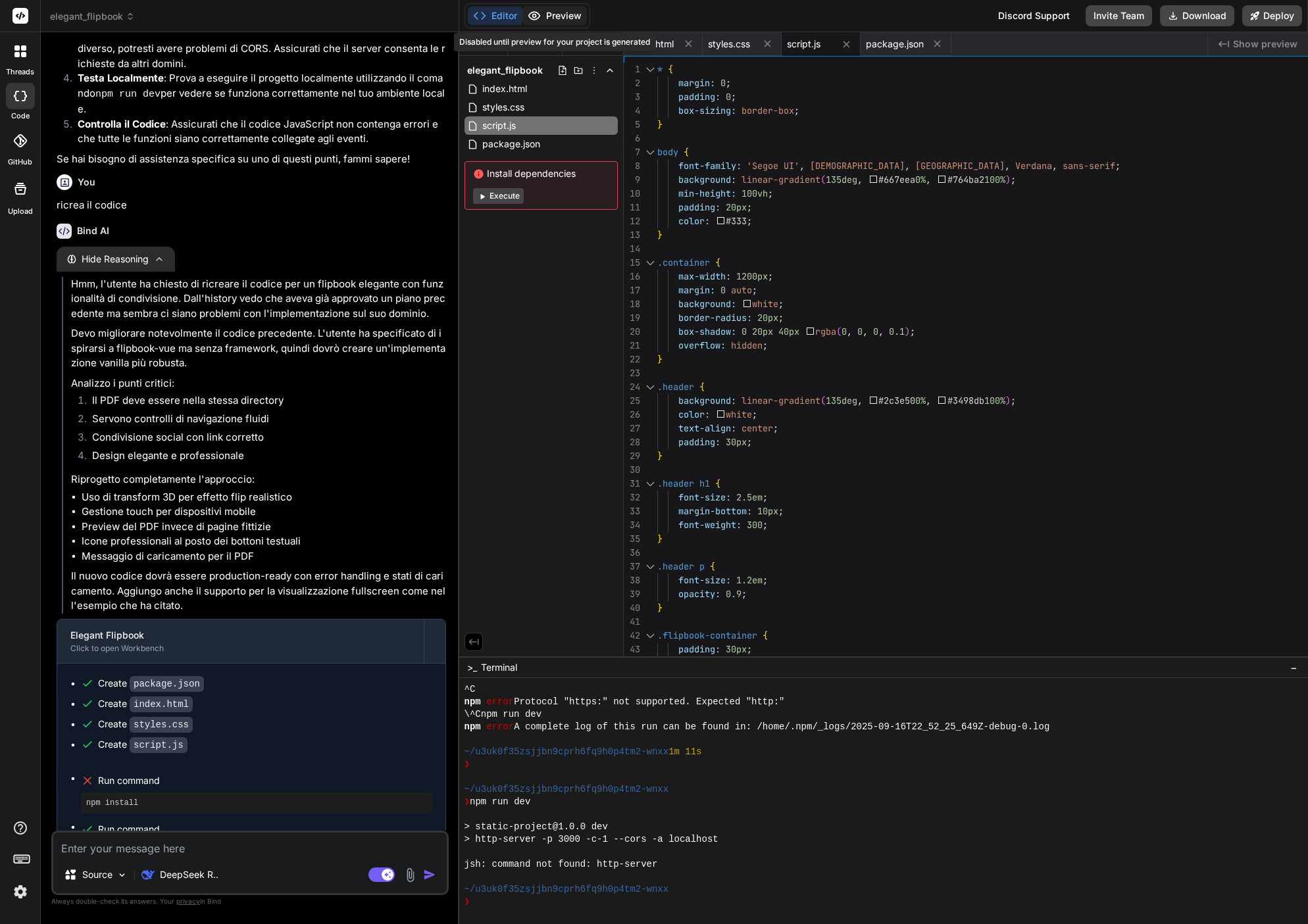
type textarea "x"
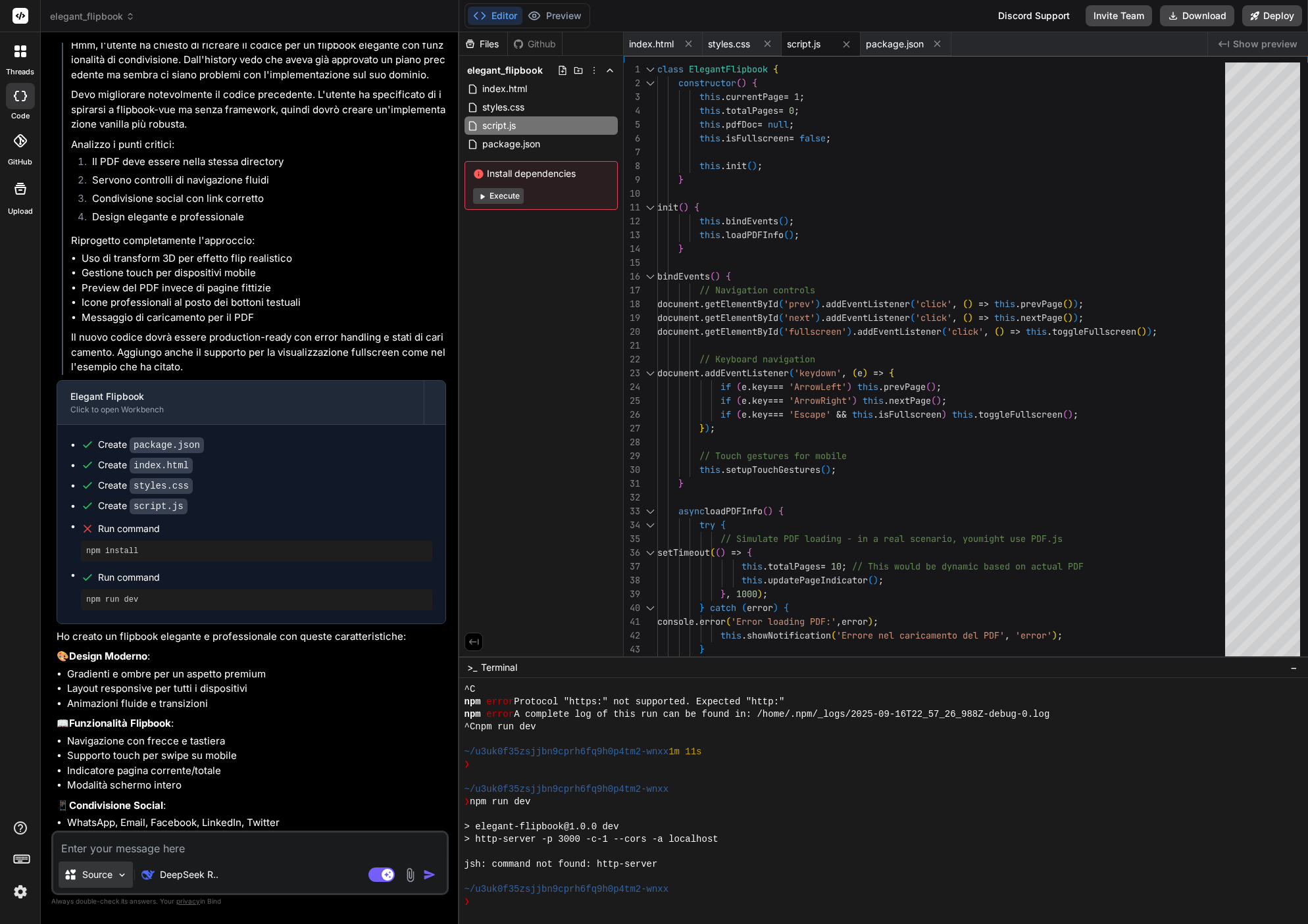
scroll to position [1125, 0]
click at [126, 849] on textarea at bounding box center [250, 844] width 393 height 24
type textarea "v"
type textarea "x"
type textarea "vo"
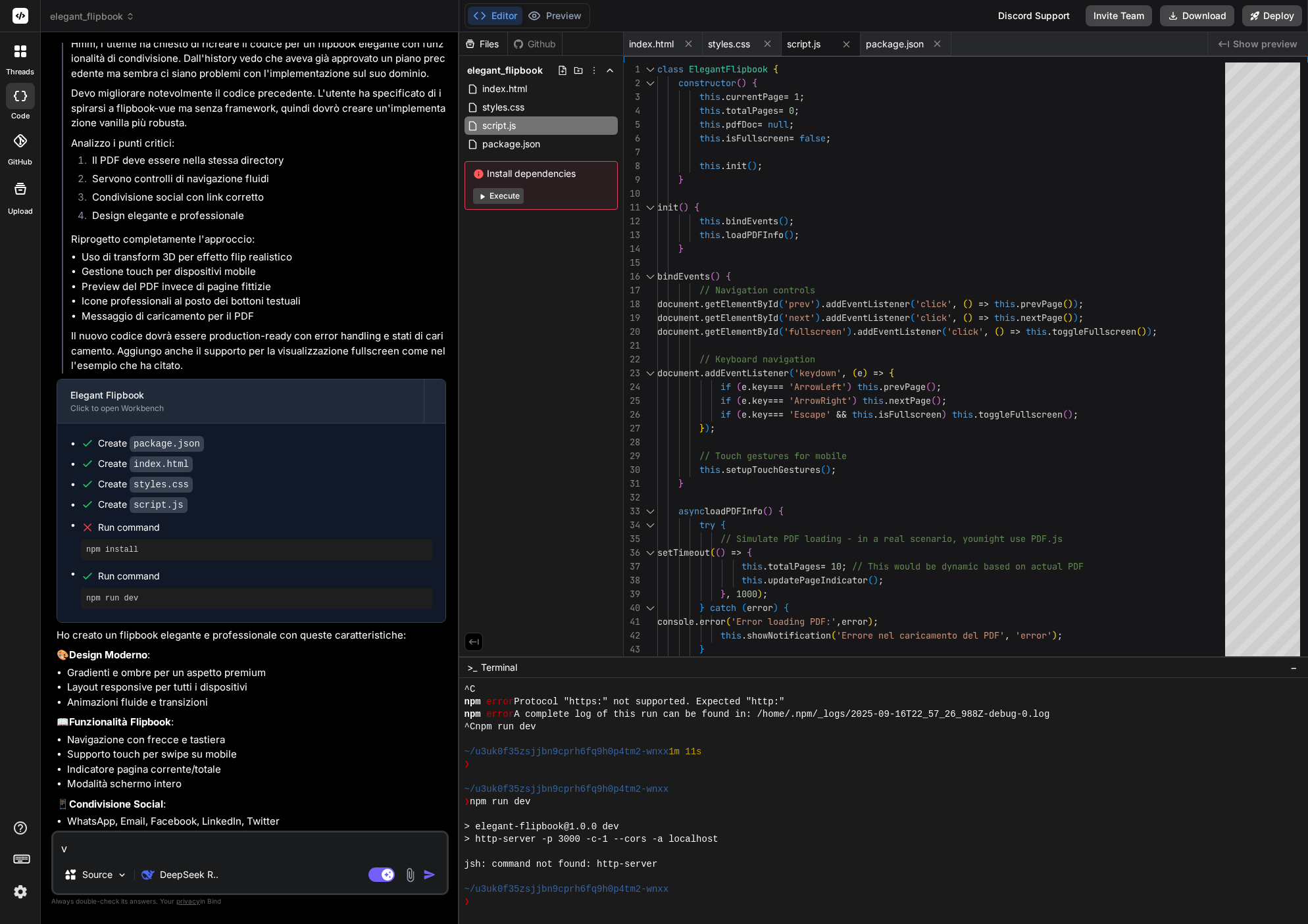
type textarea "x"
type textarea "voe"
type textarea "x"
type textarea "voer"
type textarea "x"
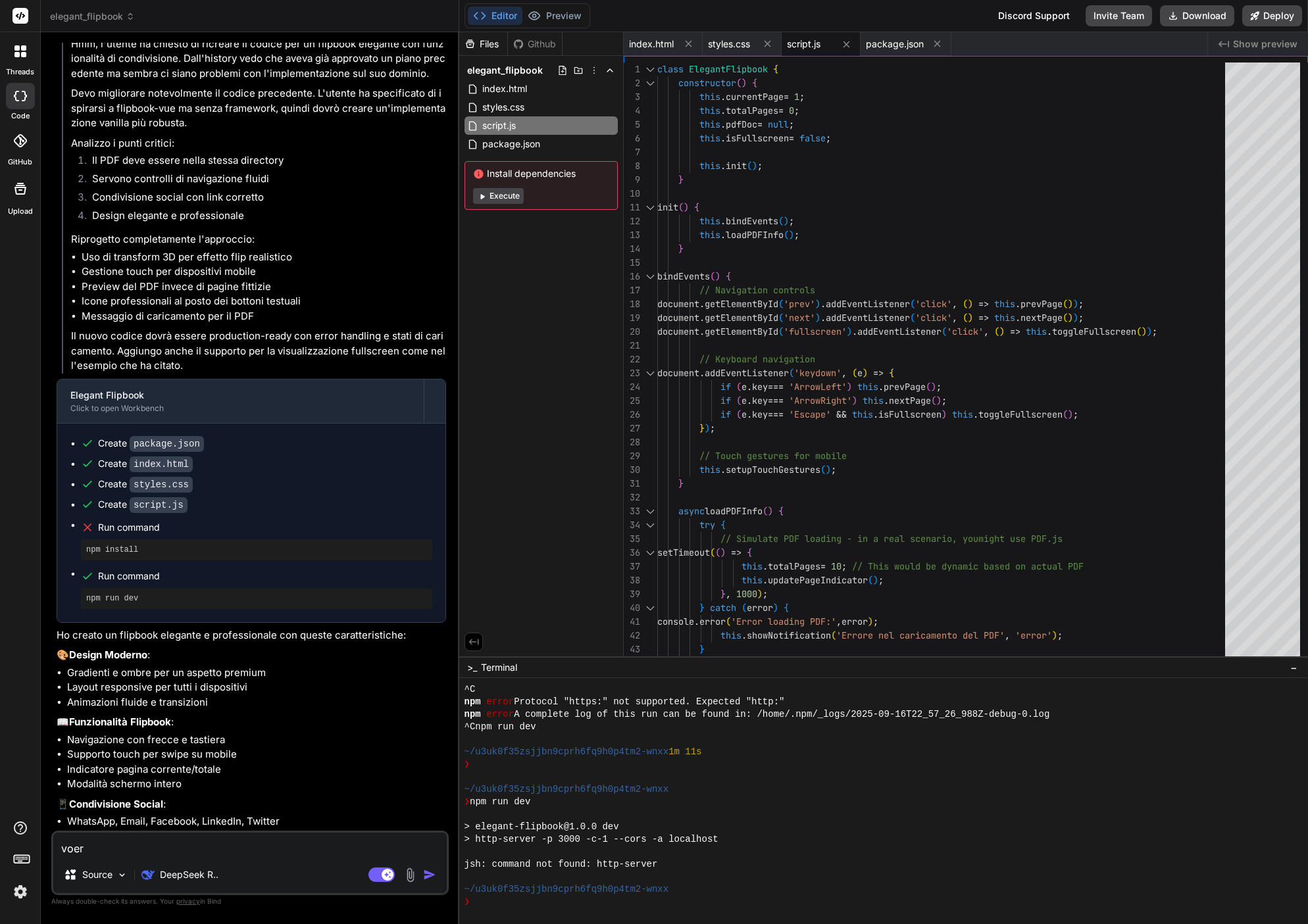
type textarea "voerr"
type textarea "x"
type textarea "voerre"
type textarea "x"
type textarea "voerre"
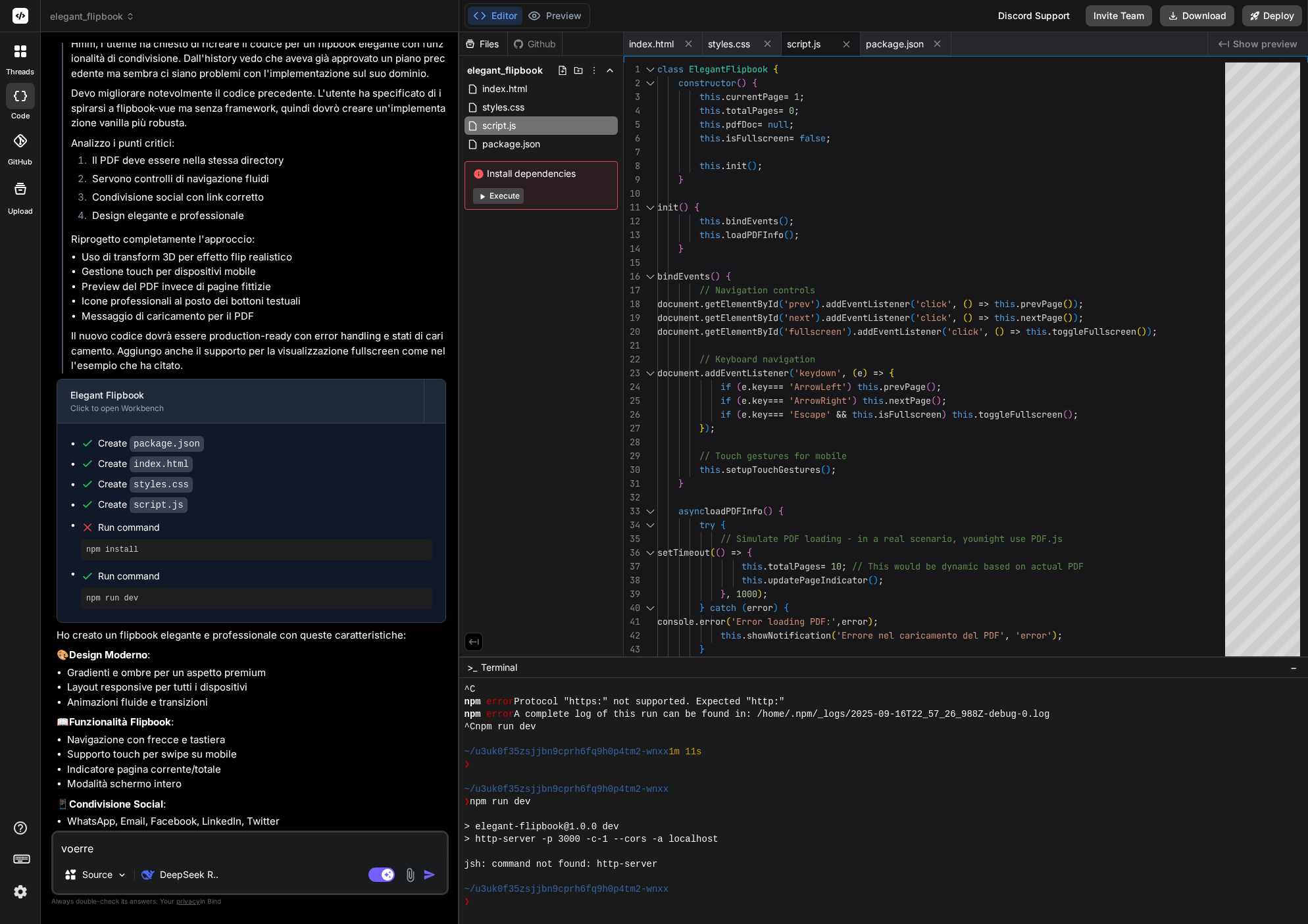
type textarea "x"
type textarea "voerre s"
type textarea "x"
type textarea "voerre so"
type textarea "x"
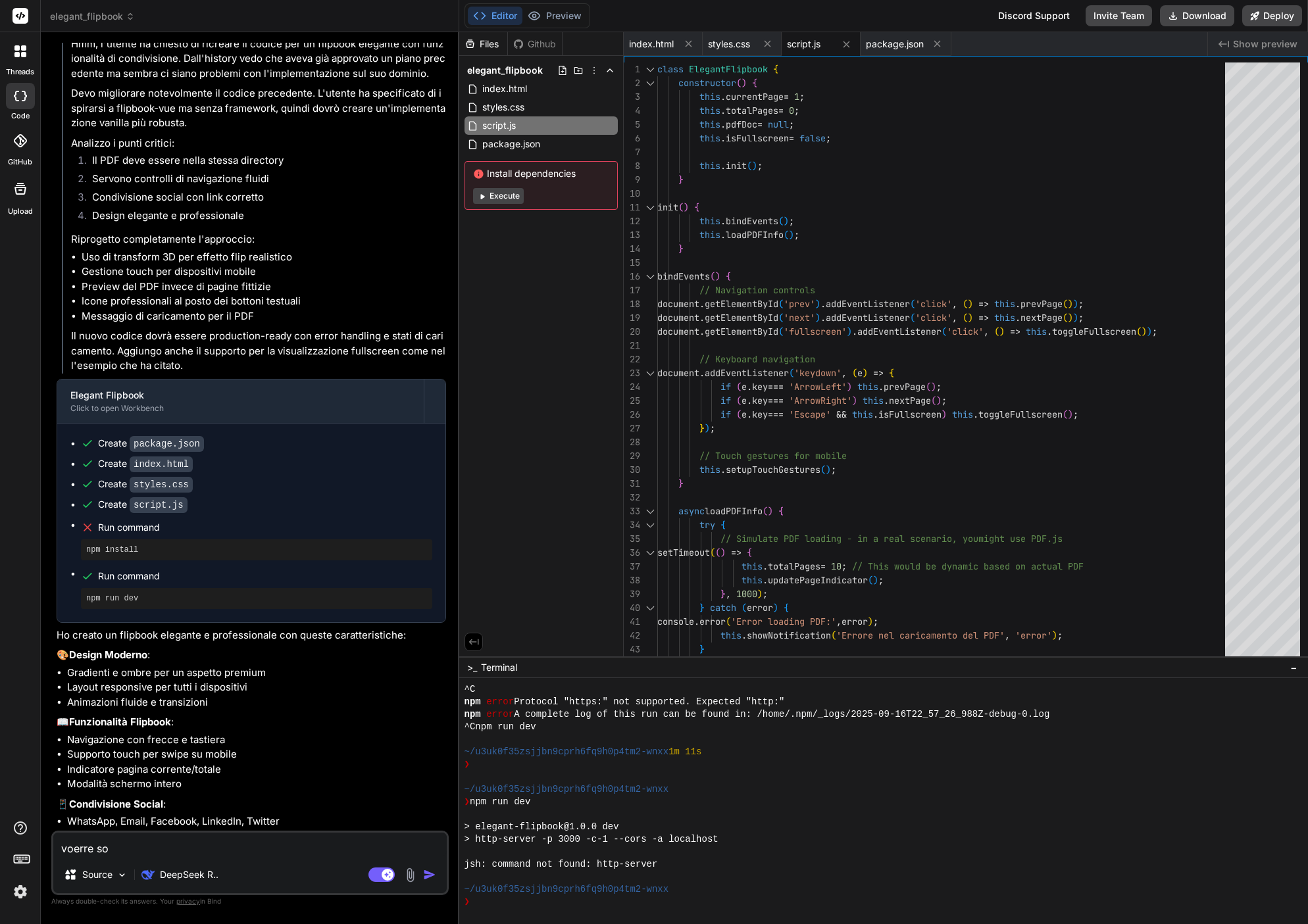
type textarea "voerre sol"
type textarea "x"
type textarea "voerre solo"
type textarea "x"
type textarea "voerre solo"
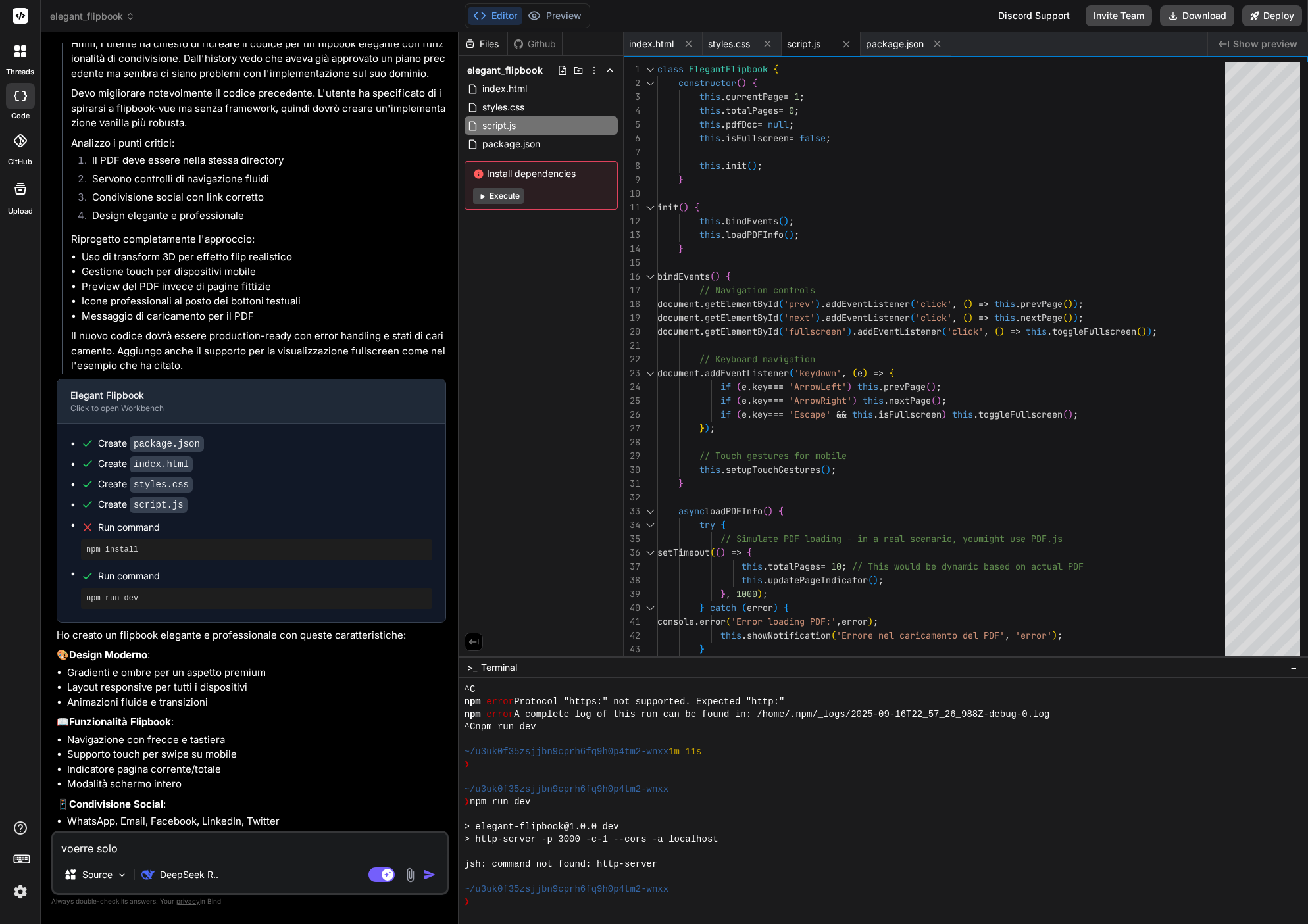
type textarea "x"
type textarea "voerre solo h"
type textarea "x"
type textarea "voerre solo ht"
type textarea "x"
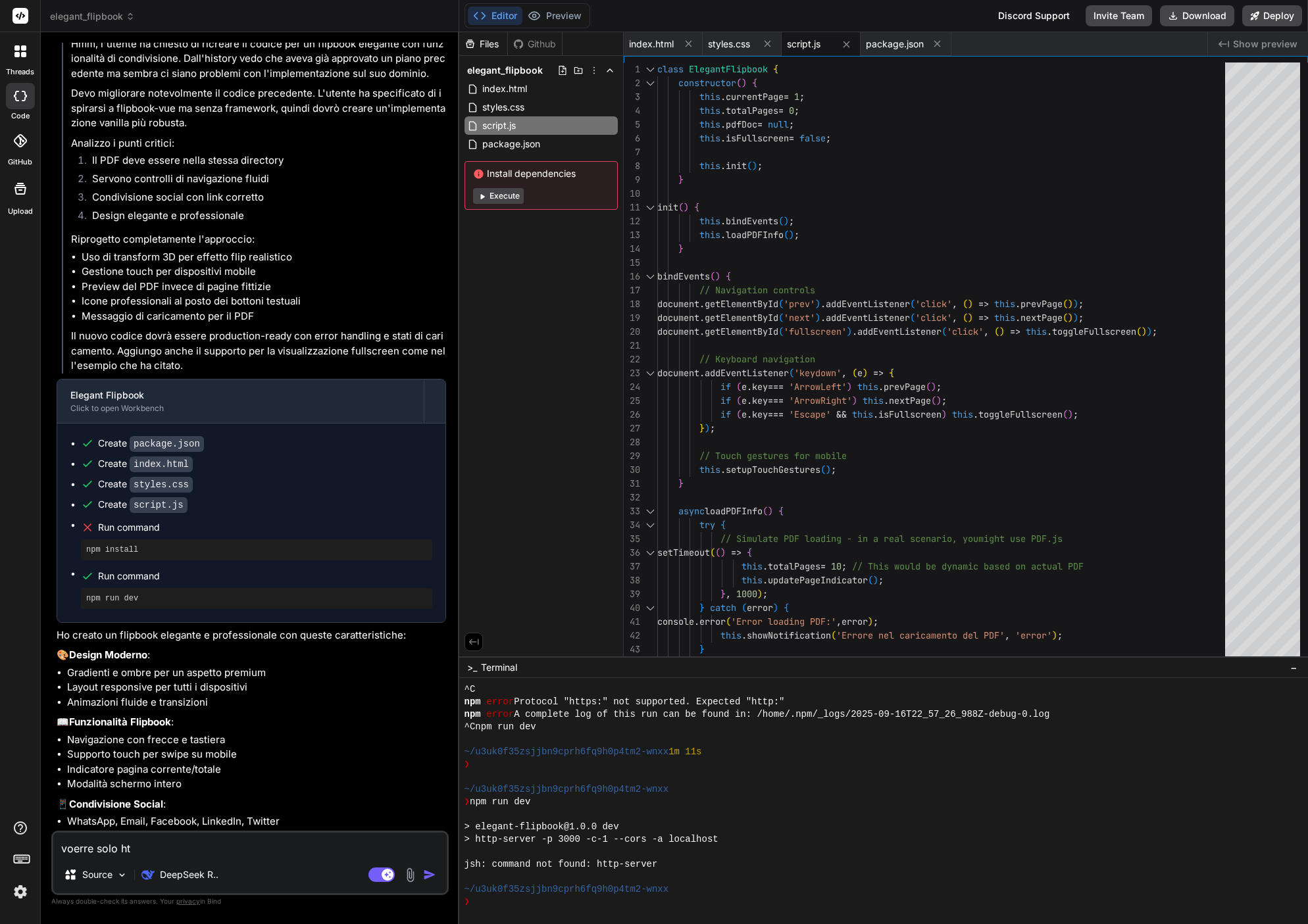
type textarea "voerre solo htm"
type textarea "x"
type textarea "voerre solo html"
type textarea "x"
type textarea "voerre solo html"
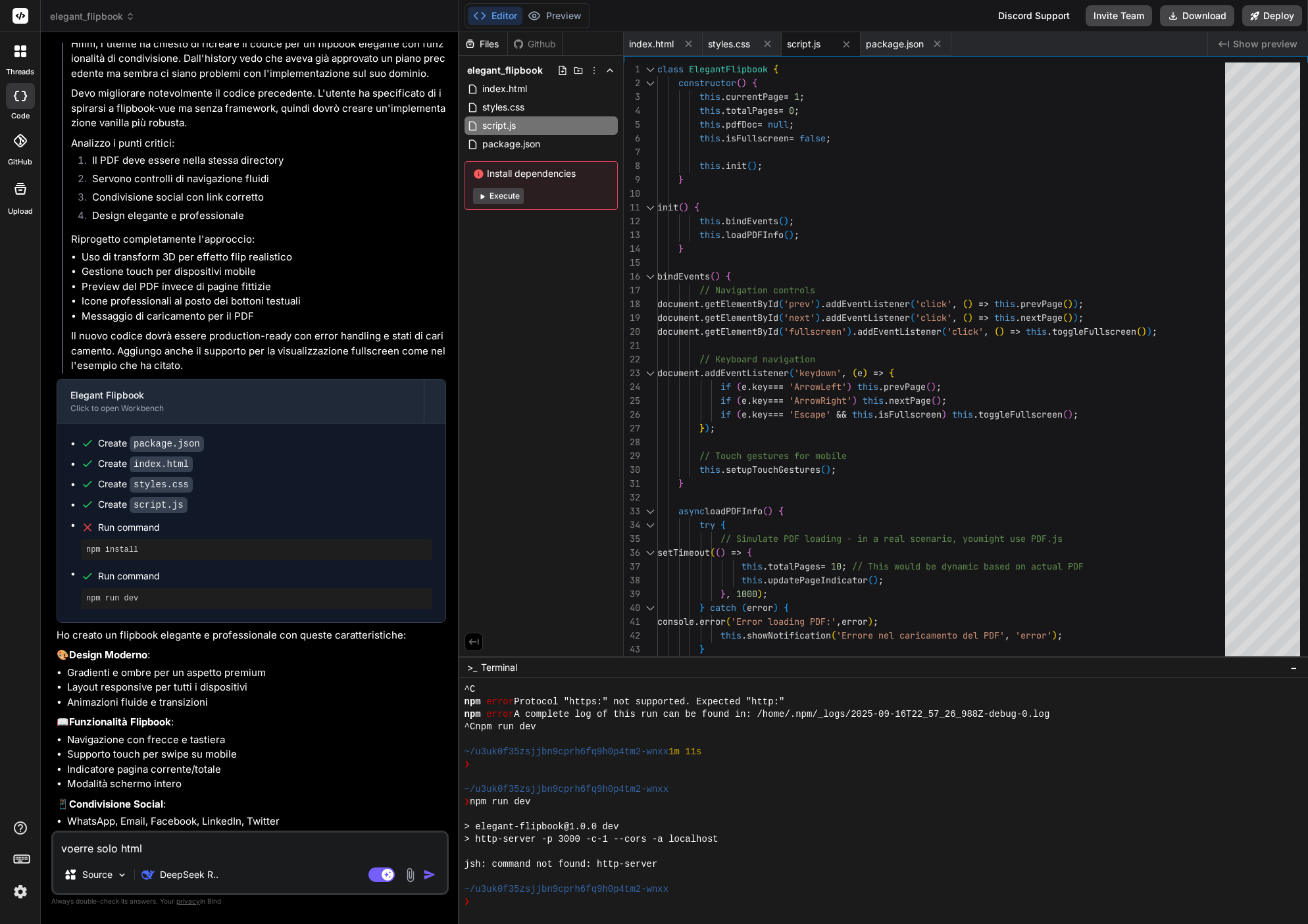
type textarea "x"
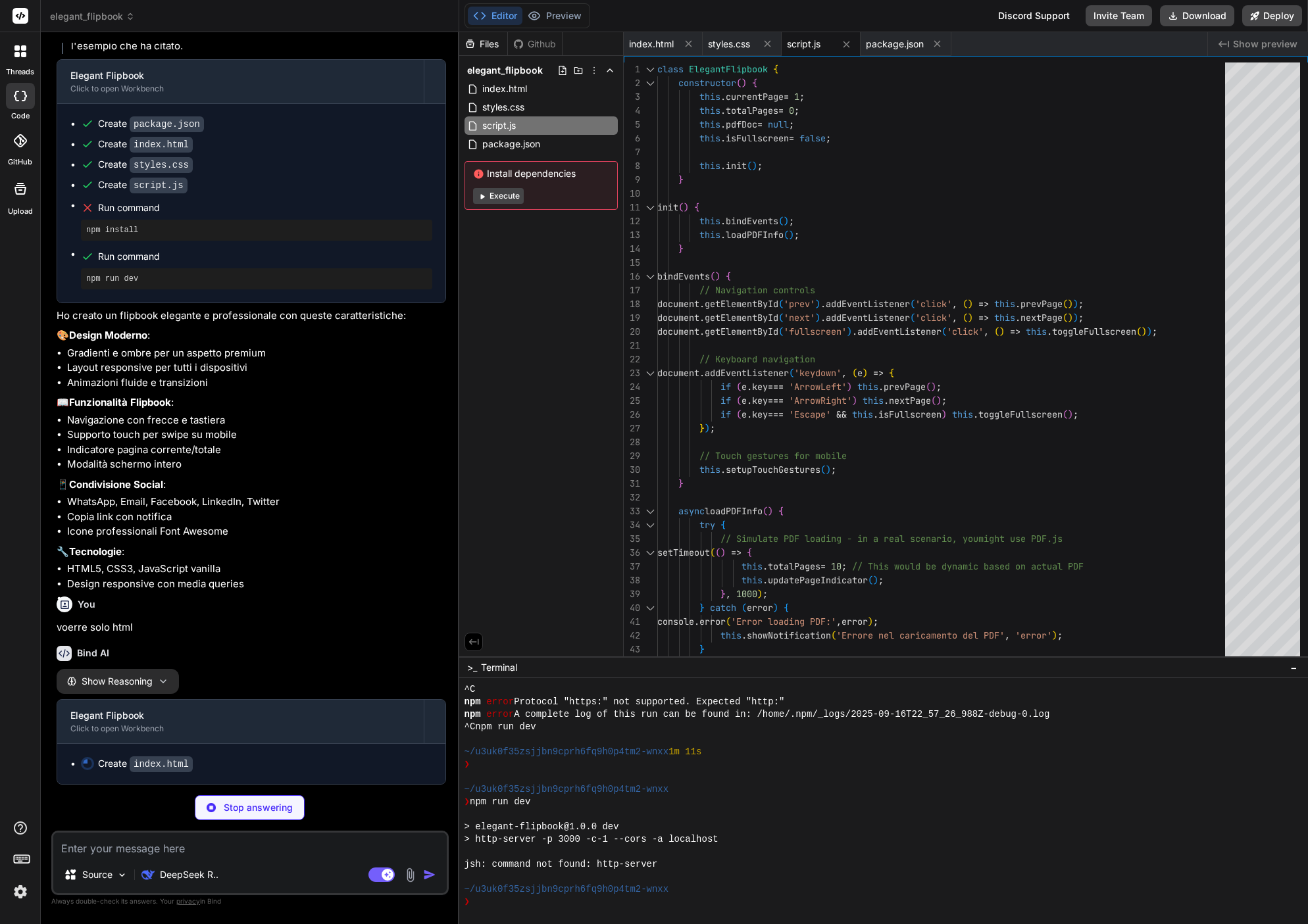
scroll to position [1457, 0]
click at [151, 760] on code "index.html" at bounding box center [161, 764] width 63 height 16
click at [509, 97] on div "index.html" at bounding box center [541, 88] width 153 height 19
type textarea "x"
type textarea "</body> </html>"
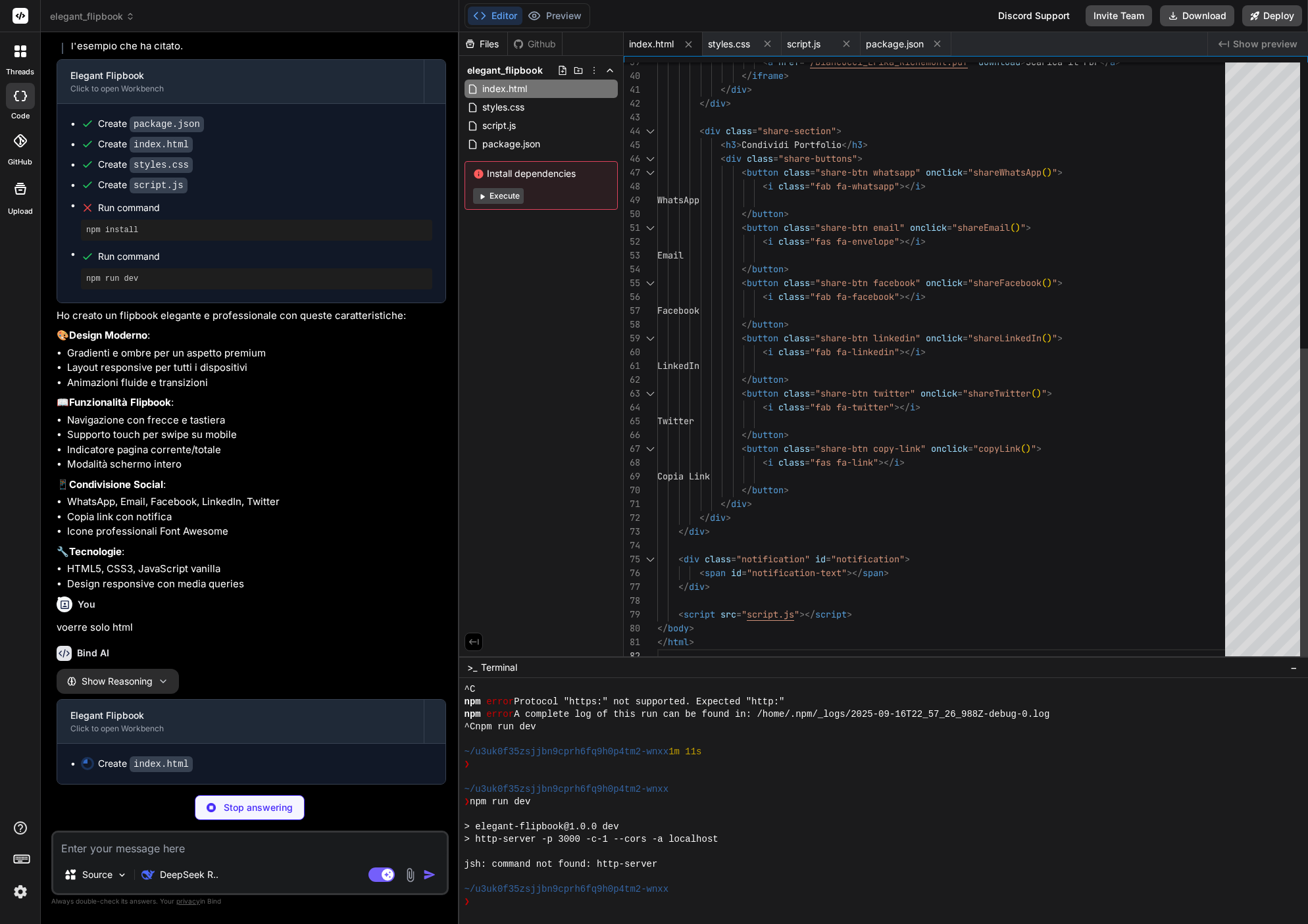
scroll to position [28, 0]
click at [768, 42] on icon at bounding box center [767, 43] width 7 height 7
type textarea "x"
click at [768, 42] on div "package.json" at bounding box center [747, 44] width 90 height 24
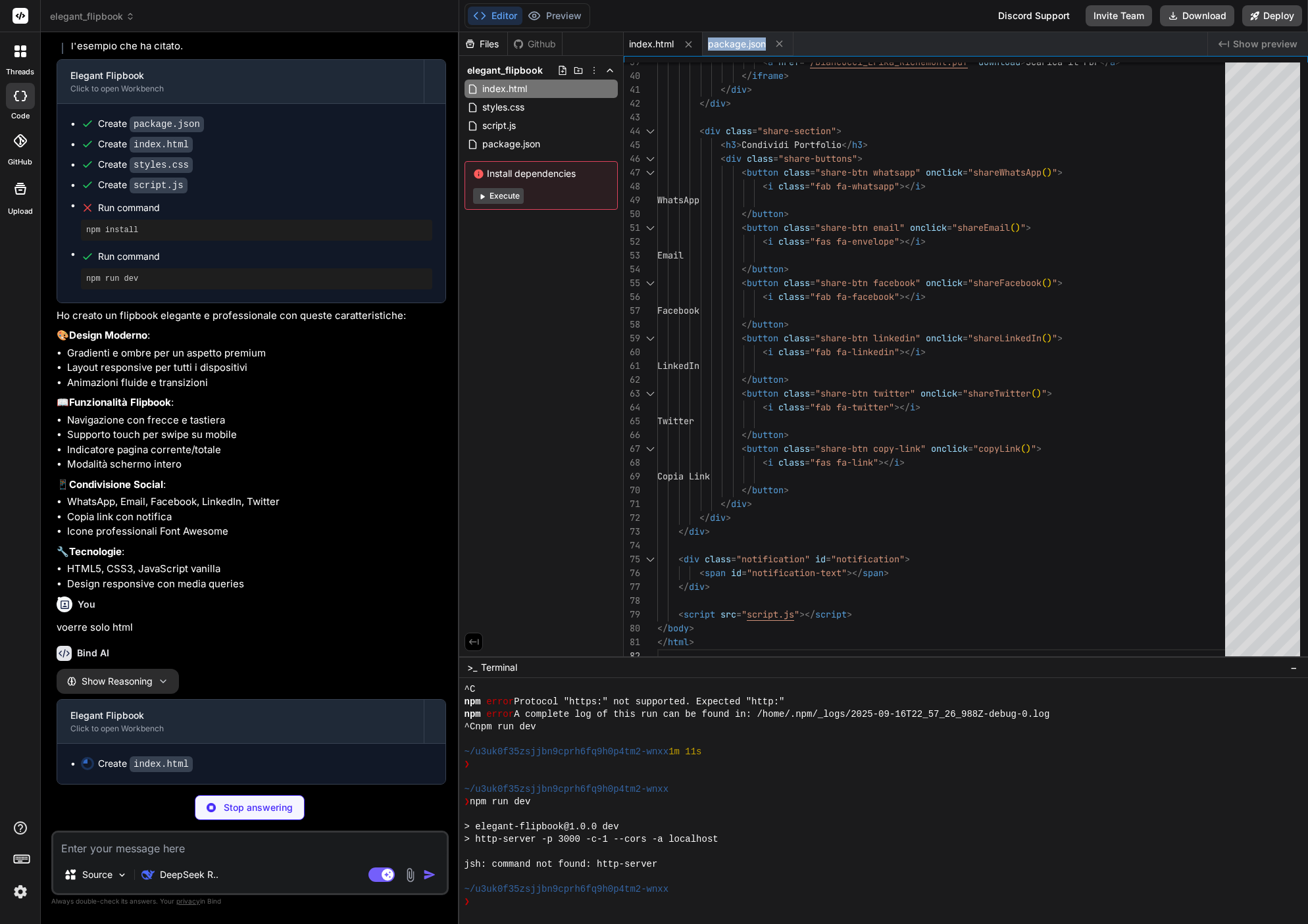
type textarea ""http-server": "^14.1.1" } }"
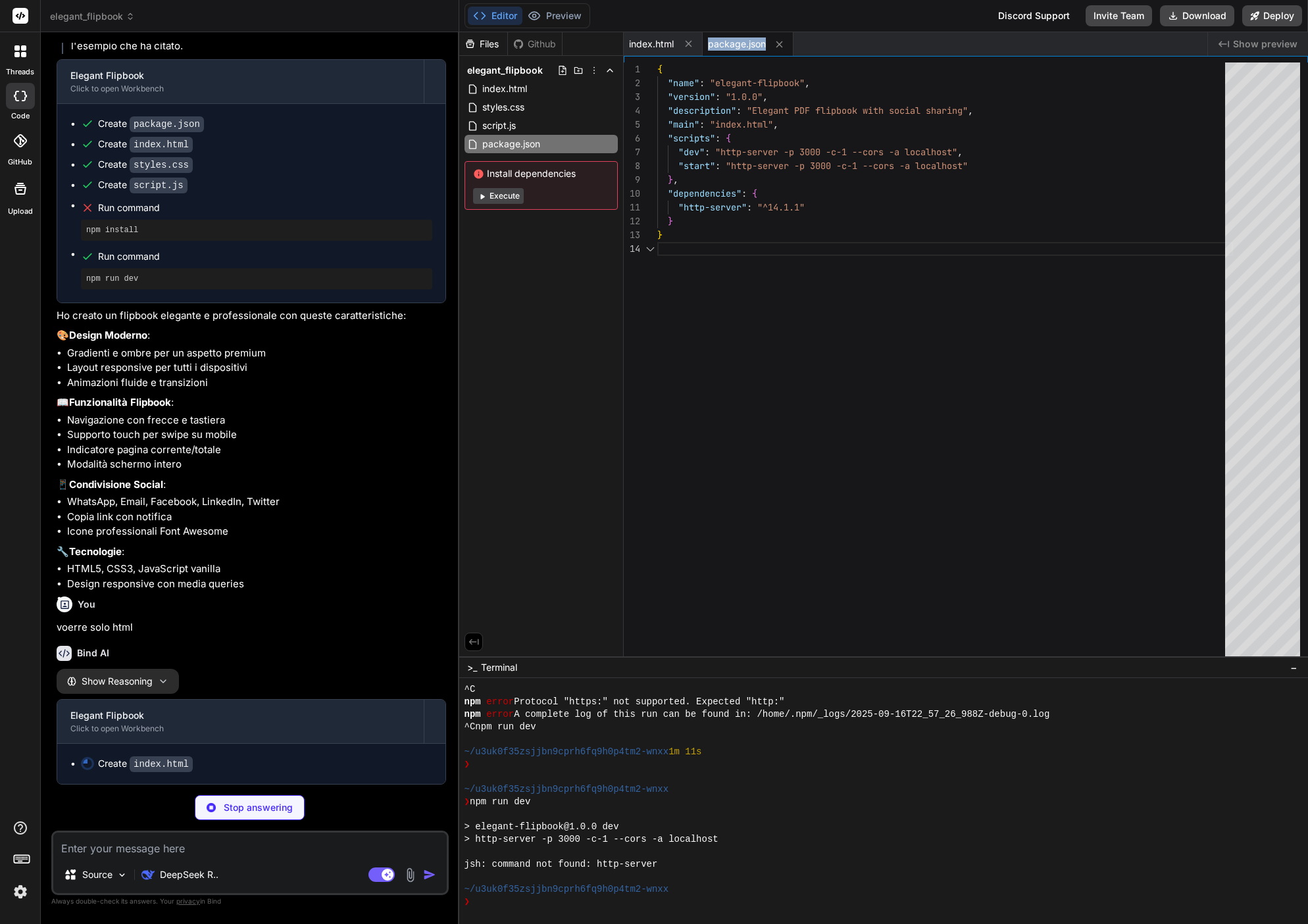
scroll to position [41, 0]
type textarea "x"
click at [779, 40] on icon at bounding box center [779, 43] width 11 height 11
type textarea "</body> </html>"
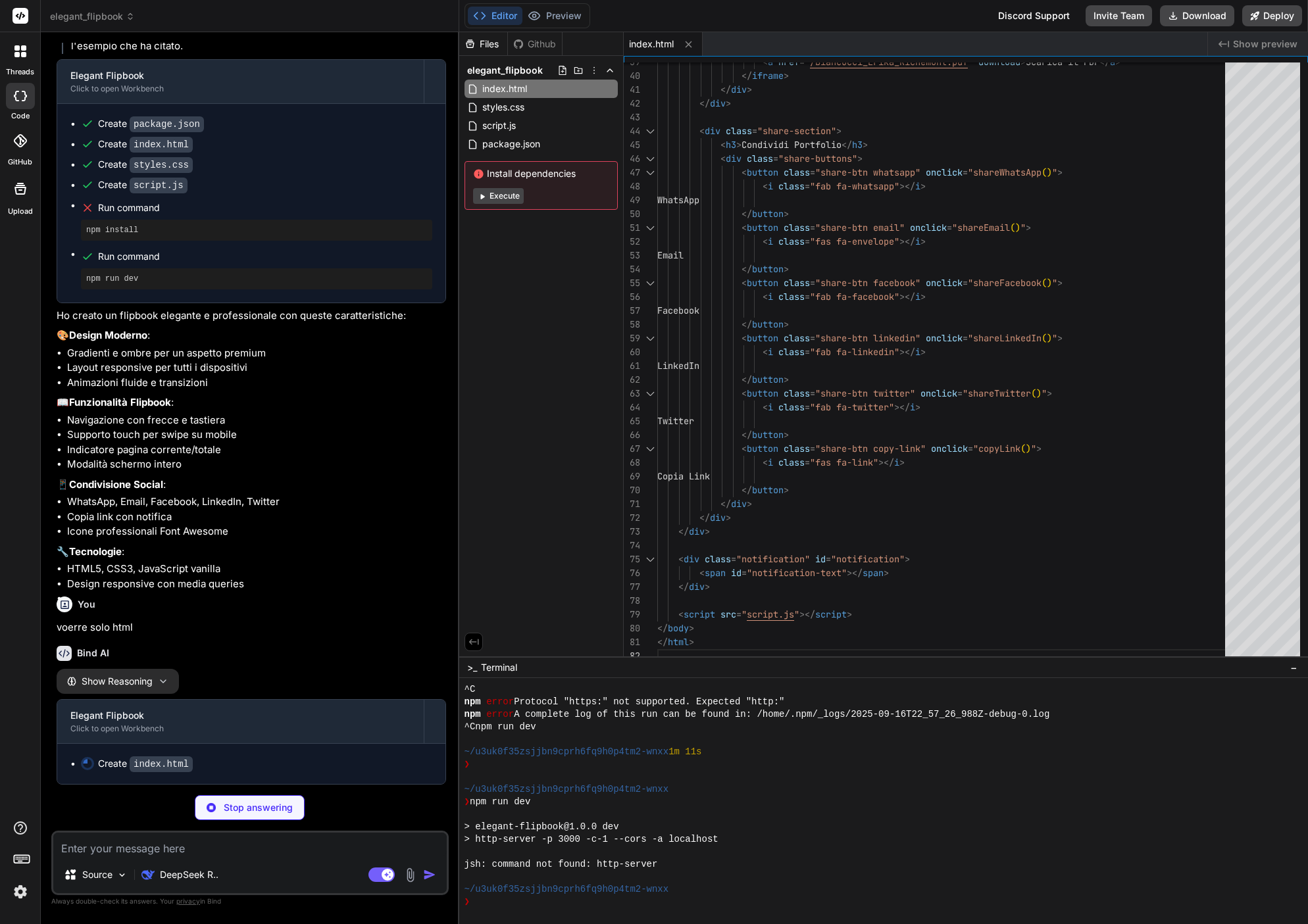
scroll to position [0, 0]
click at [607, 848] on div at bounding box center [877, 851] width 826 height 13
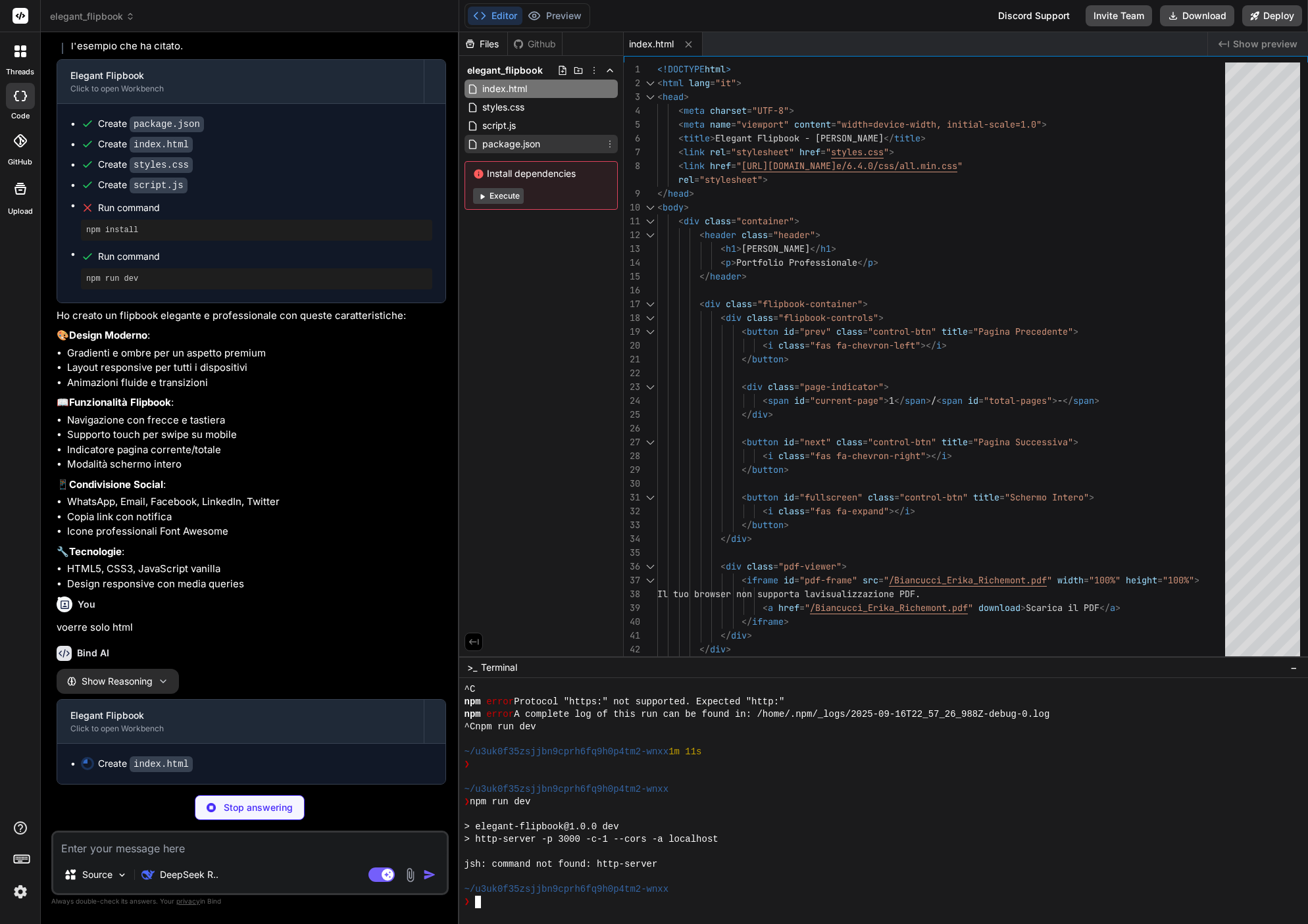
type textarea "x"
click at [541, 152] on div "package.json" at bounding box center [541, 144] width 153 height 19
type textarea ""http-server": "^14.1.1" } }"
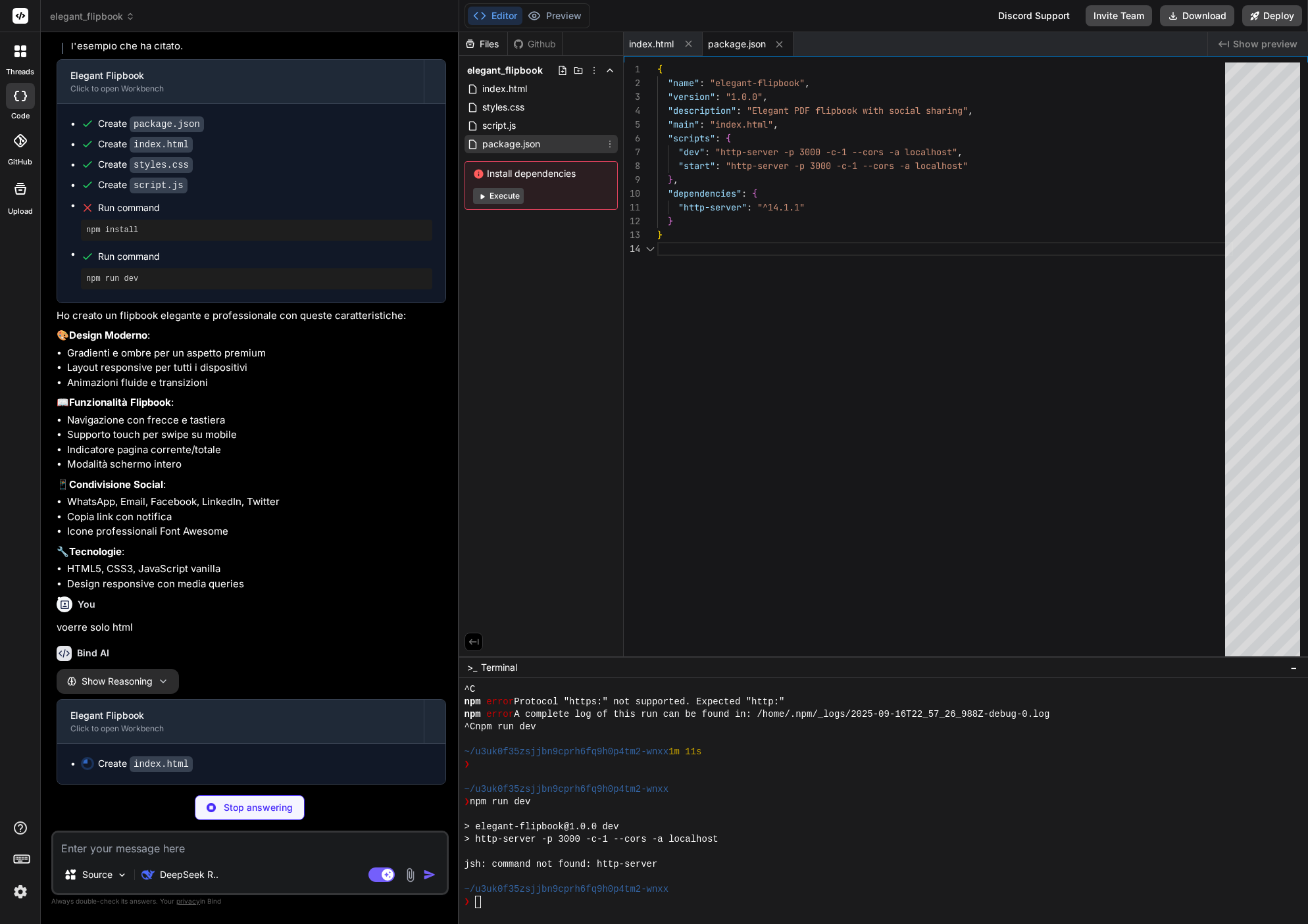
scroll to position [41, 0]
type textarea "x"
click at [537, 132] on div "script.js" at bounding box center [541, 125] width 153 height 19
type textarea "icon.className = 'fas fa-expand'; } }"
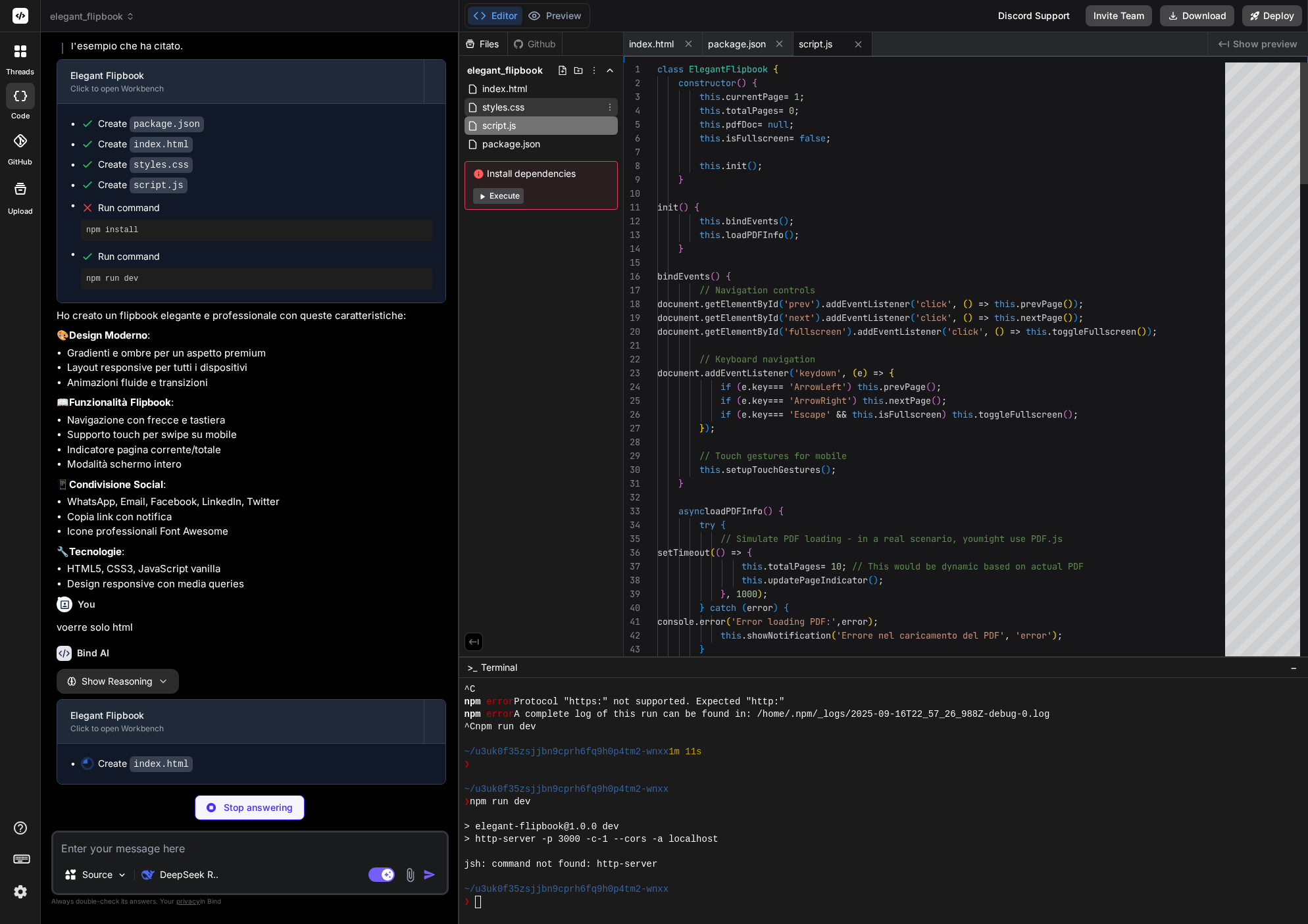
type textarea "x"
click at [547, 101] on div "styles.css" at bounding box center [541, 107] width 153 height 19
type textarea "order: -1; } .pdf-viewer { height: 300px; } }"
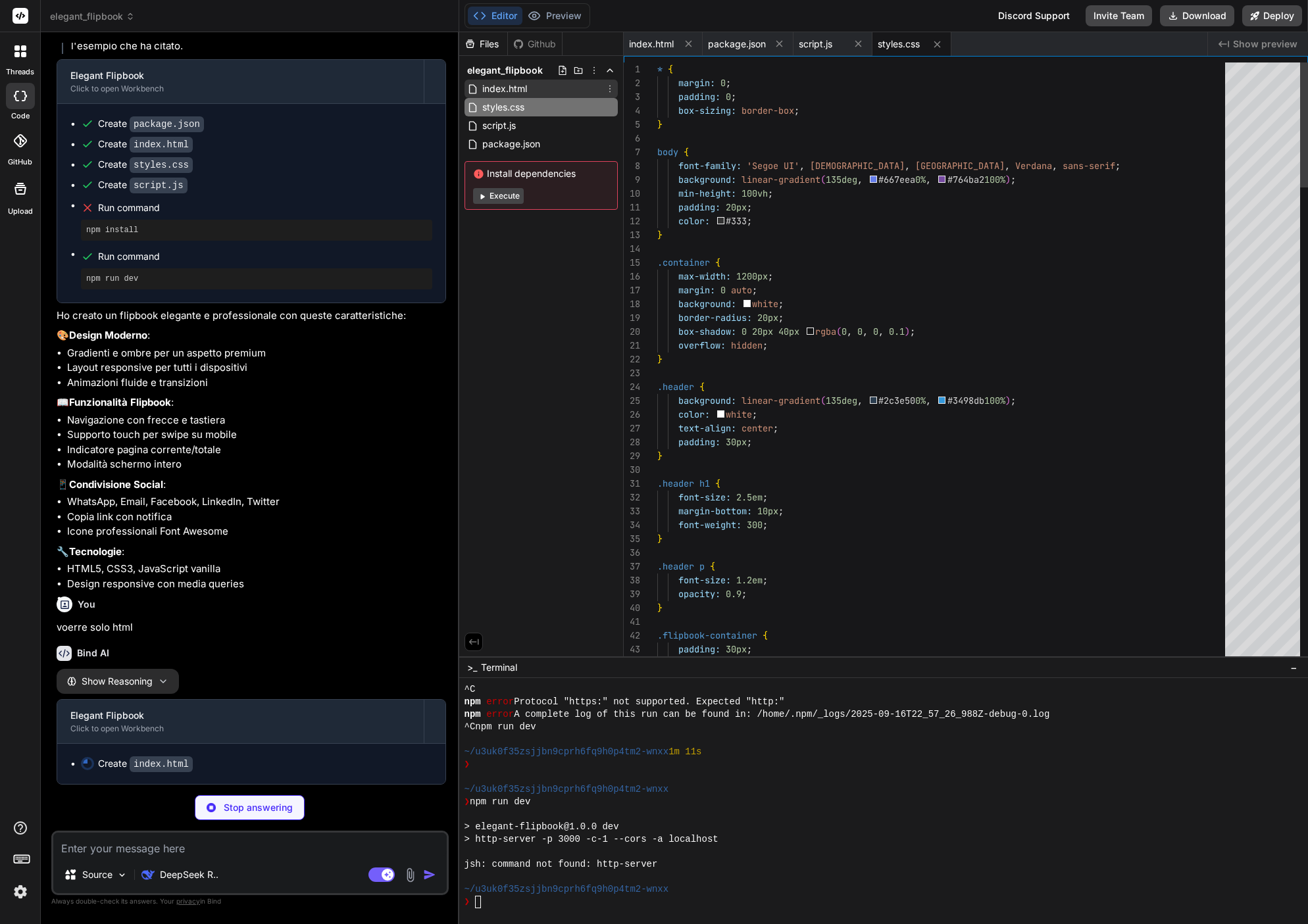
type textarea "x"
click at [547, 83] on div "index.html" at bounding box center [541, 88] width 153 height 19
type textarea "</body> </html>"
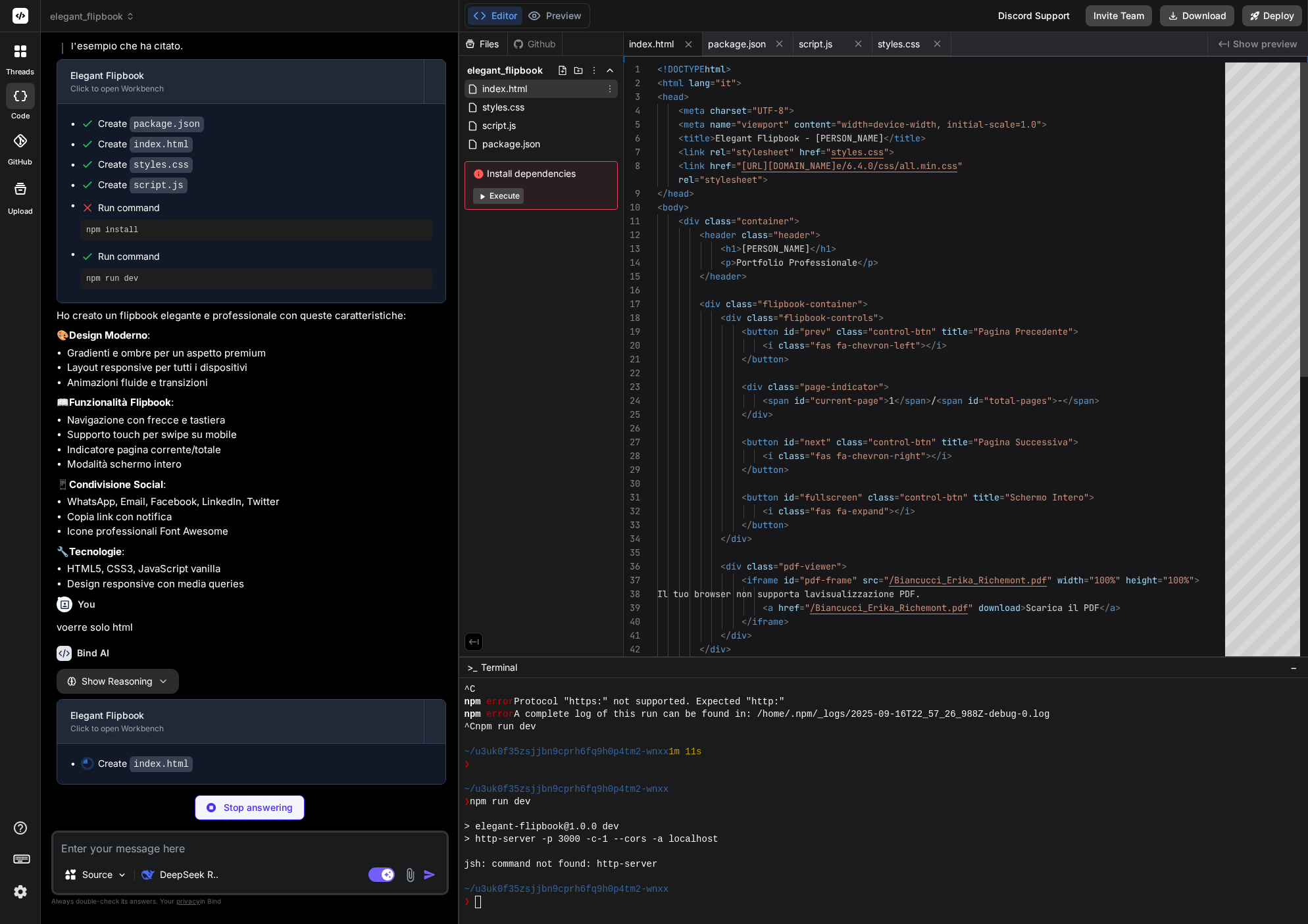
scroll to position [40, 0]
click at [555, 44] on div "Github" at bounding box center [534, 43] width 54 height 13
click at [487, 44] on div "Files" at bounding box center [483, 43] width 48 height 13
type textarea "x"
click at [753, 40] on span "package.json" at bounding box center [737, 43] width 58 height 13
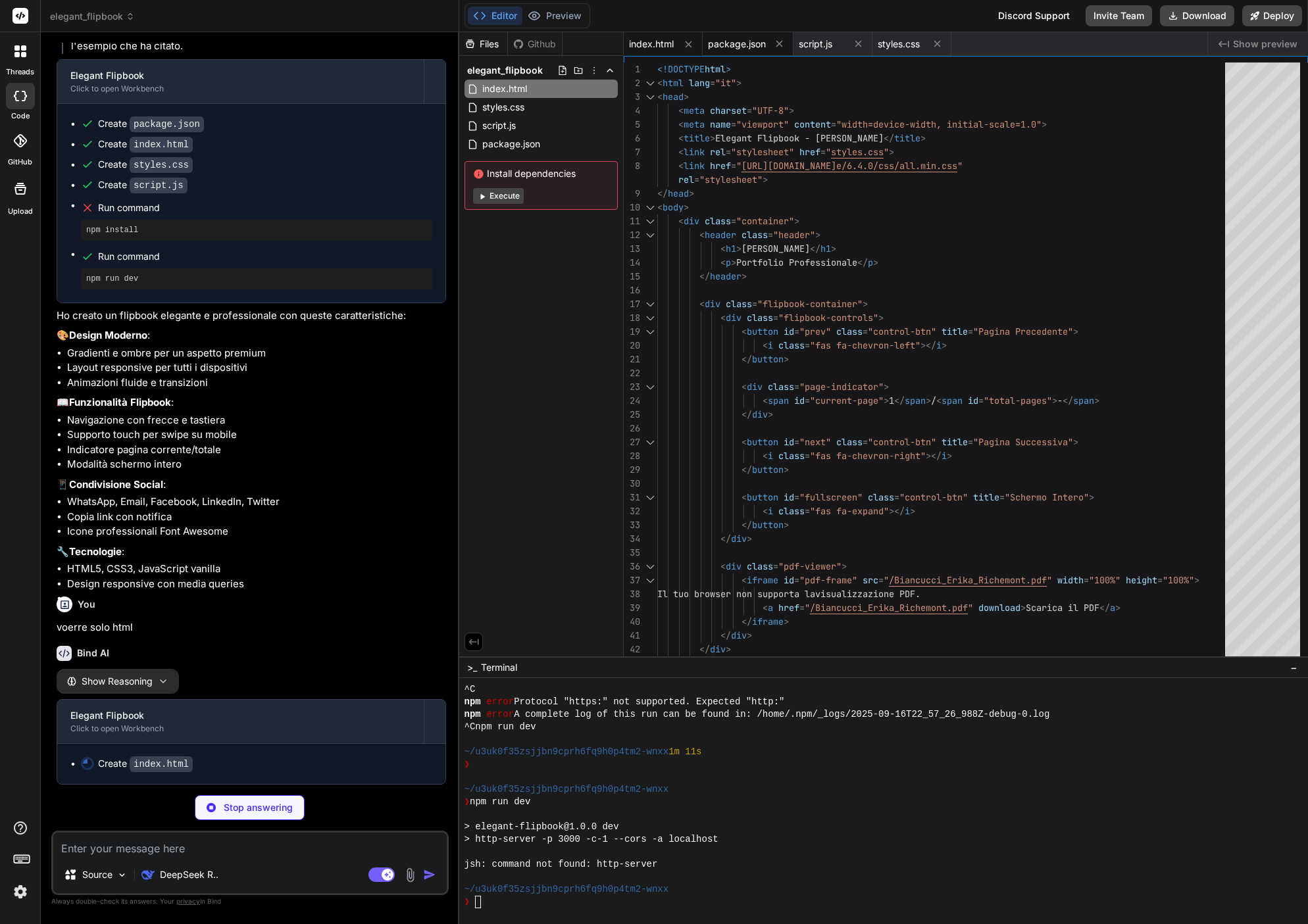
type textarea ""http-server": "^14.1.1" } }"
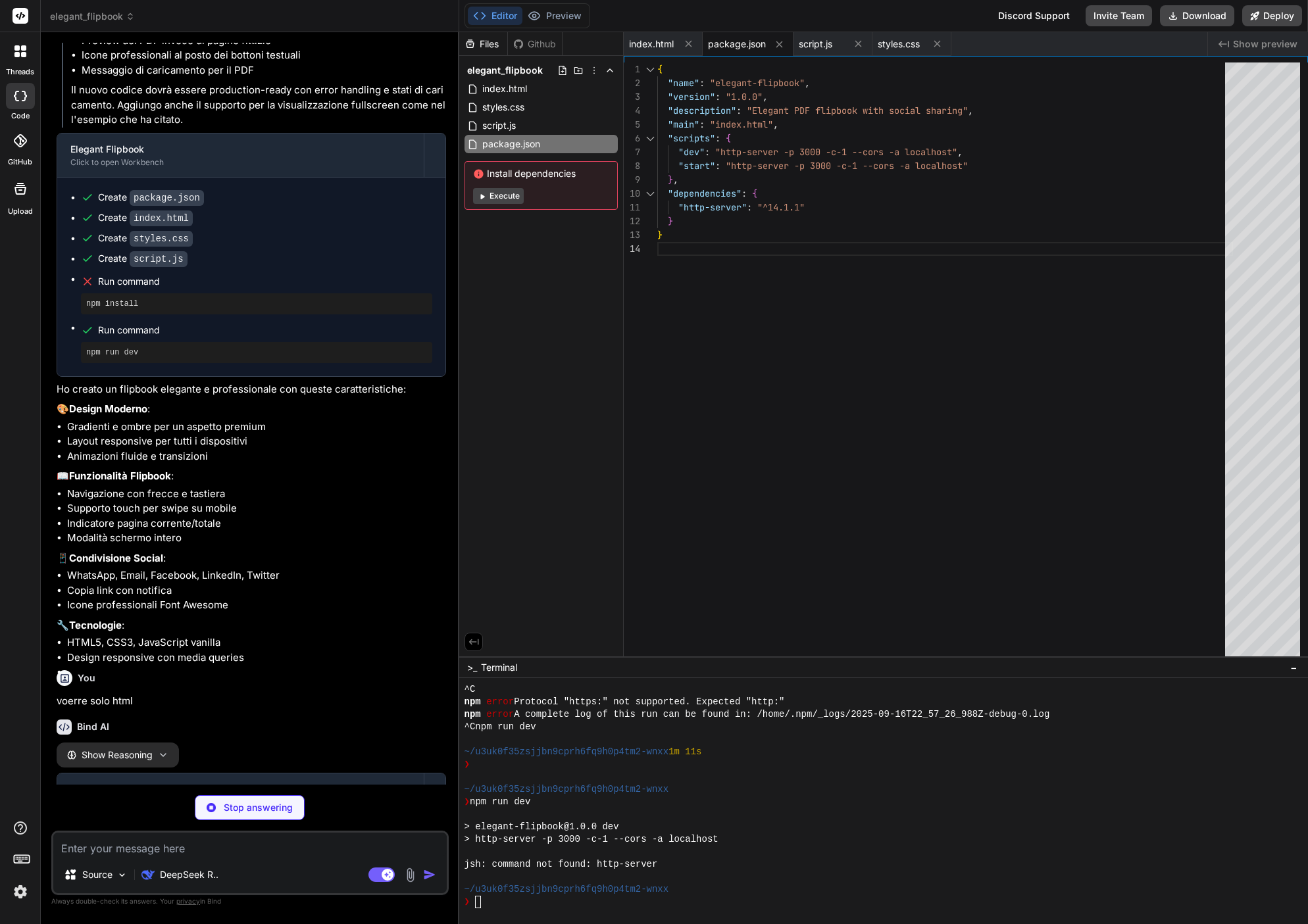
scroll to position [0, 0]
click at [147, 761] on span "Show Reasoning" at bounding box center [117, 755] width 71 height 12
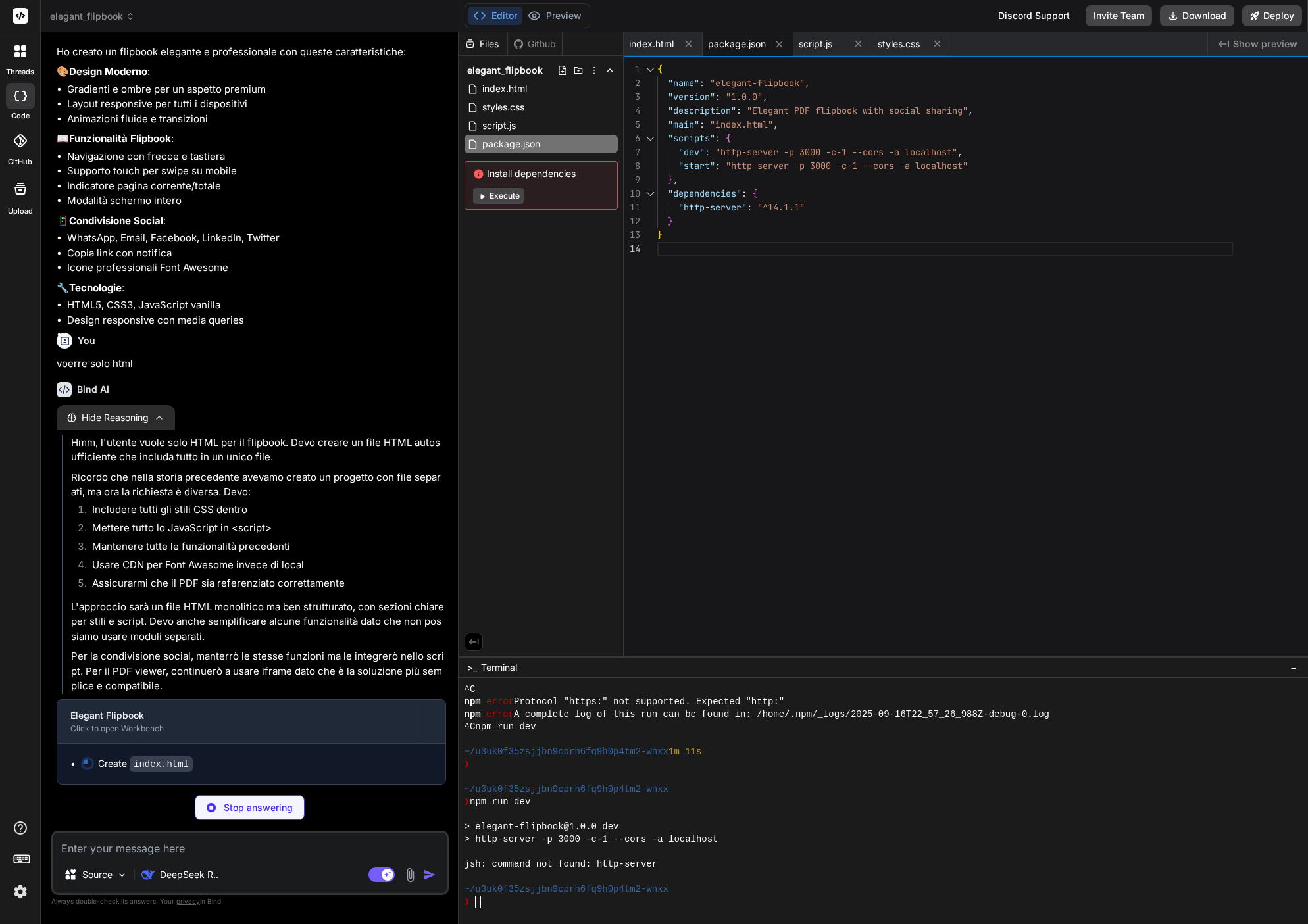
scroll to position [1617, 0]
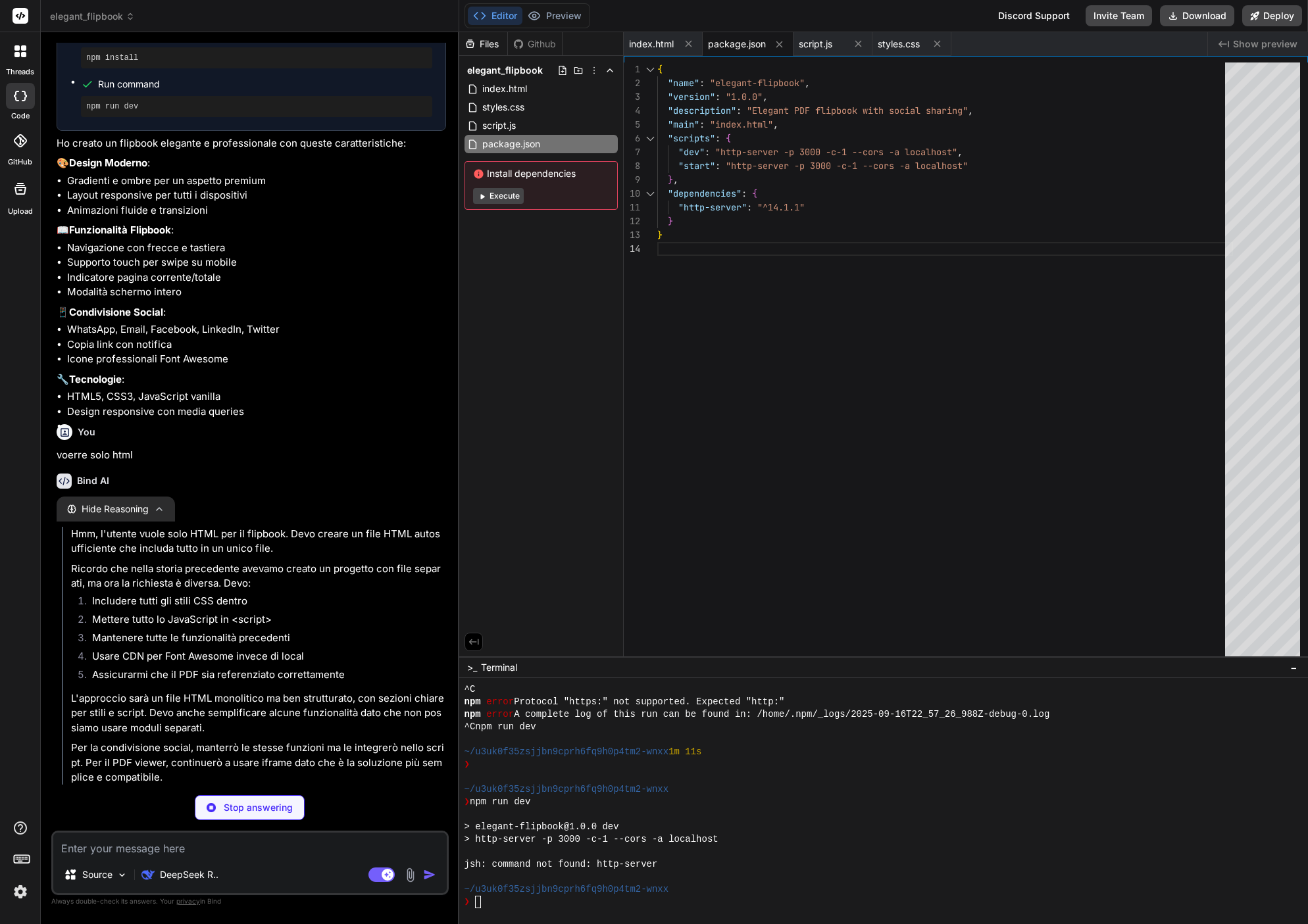
type textarea "x"
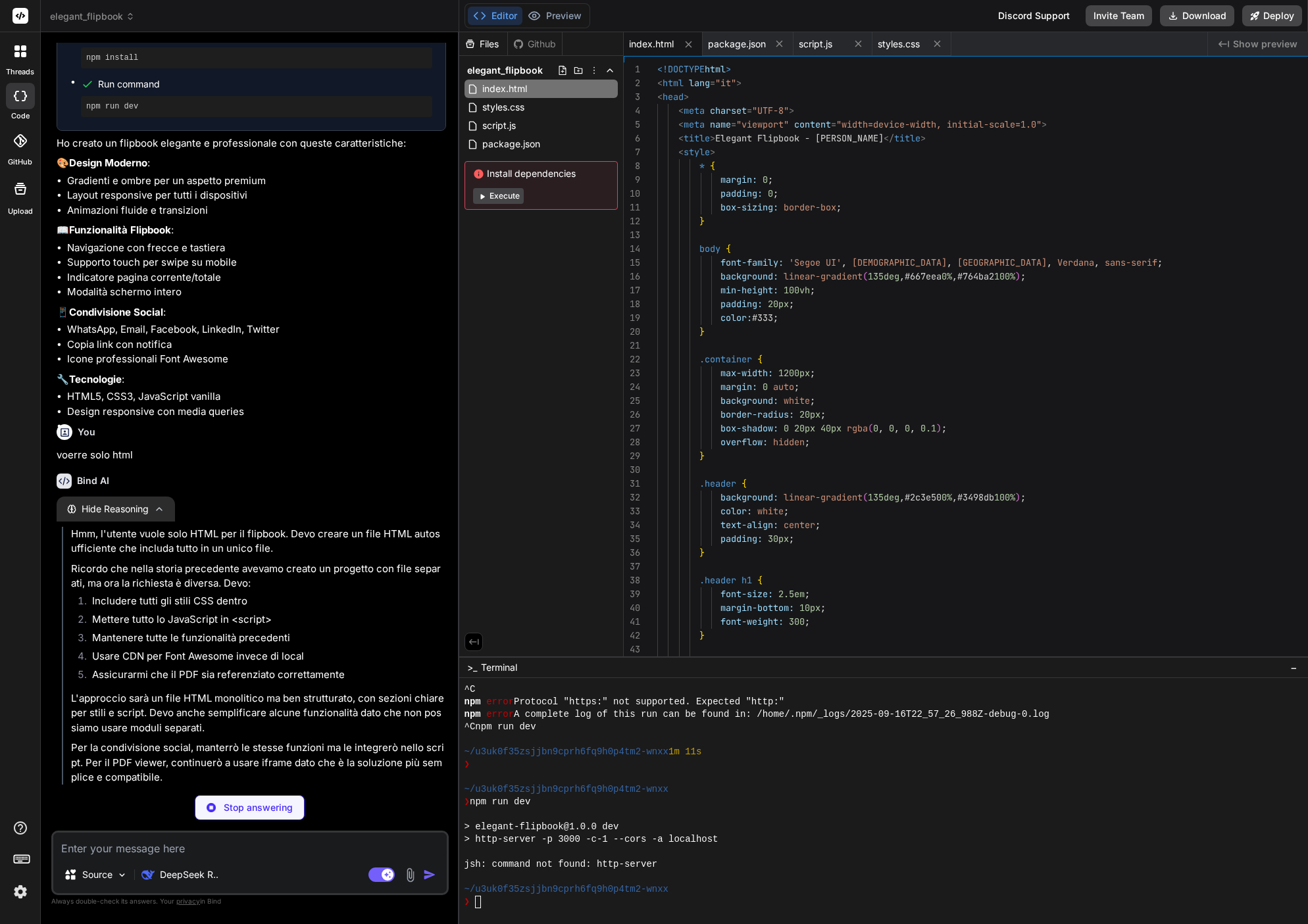
type textarea "x"
type textarea "icon.className = 'fas fa-compress'; } else { icon.className = 'fas fa-expand'; …"
type textarea "x"
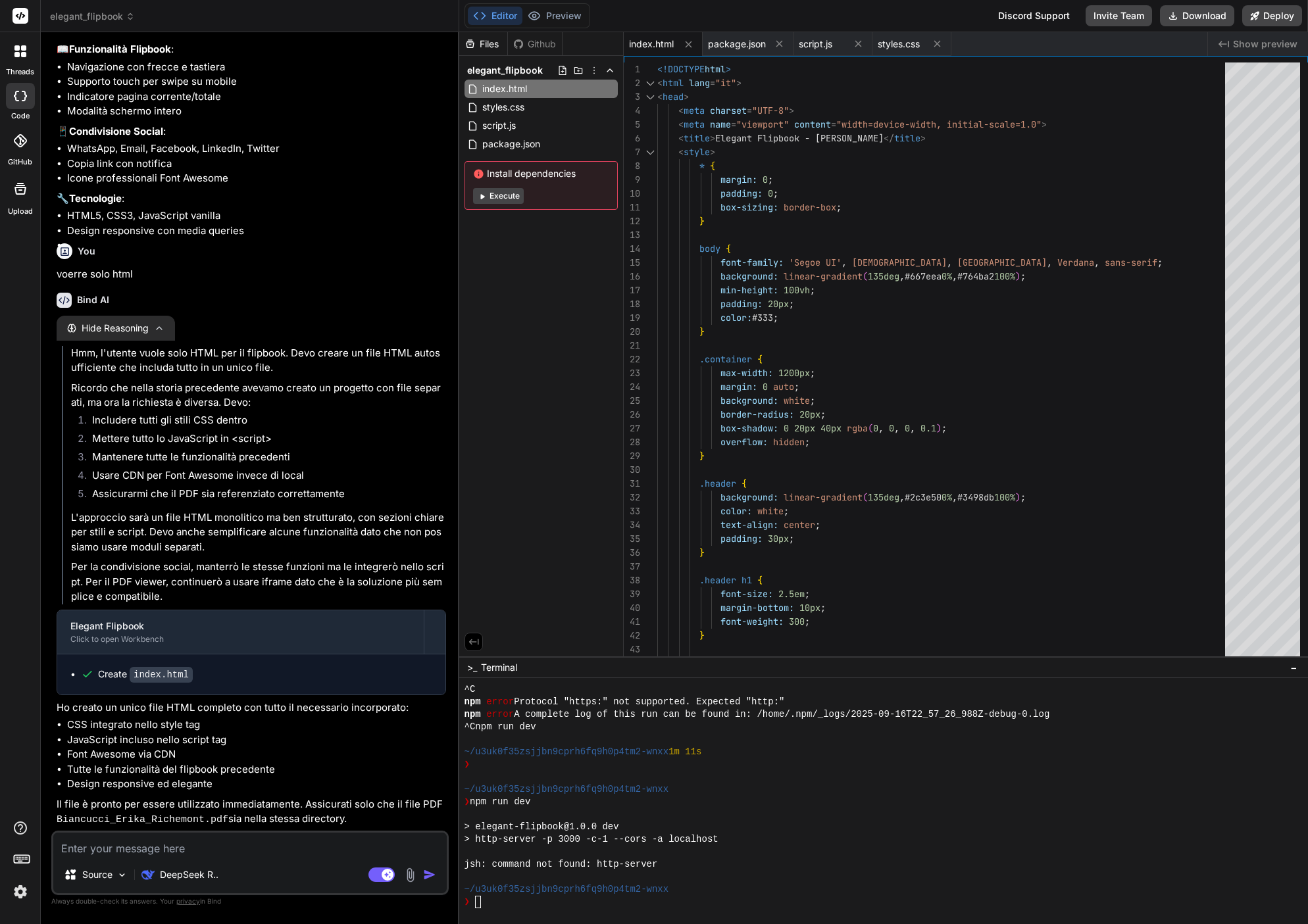
scroll to position [1804, 0]
type textarea "x"
click at [172, 669] on code "index.html" at bounding box center [161, 674] width 63 height 16
click at [166, 674] on code "index.html" at bounding box center [161, 674] width 63 height 16
click at [571, 90] on div "index.html" at bounding box center [541, 88] width 153 height 19
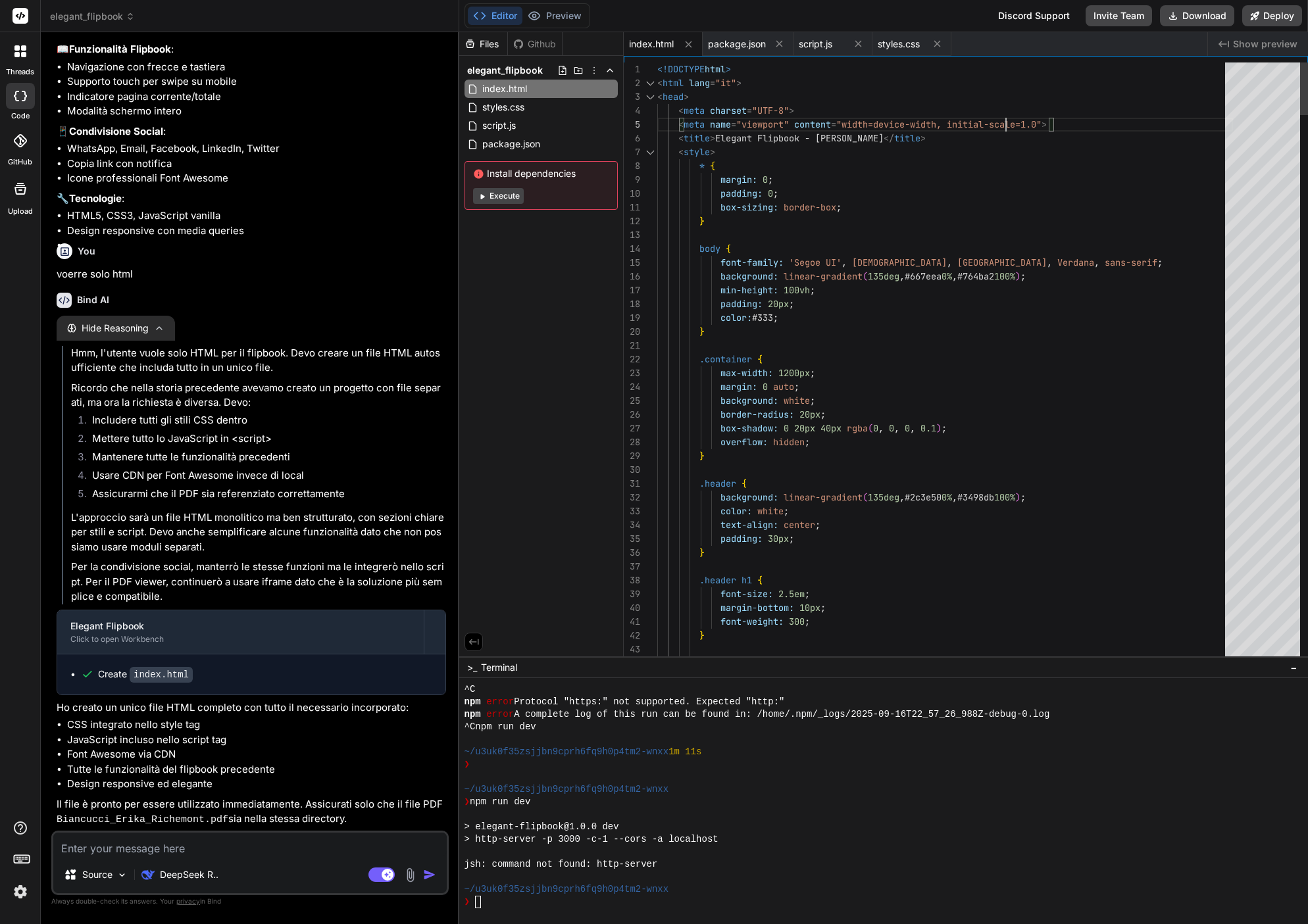
click at [1003, 114] on div "< meta charset = "UTF-8" >" at bounding box center [944, 111] width 575 height 14
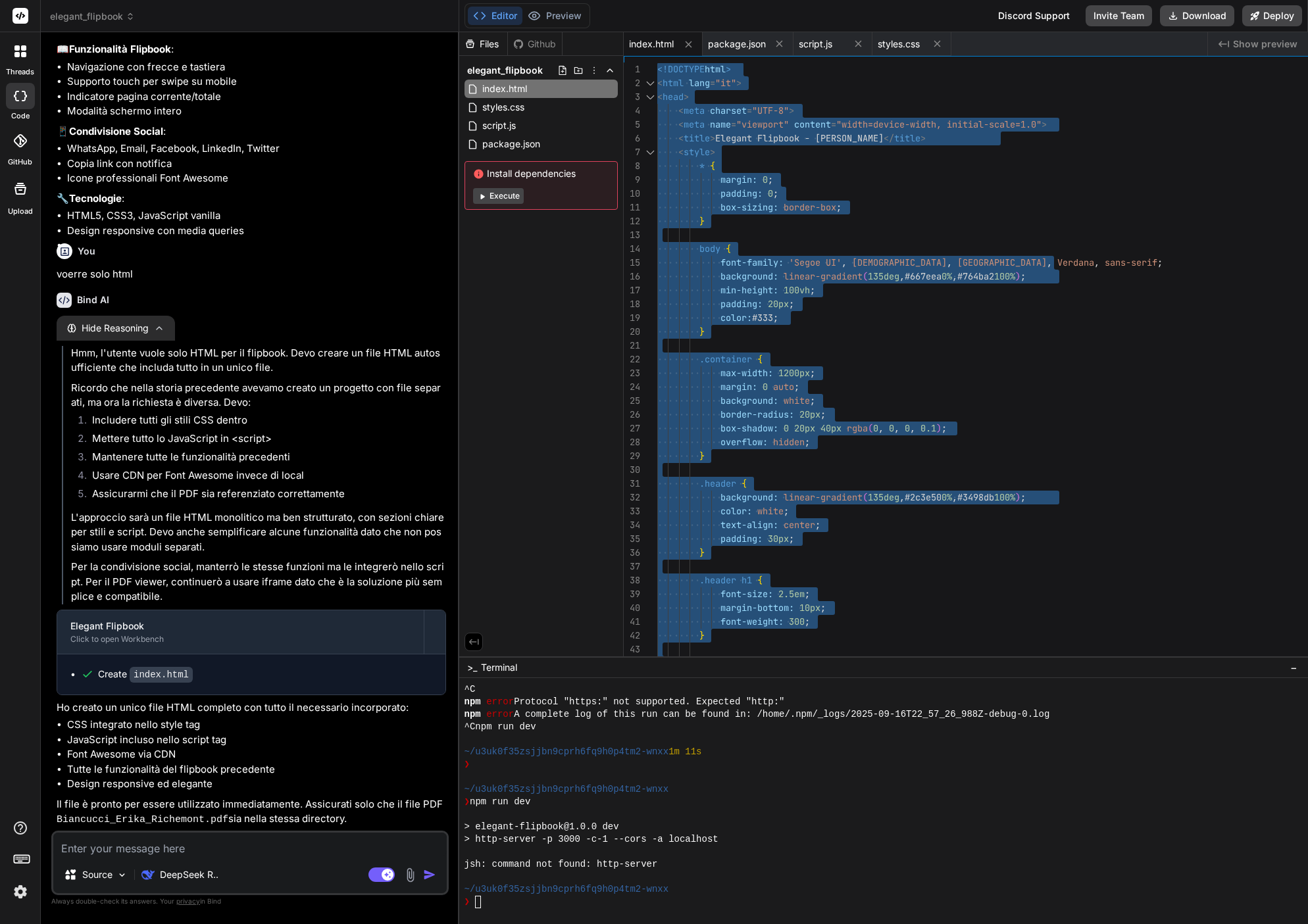
type textarea "<!DOCTYPE html> <html lang="it"> <head> <meta charset="UTF-8"> <meta name="view…"
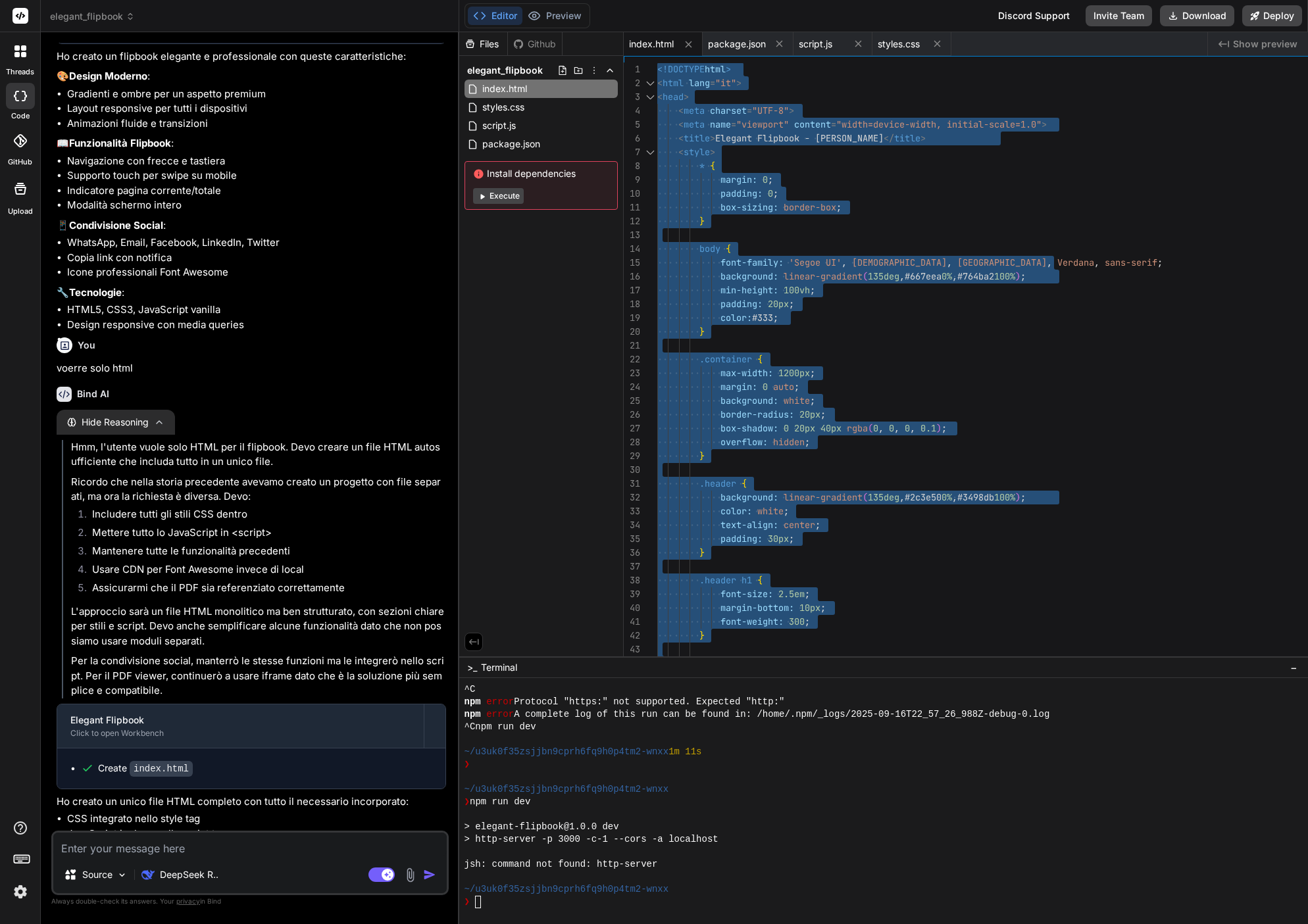
type textarea "x"
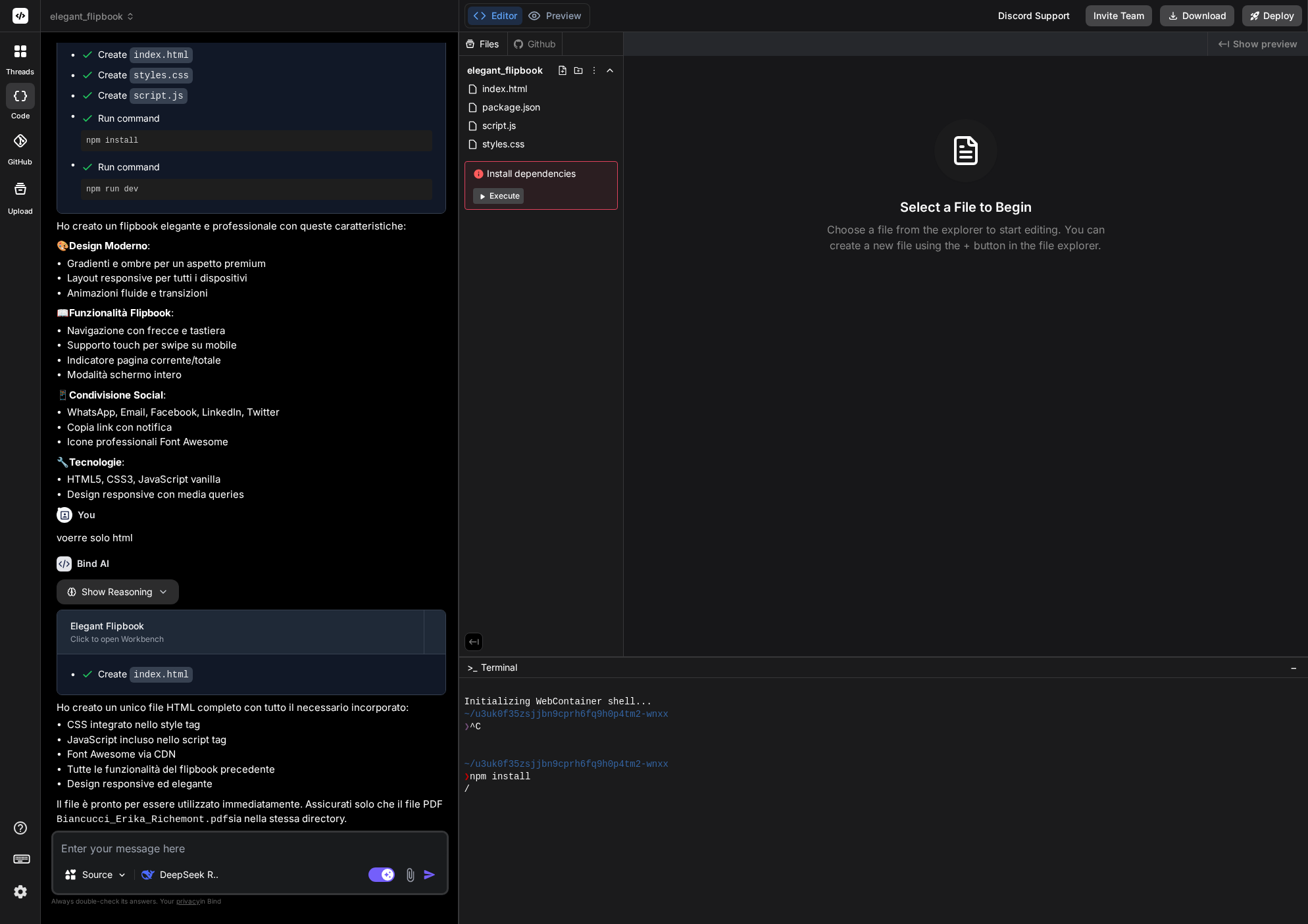
type textarea "x"
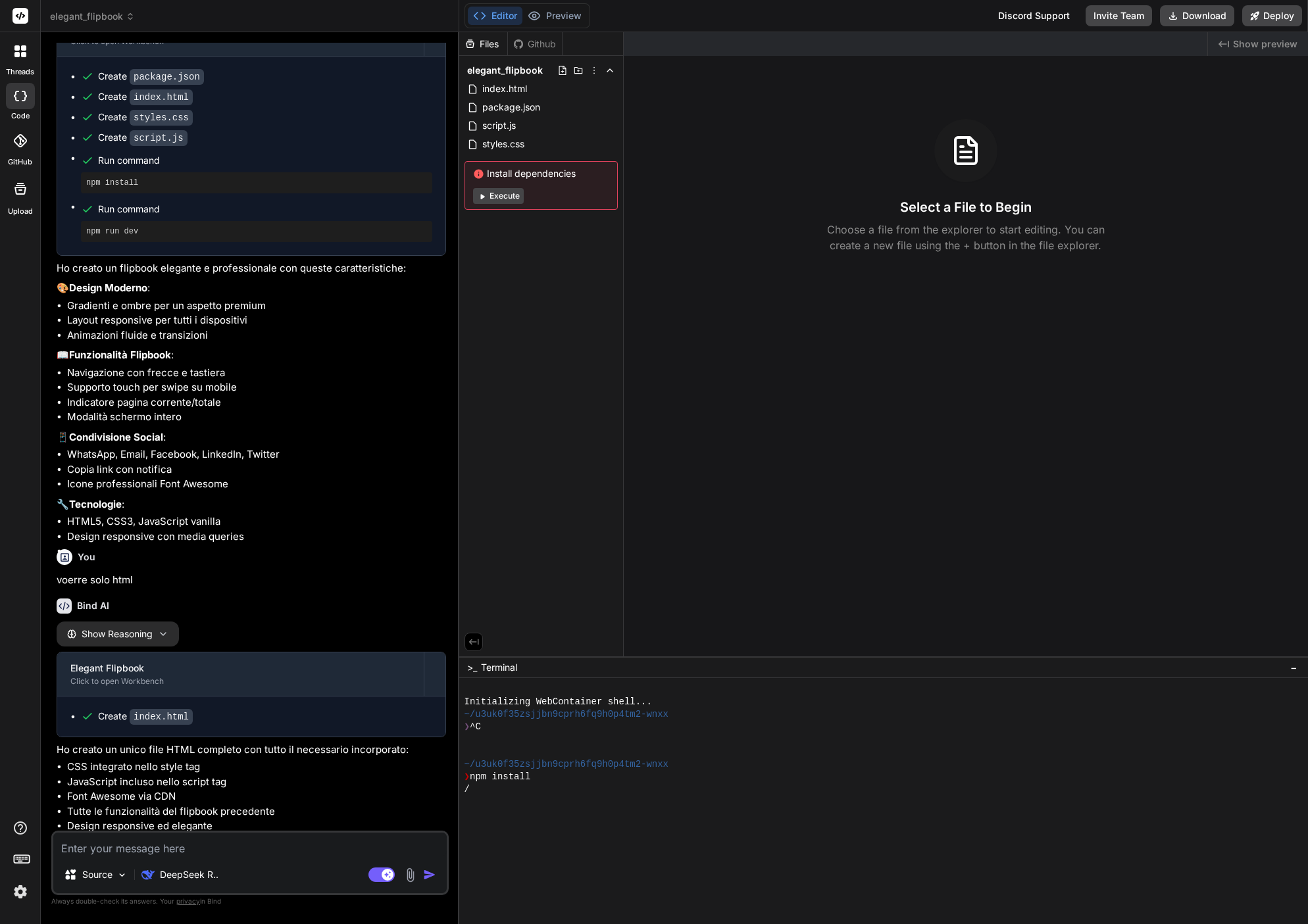
scroll to position [63, 0]
